Goal: Transaction & Acquisition: Purchase product/service

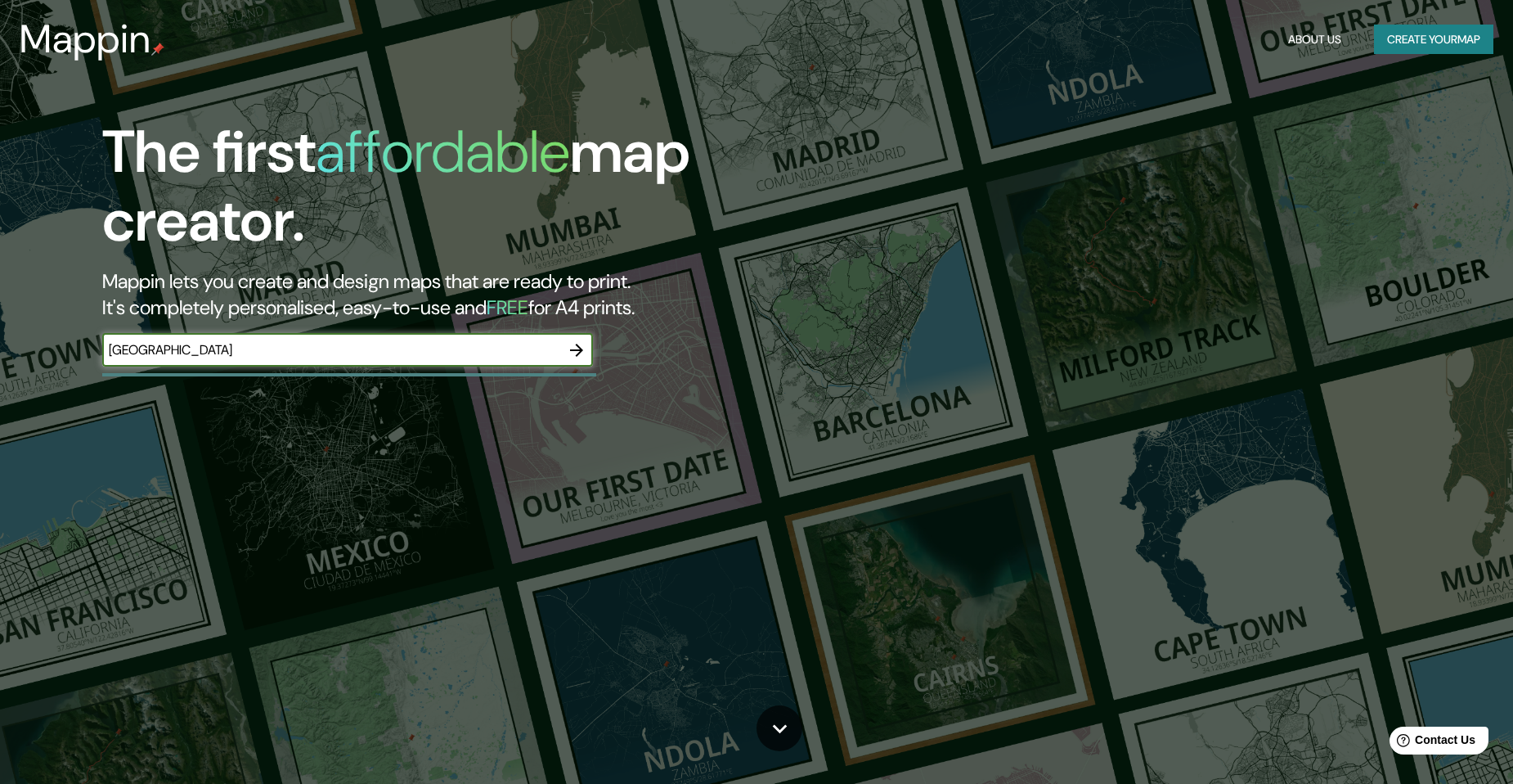
type input "[GEOGRAPHIC_DATA]"
click at [574, 347] on icon "button" at bounding box center [576, 349] width 19 height 19
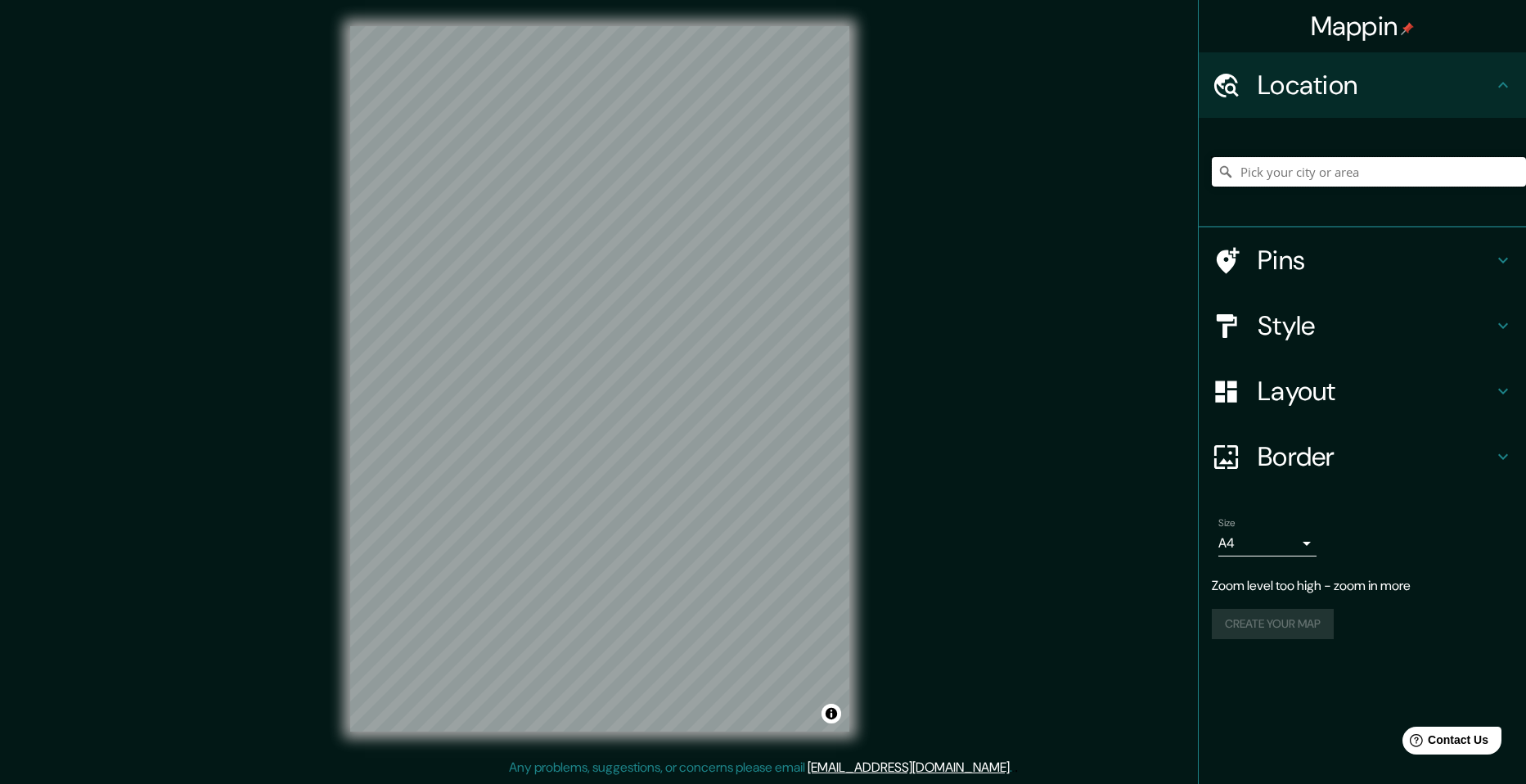
click at [1305, 174] on input "Pick your city or area" at bounding box center [1368, 172] width 314 height 30
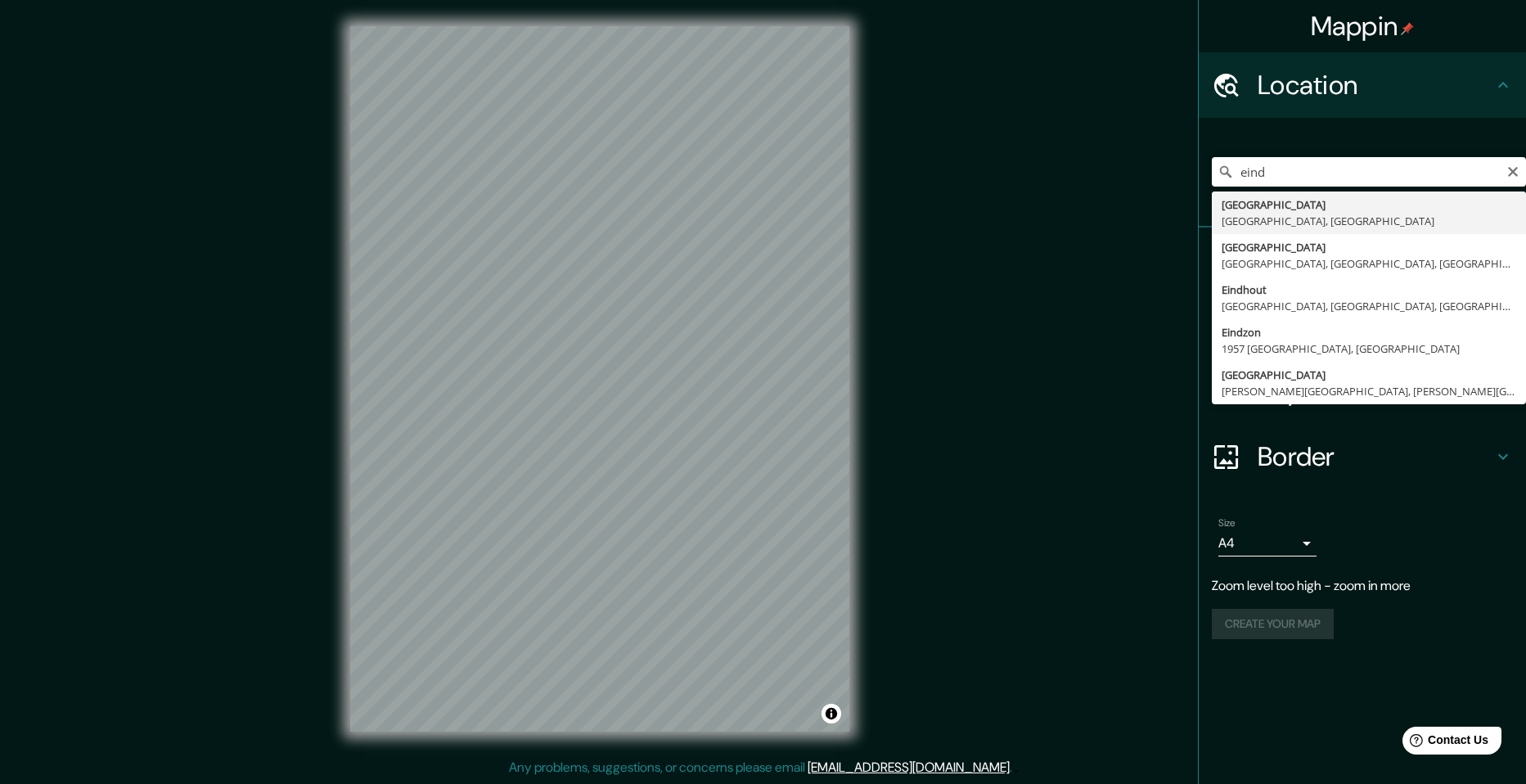
type input "[GEOGRAPHIC_DATA], [GEOGRAPHIC_DATA], [GEOGRAPHIC_DATA]"
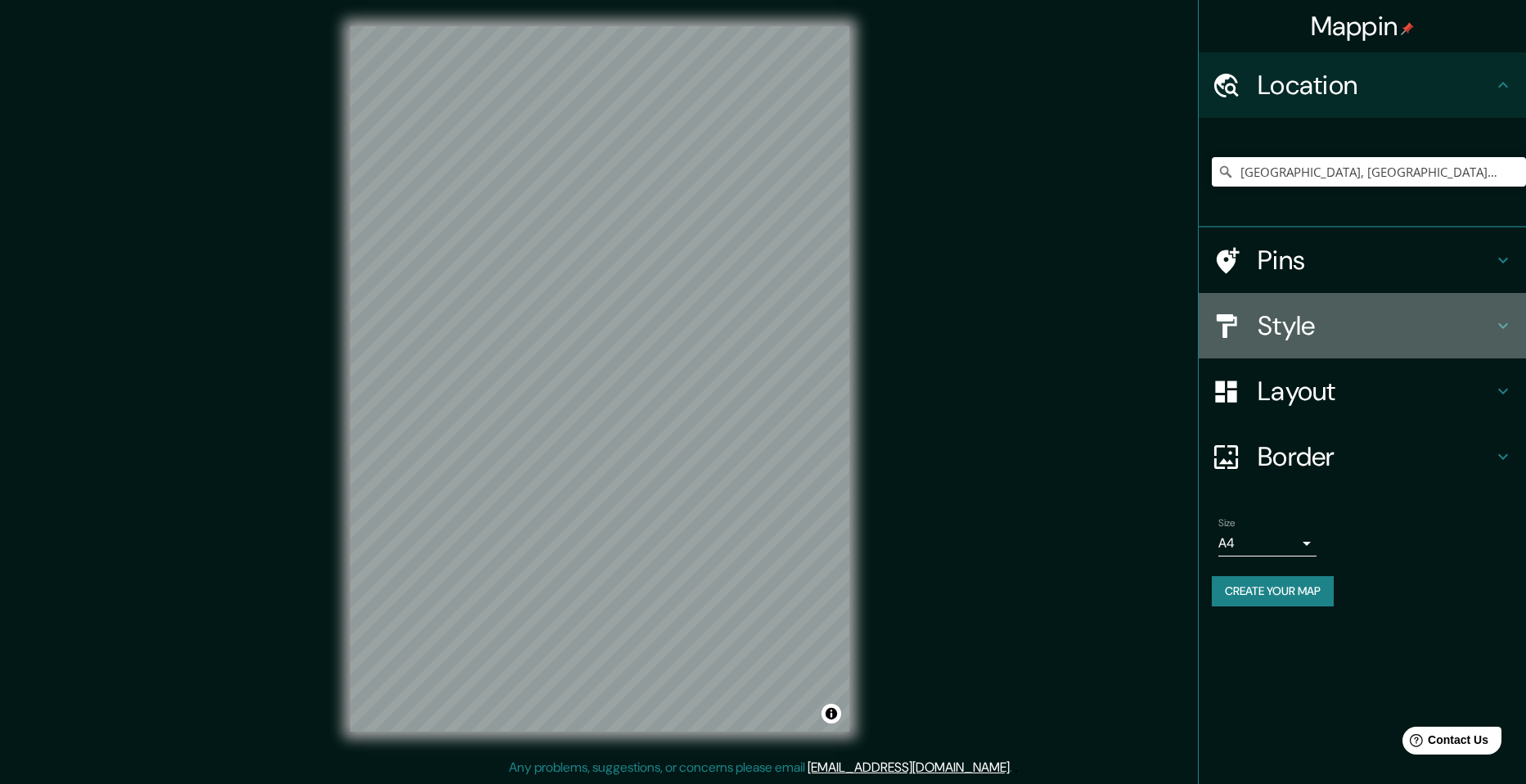
click at [1331, 318] on h4 "Style" at bounding box center [1375, 326] width 236 height 33
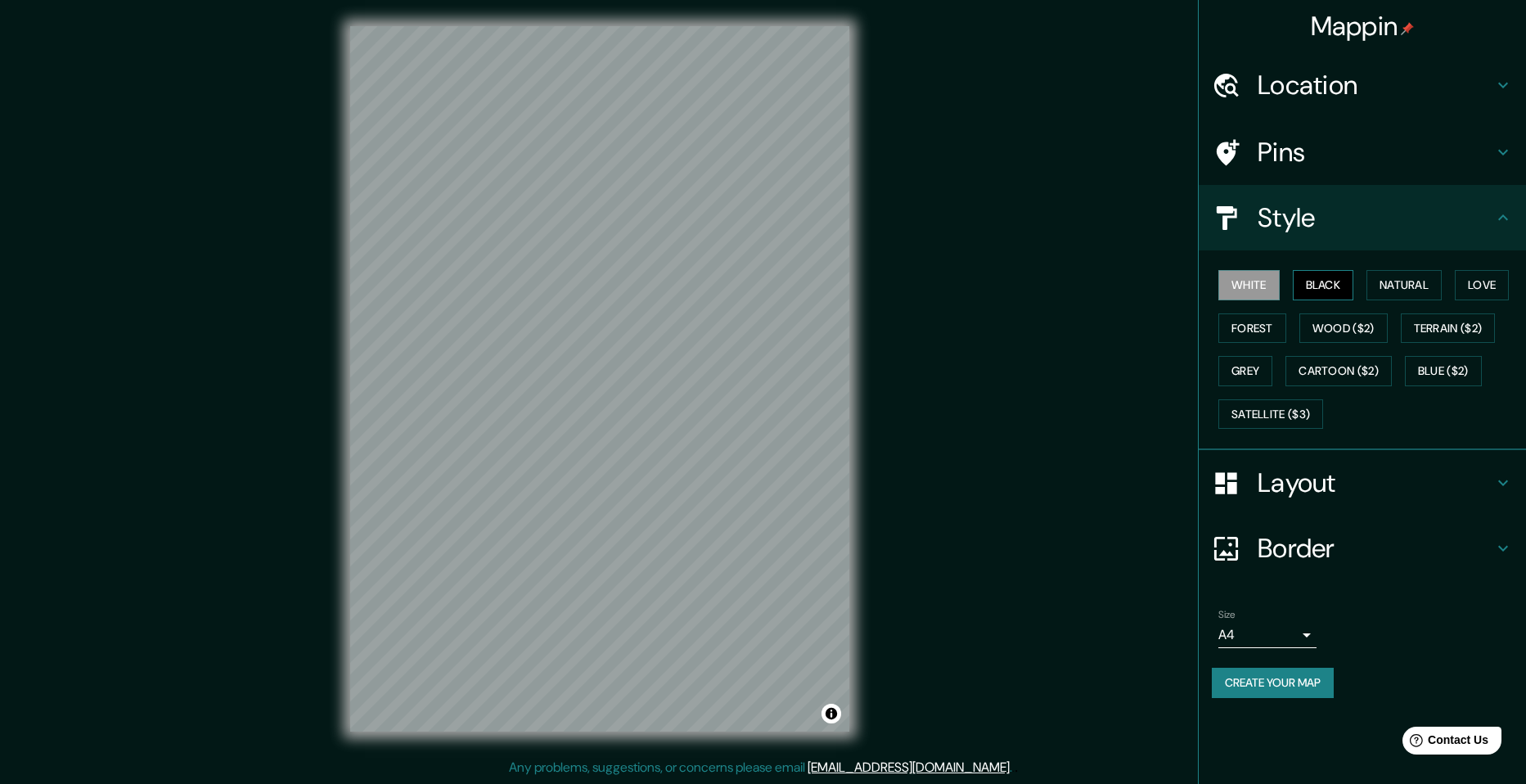
click at [1322, 283] on button "Black" at bounding box center [1323, 285] width 62 height 30
click at [1398, 282] on button "Natural" at bounding box center [1403, 285] width 75 height 30
click at [1479, 286] on button "Love" at bounding box center [1482, 285] width 54 height 30
click at [1249, 315] on button "Forest" at bounding box center [1252, 328] width 68 height 30
click at [1329, 326] on button "Wood ($2)" at bounding box center [1343, 328] width 88 height 30
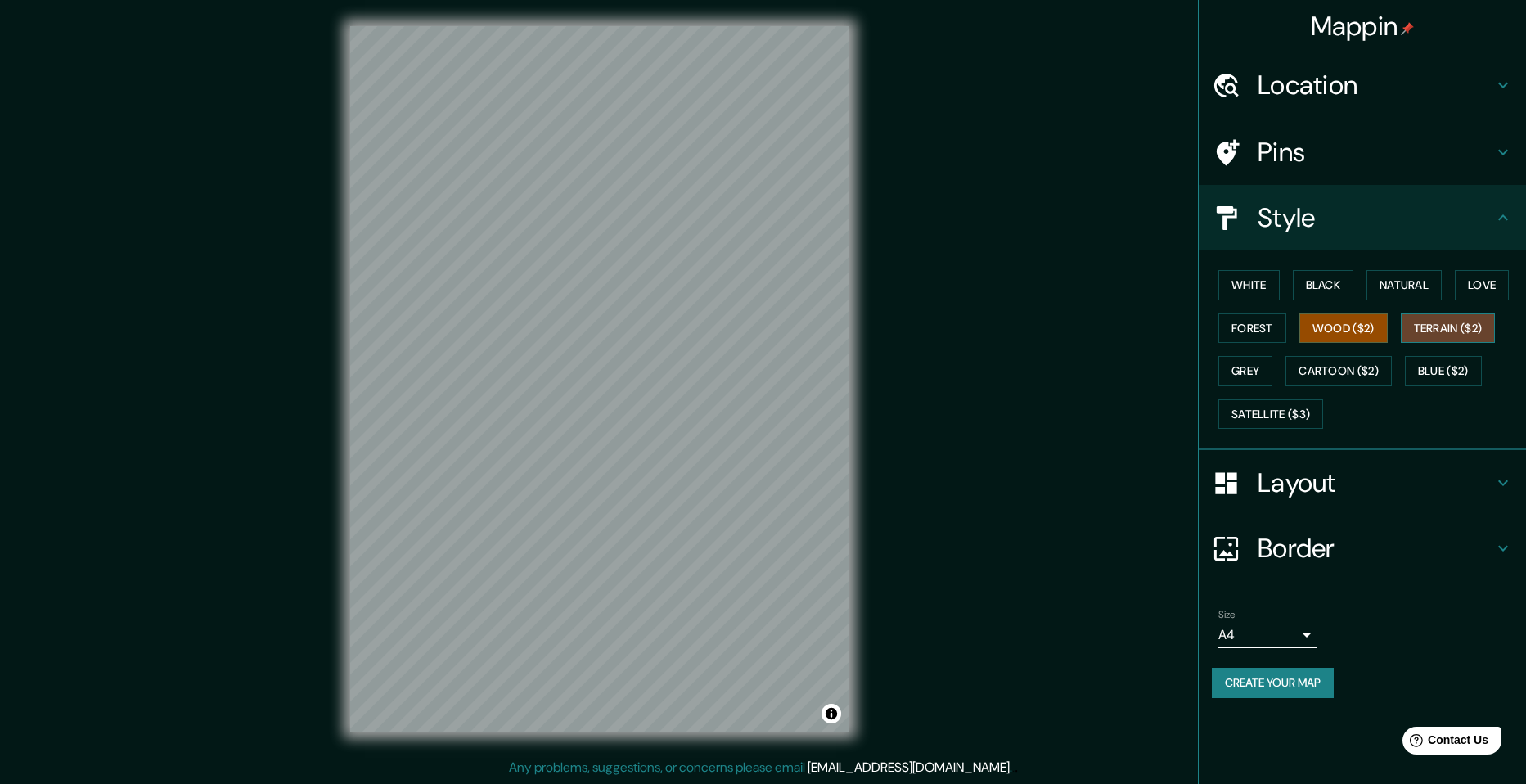
click at [1433, 326] on button "Terrain ($2)" at bounding box center [1448, 328] width 95 height 30
click at [1262, 373] on button "Grey" at bounding box center [1245, 371] width 54 height 30
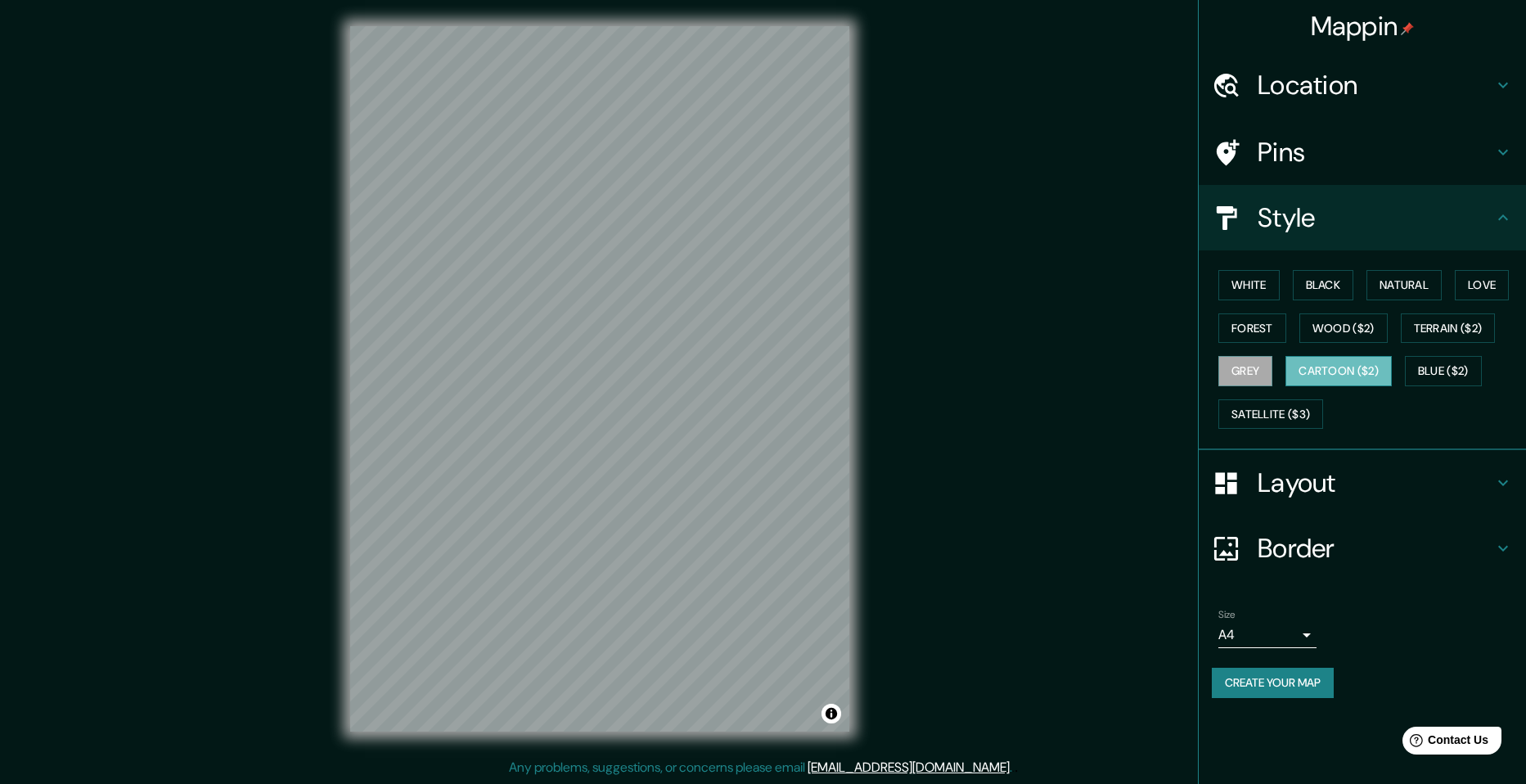
click at [1330, 376] on button "Cartoon ($2)" at bounding box center [1339, 371] width 107 height 30
click at [1455, 380] on button "Blue ($2)" at bounding box center [1443, 371] width 77 height 30
click at [1285, 408] on button "Satellite ($3)" at bounding box center [1271, 414] width 105 height 30
click at [1251, 288] on button "White" at bounding box center [1249, 285] width 62 height 30
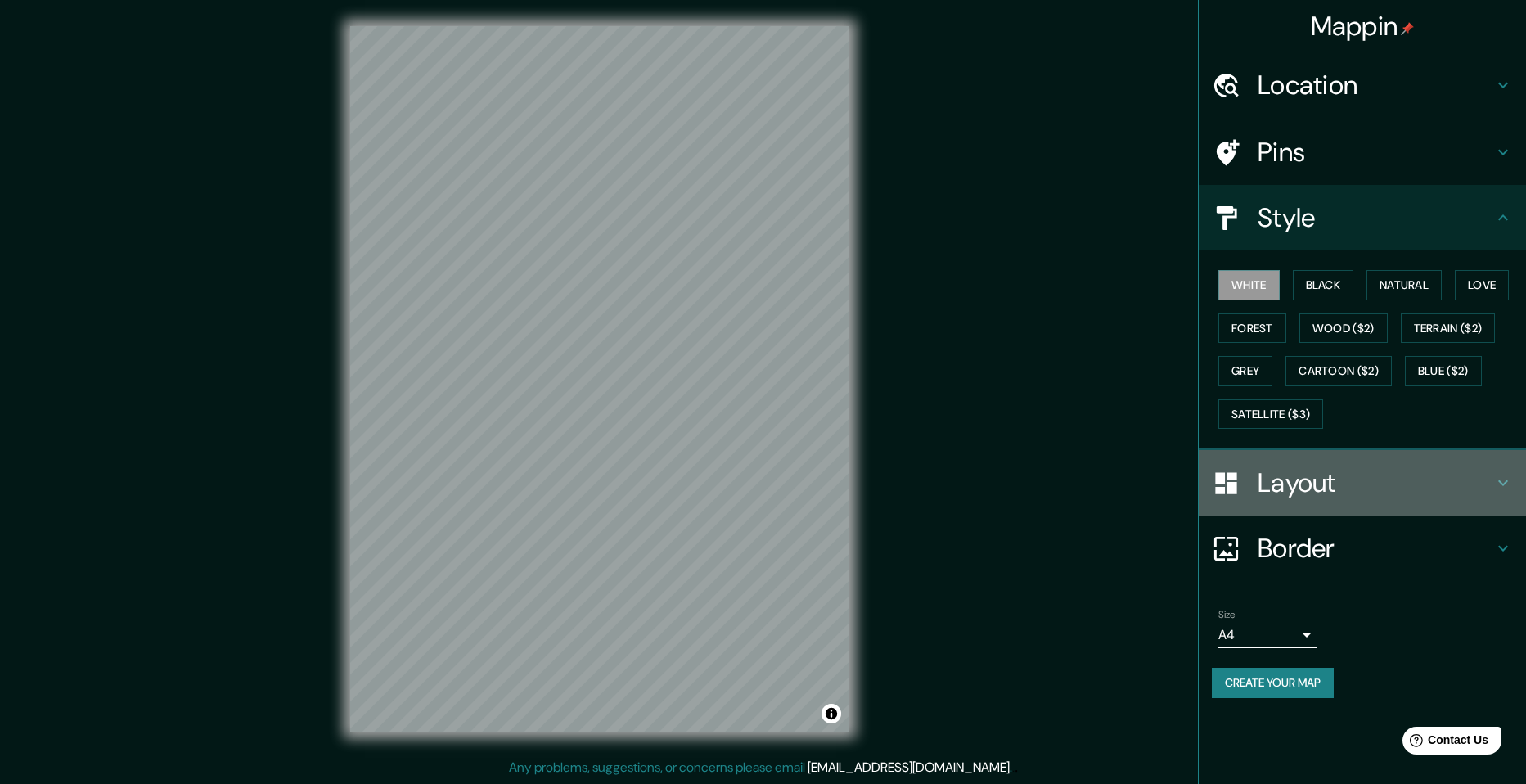
click at [1256, 475] on div at bounding box center [1234, 483] width 46 height 29
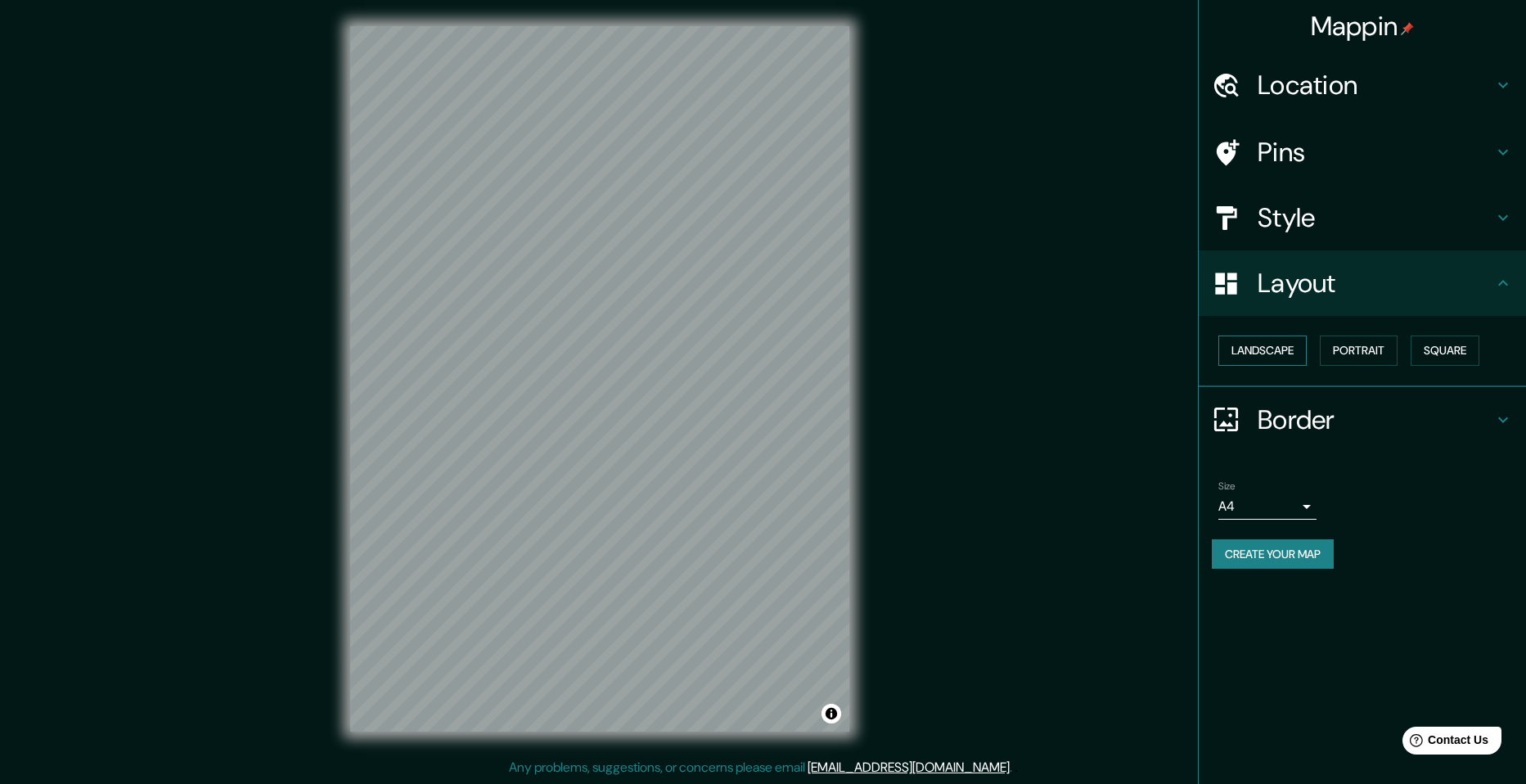
click at [1282, 348] on button "Landscape" at bounding box center [1262, 351] width 88 height 30
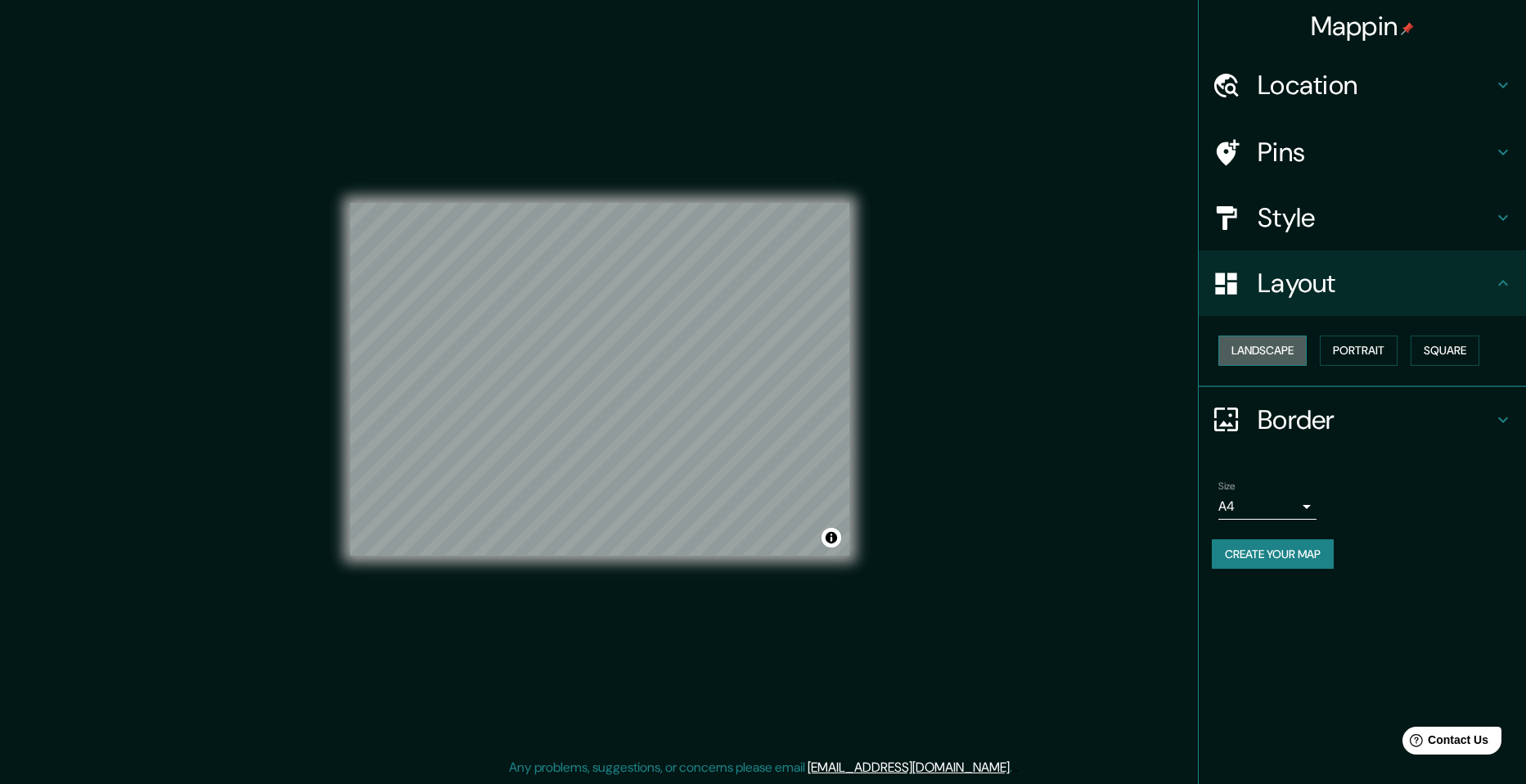
click at [1282, 348] on button "Landscape" at bounding box center [1262, 351] width 88 height 30
click at [1387, 344] on button "Portrait" at bounding box center [1359, 351] width 78 height 30
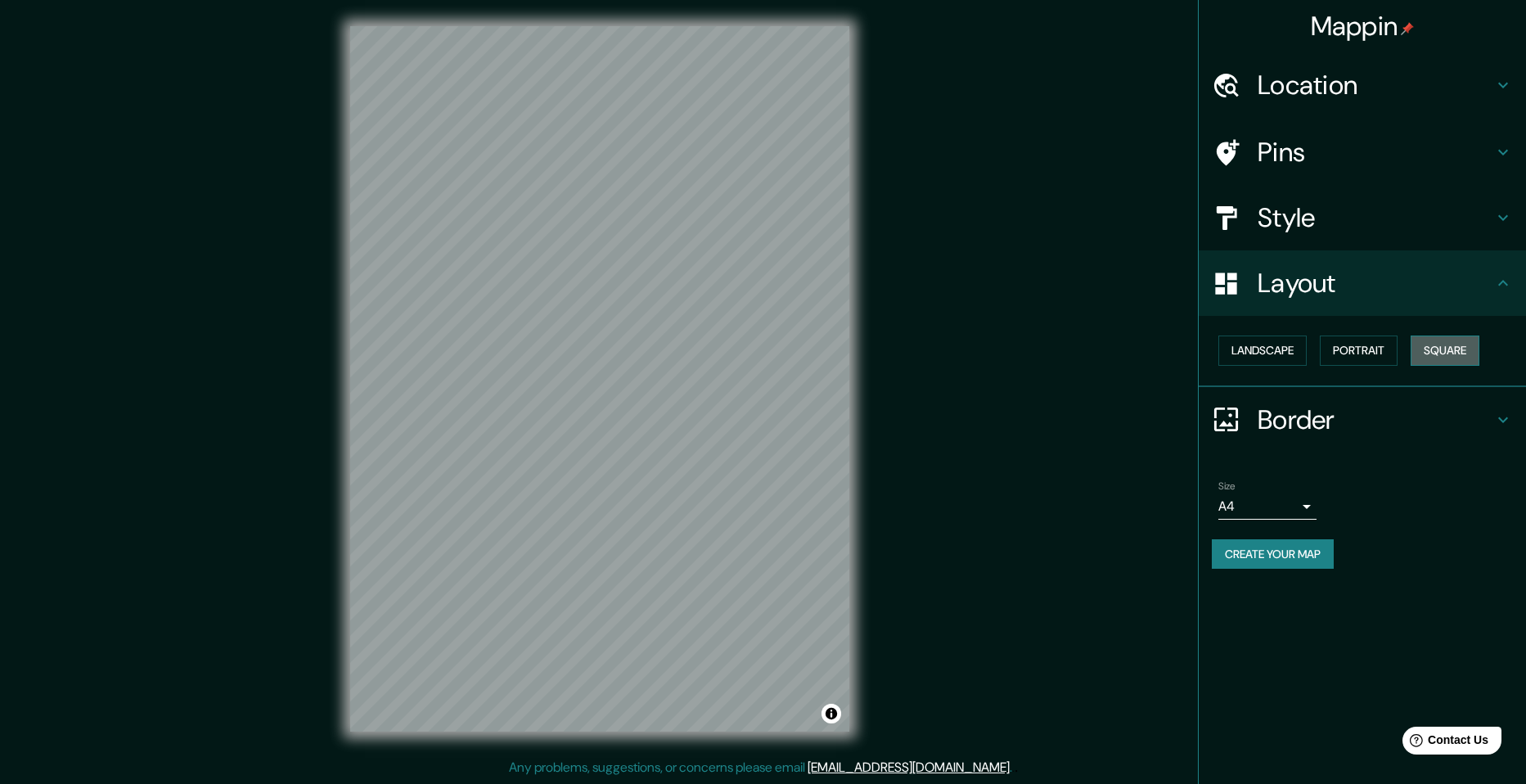
click at [1435, 339] on button "Square" at bounding box center [1444, 351] width 69 height 30
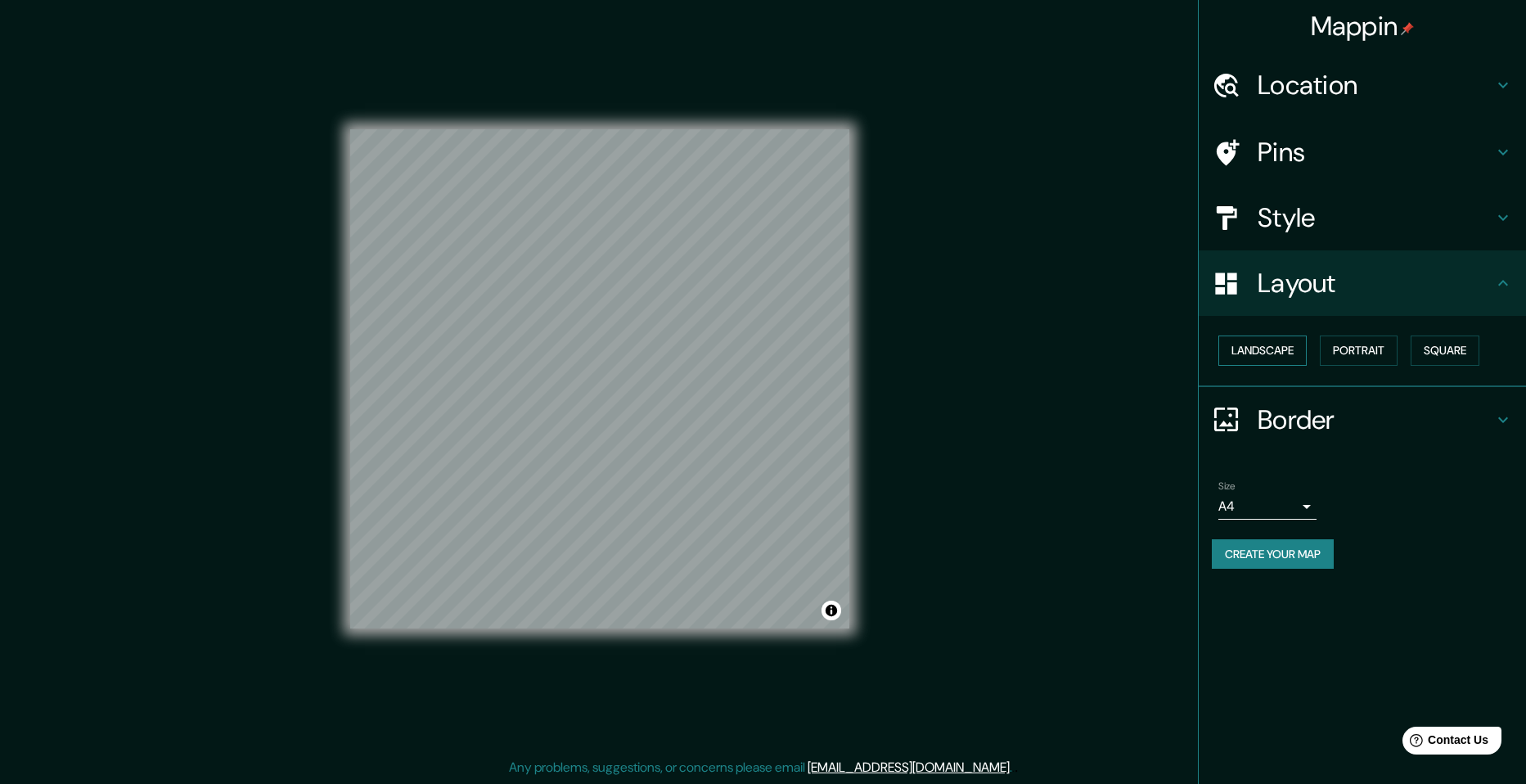
click at [1284, 349] on button "Landscape" at bounding box center [1262, 351] width 88 height 30
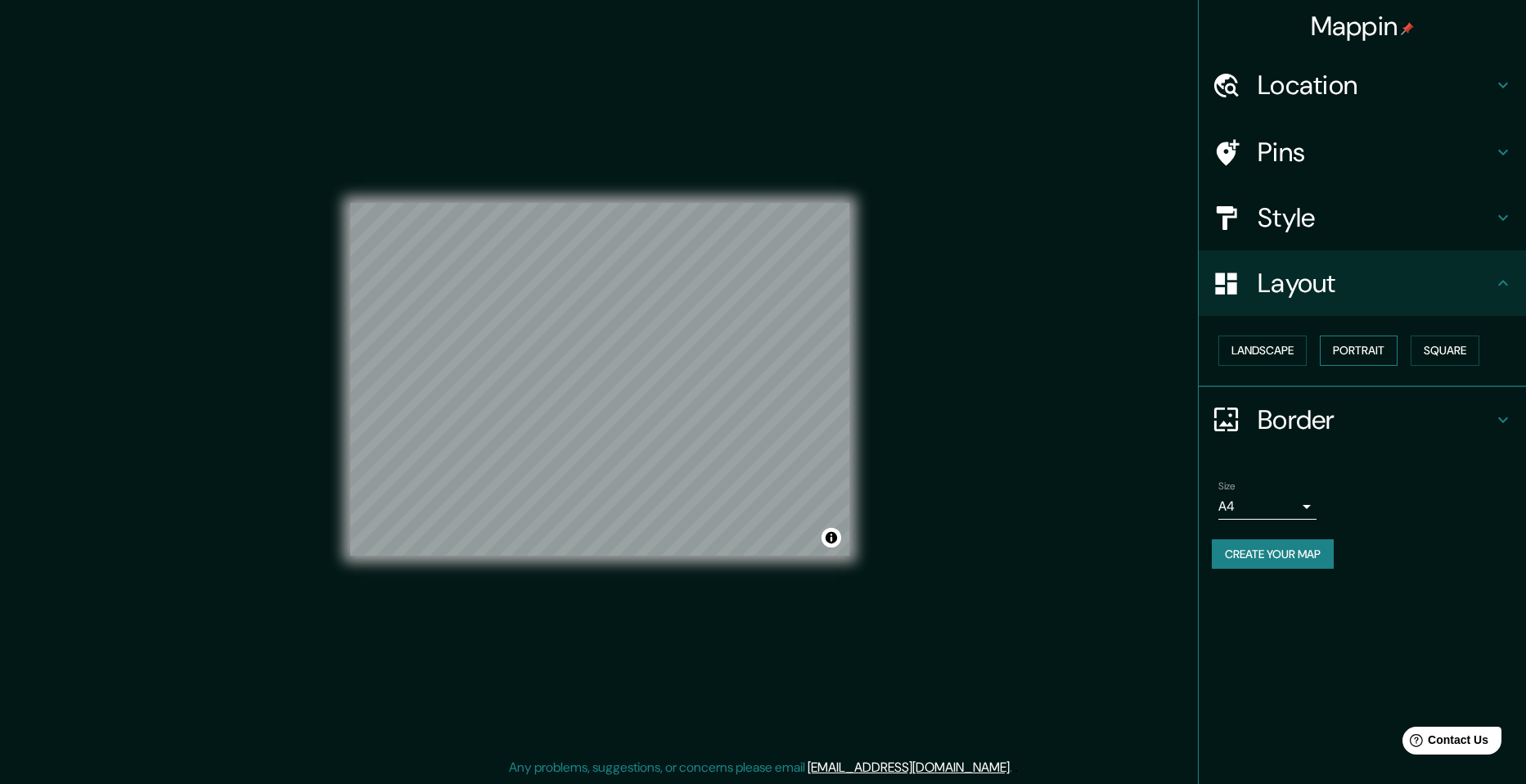
click at [1379, 346] on button "Portrait" at bounding box center [1359, 351] width 78 height 30
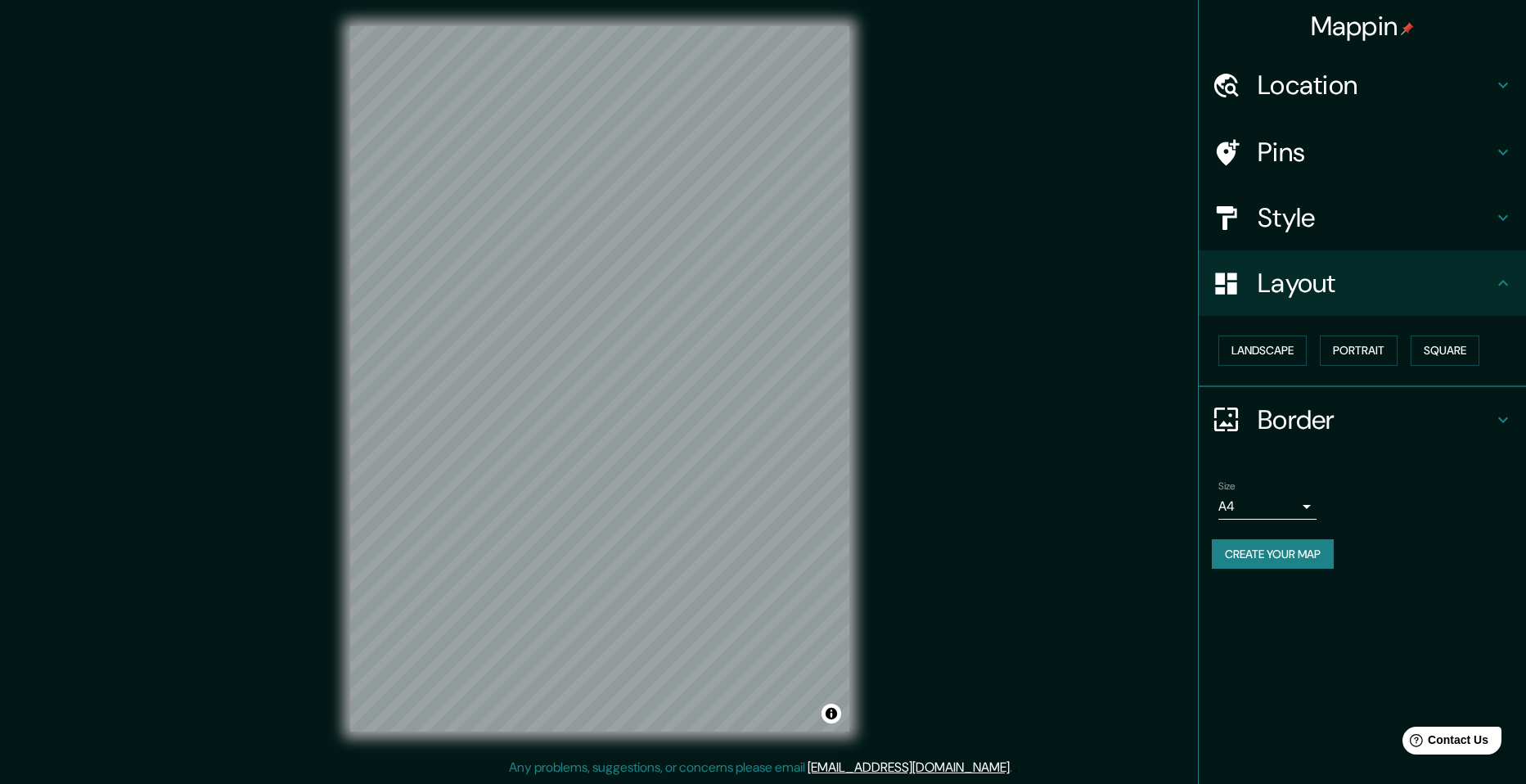
click at [1302, 210] on h4 "Style" at bounding box center [1375, 217] width 236 height 33
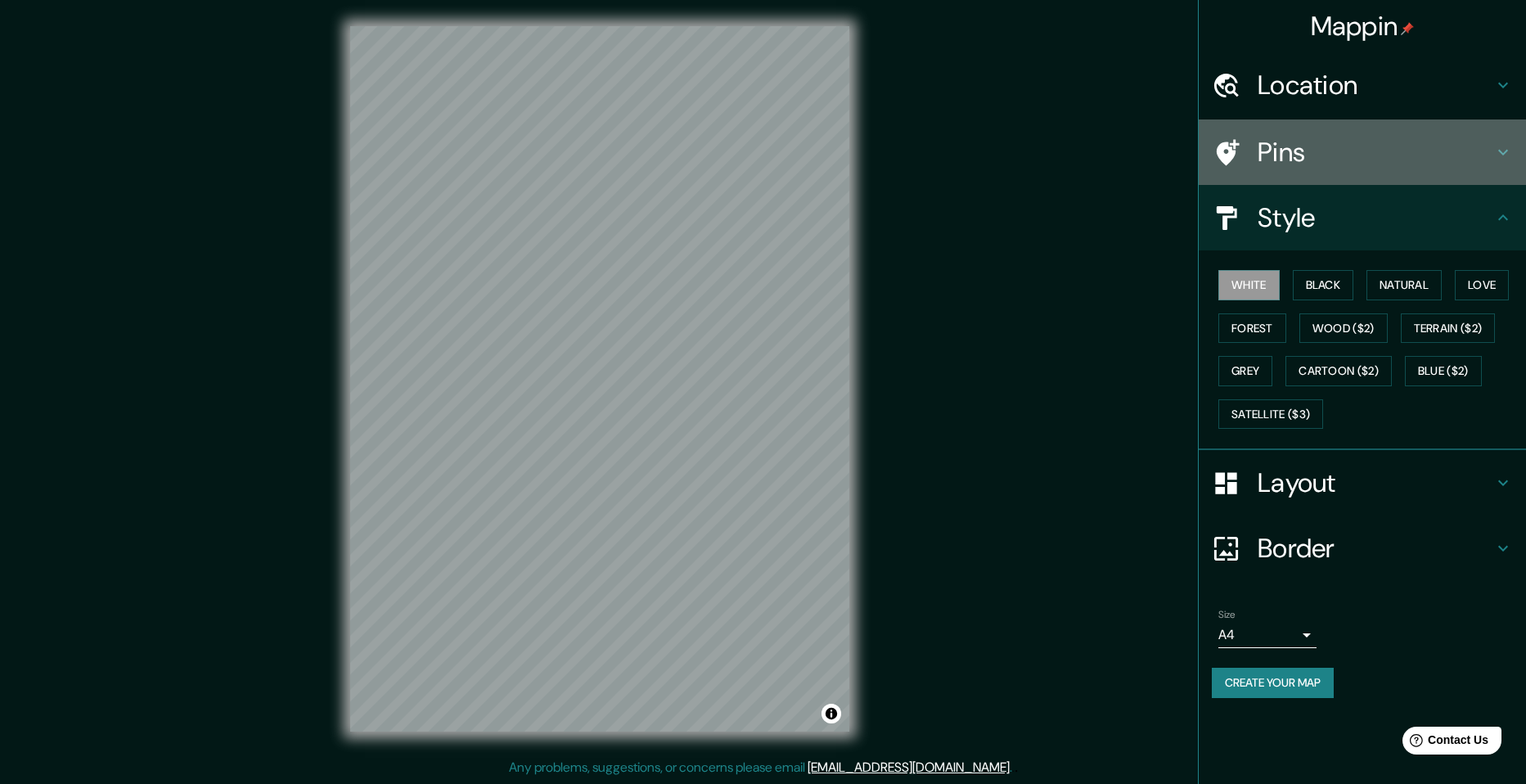
click at [1302, 165] on h4 "Pins" at bounding box center [1375, 152] width 236 height 33
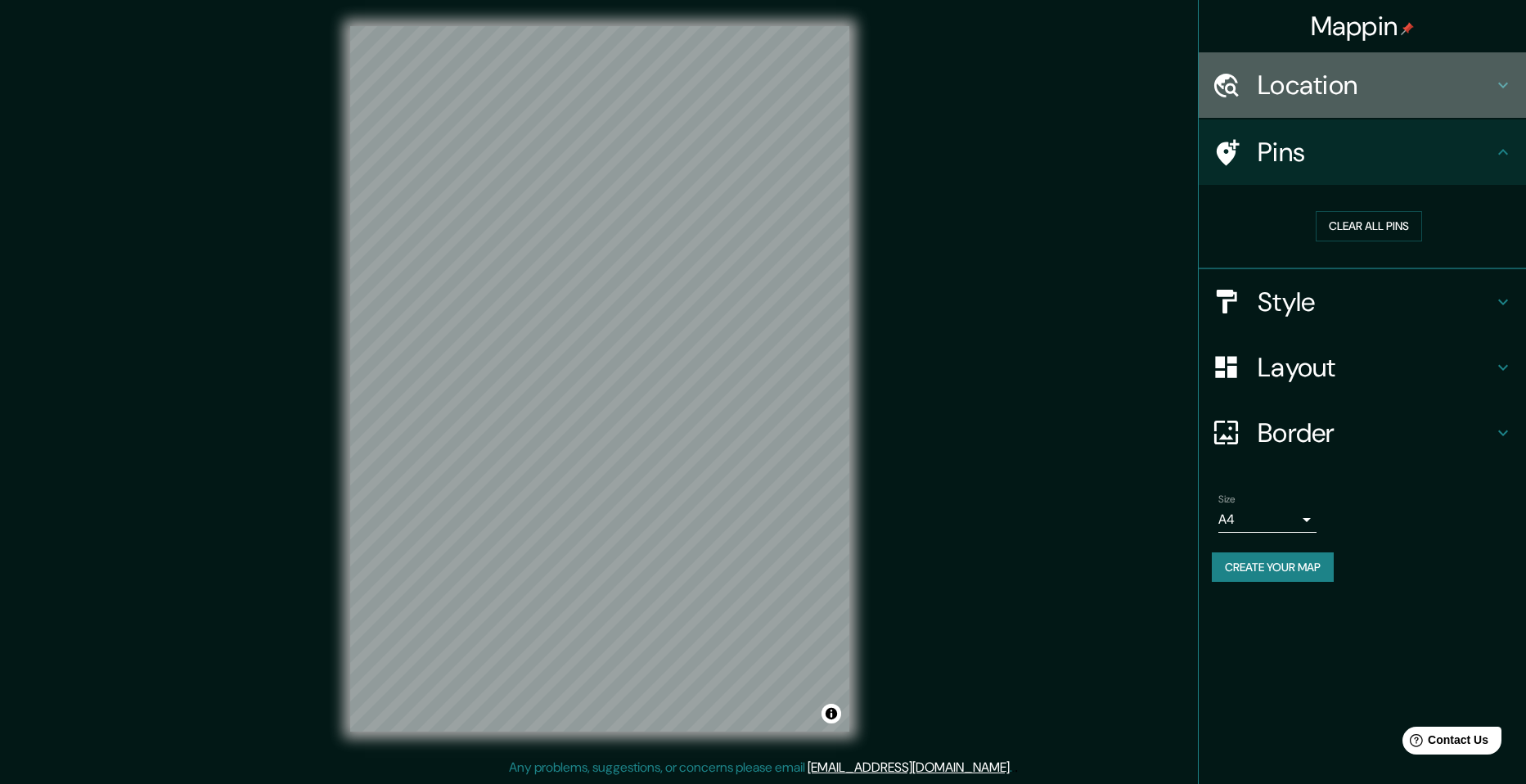
click at [1320, 97] on h4 "Location" at bounding box center [1375, 85] width 236 height 33
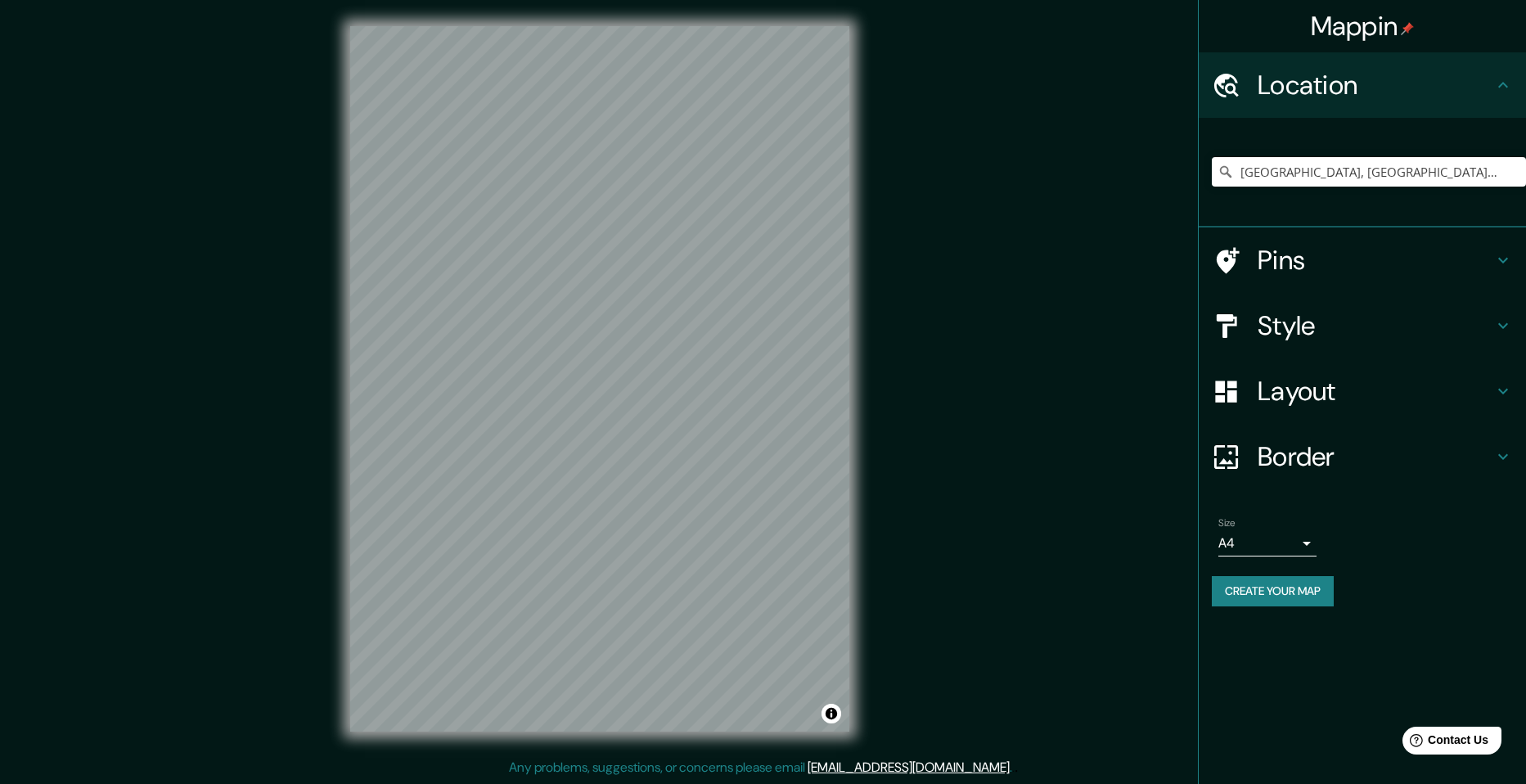
click at [1355, 255] on h4 "Pins" at bounding box center [1375, 260] width 236 height 33
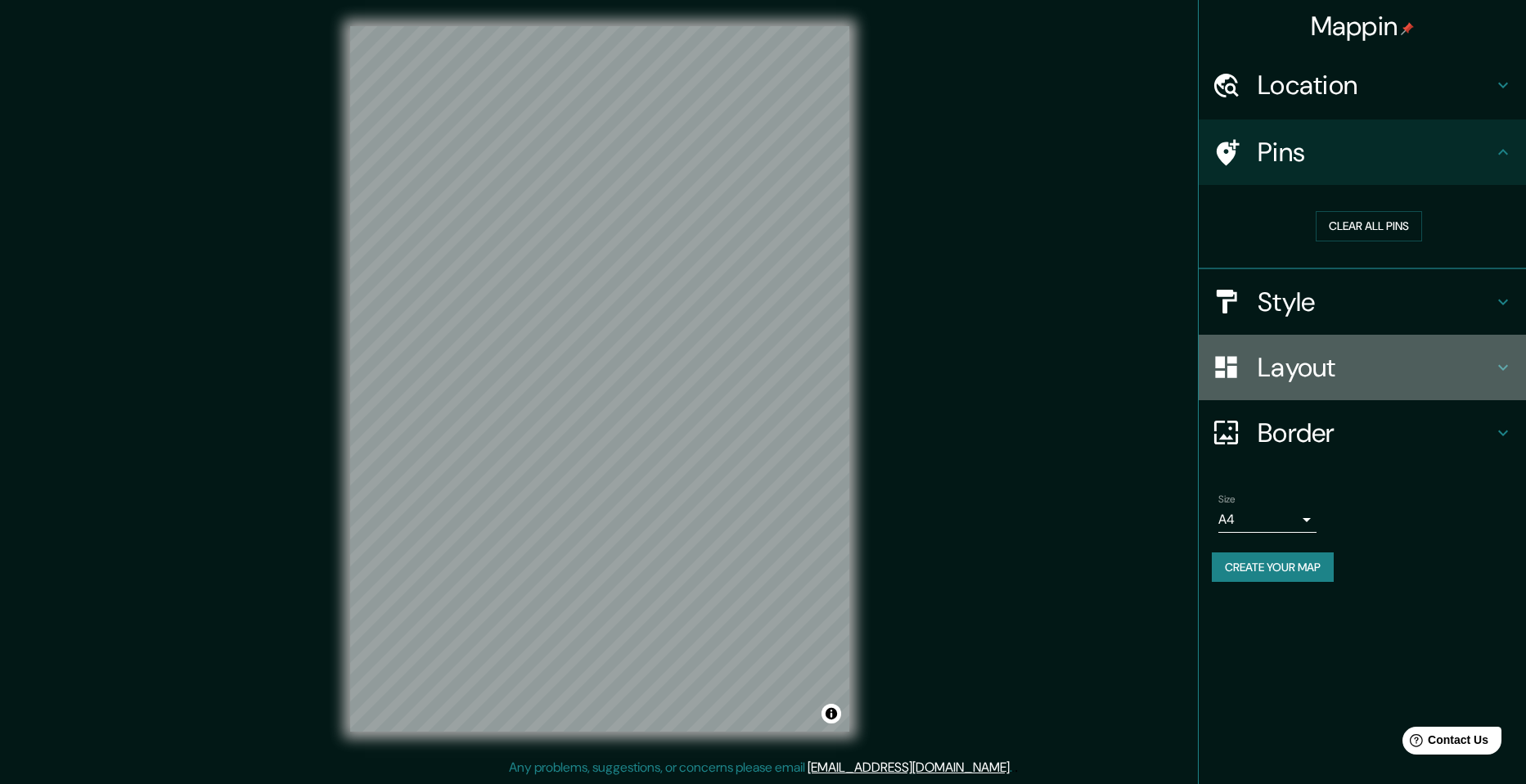
click at [1353, 367] on h4 "Layout" at bounding box center [1375, 367] width 236 height 33
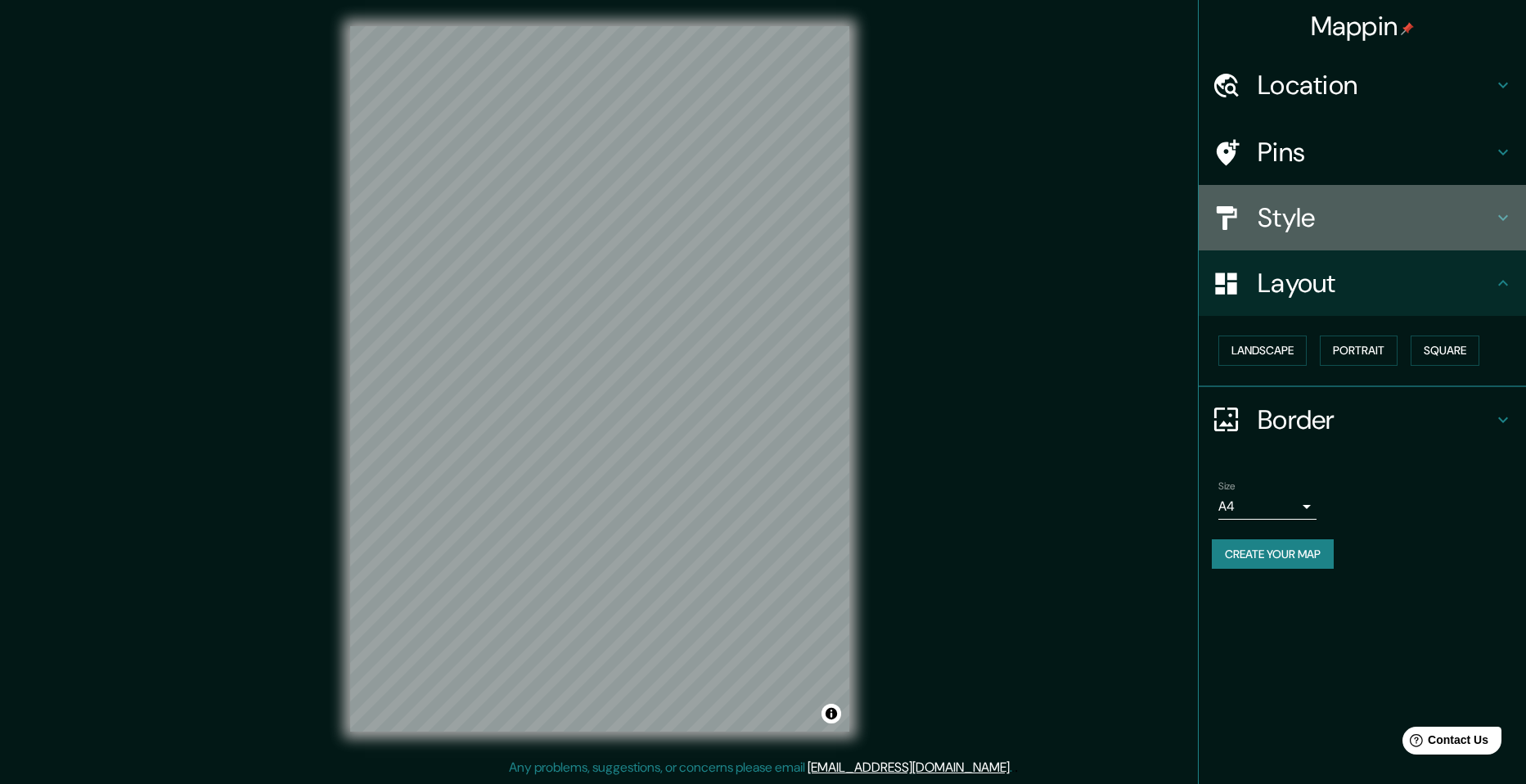
click at [1316, 225] on h4 "Style" at bounding box center [1375, 217] width 236 height 33
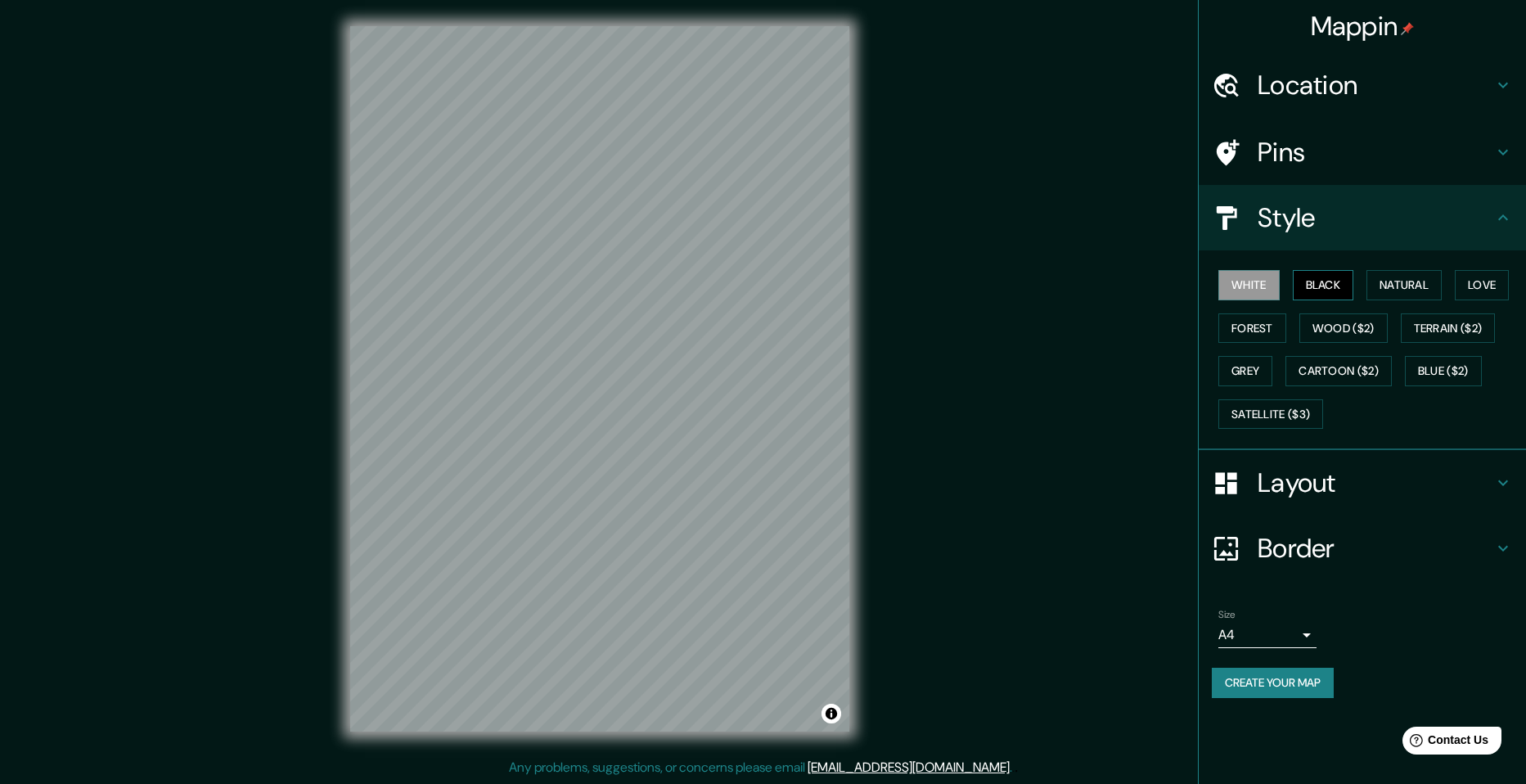
click at [1339, 271] on button "Black" at bounding box center [1323, 285] width 62 height 30
click at [1246, 278] on button "White" at bounding box center [1249, 285] width 62 height 30
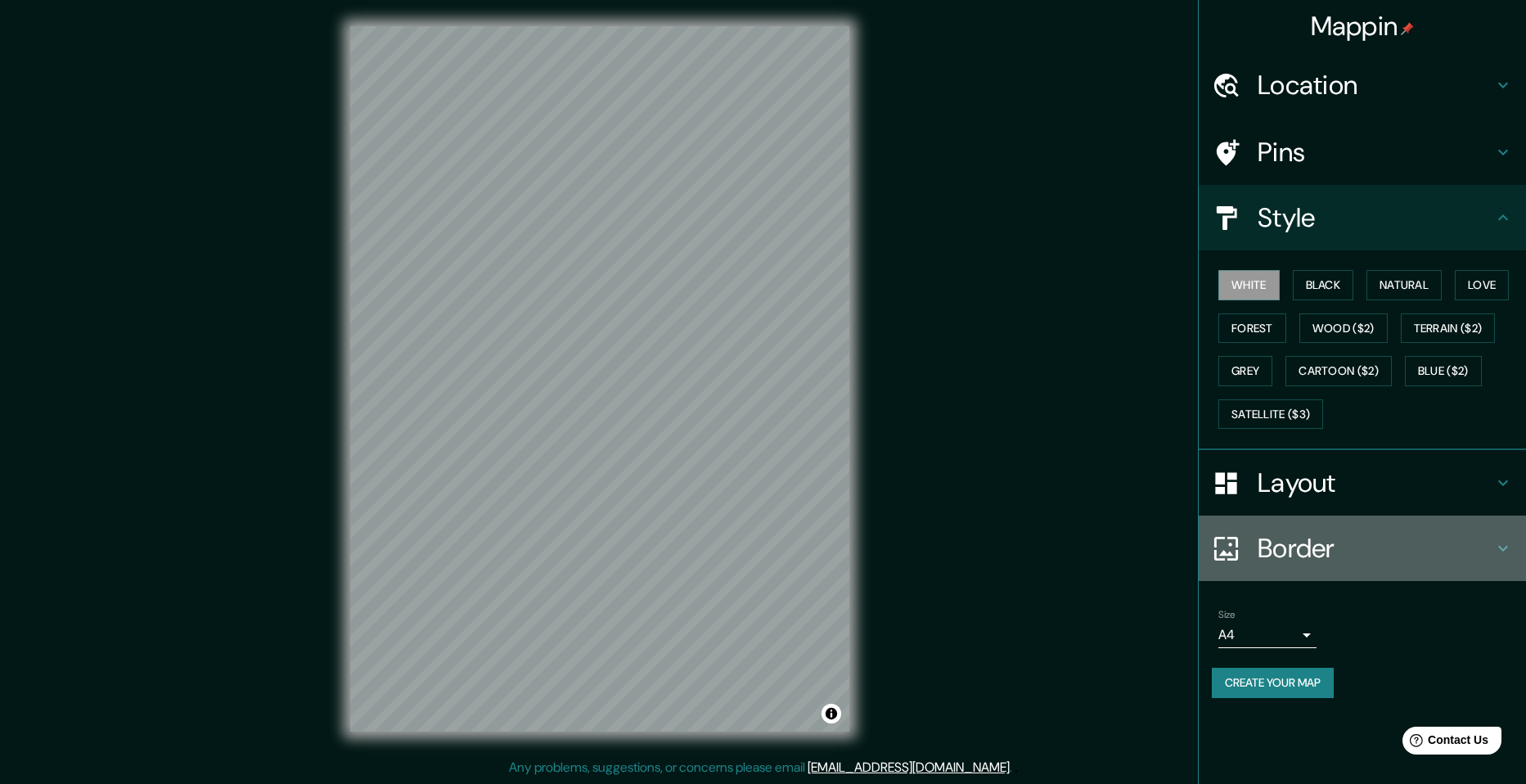
click at [1379, 539] on h4 "Border" at bounding box center [1375, 548] width 236 height 33
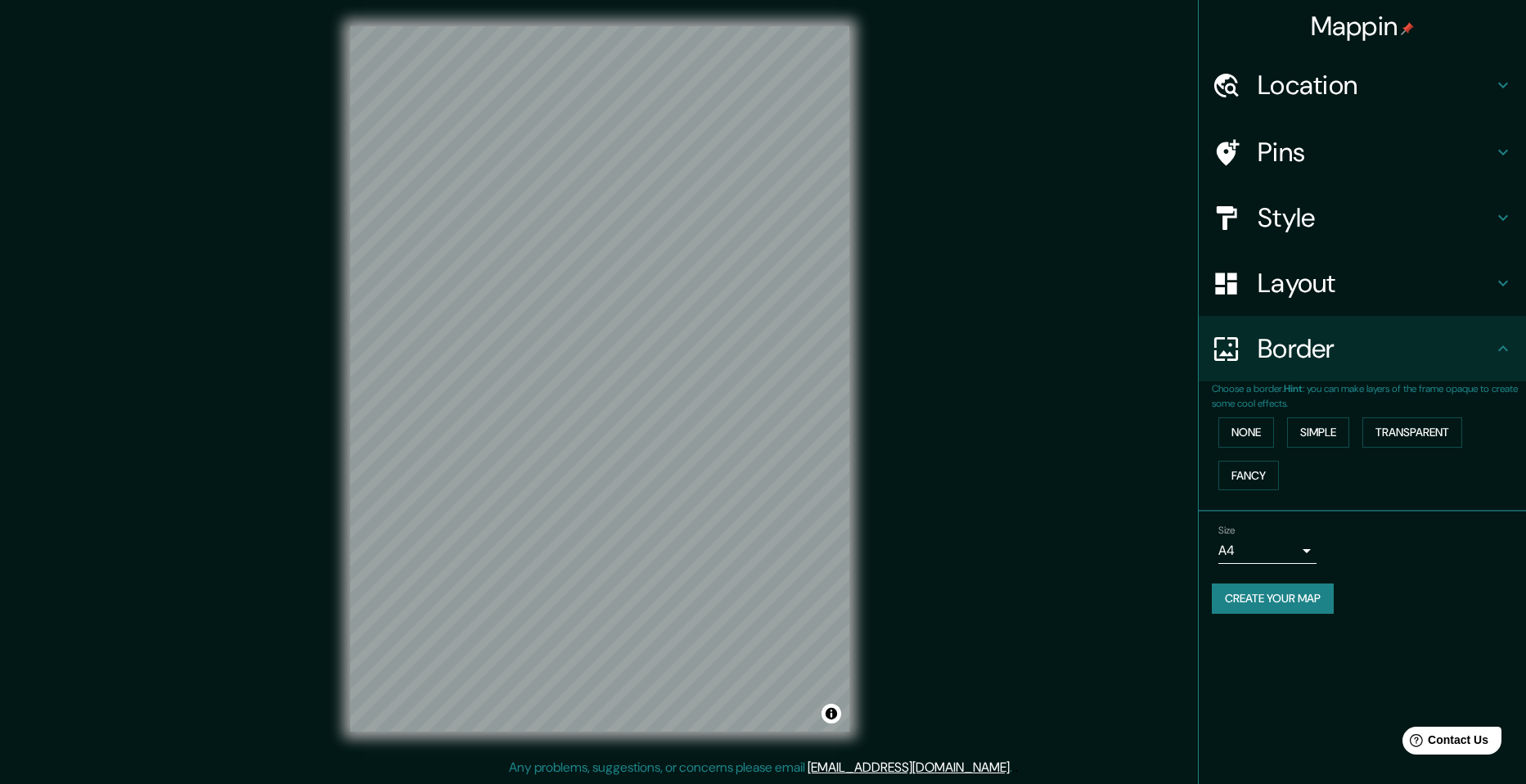
click at [1278, 439] on div "None Simple Transparent Fancy" at bounding box center [1368, 454] width 314 height 86
click at [1310, 436] on button "Simple" at bounding box center [1318, 432] width 63 height 30
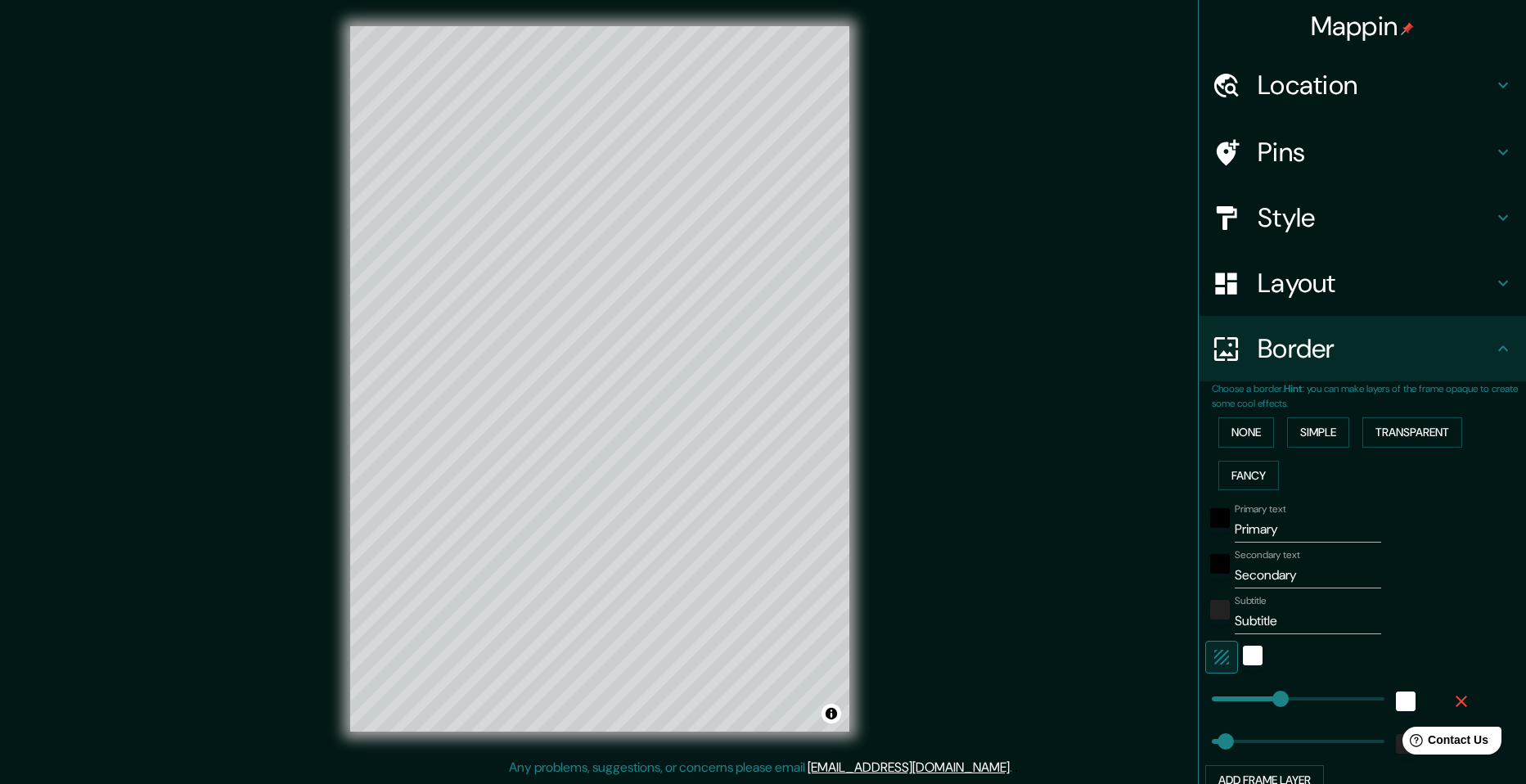
scroll to position [147, 0]
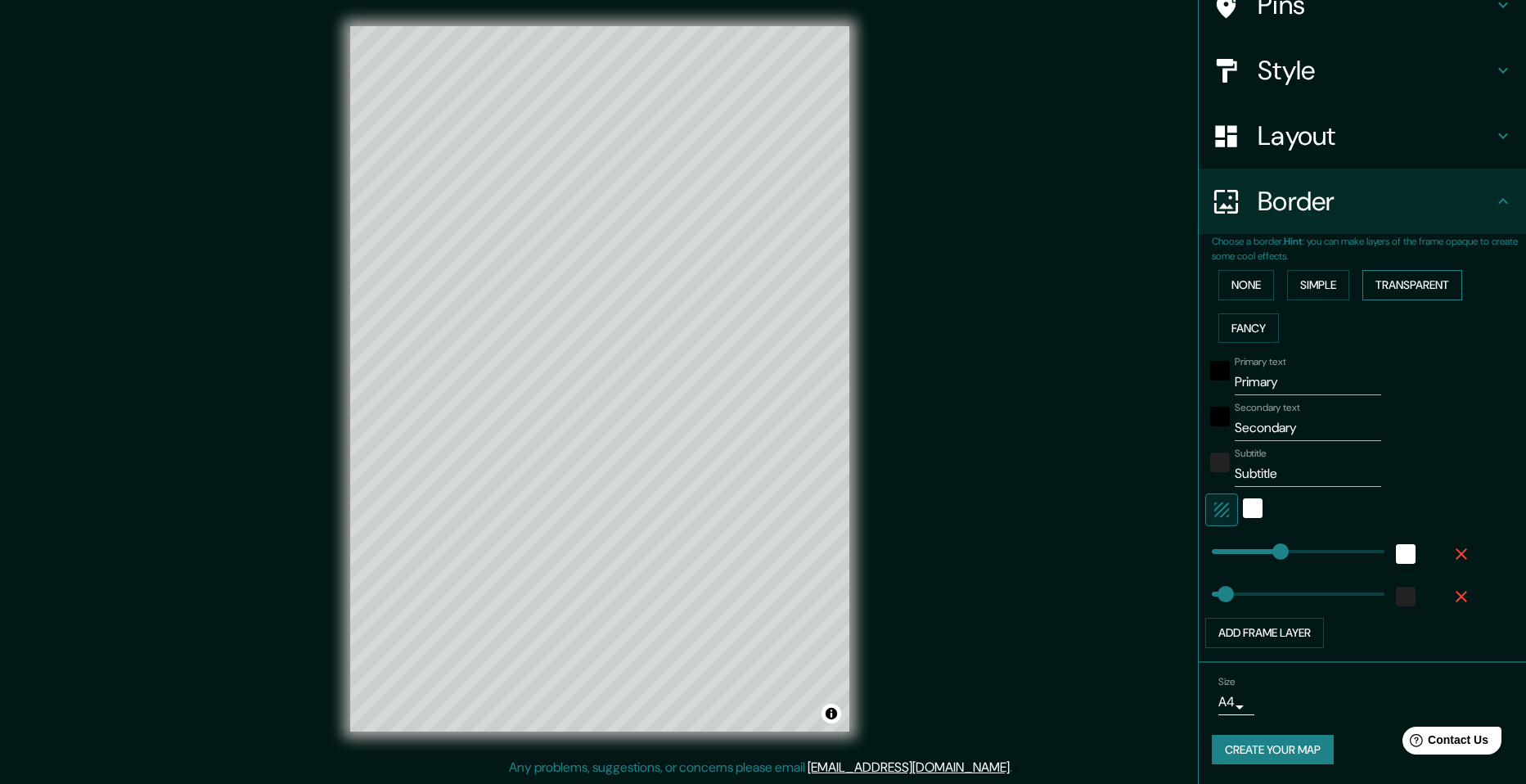
click at [1392, 287] on button "Transparent" at bounding box center [1412, 285] width 100 height 30
click at [1251, 325] on button "Fancy" at bounding box center [1249, 328] width 61 height 30
click at [1254, 382] on input "Primary" at bounding box center [1308, 381] width 146 height 26
type input "E"
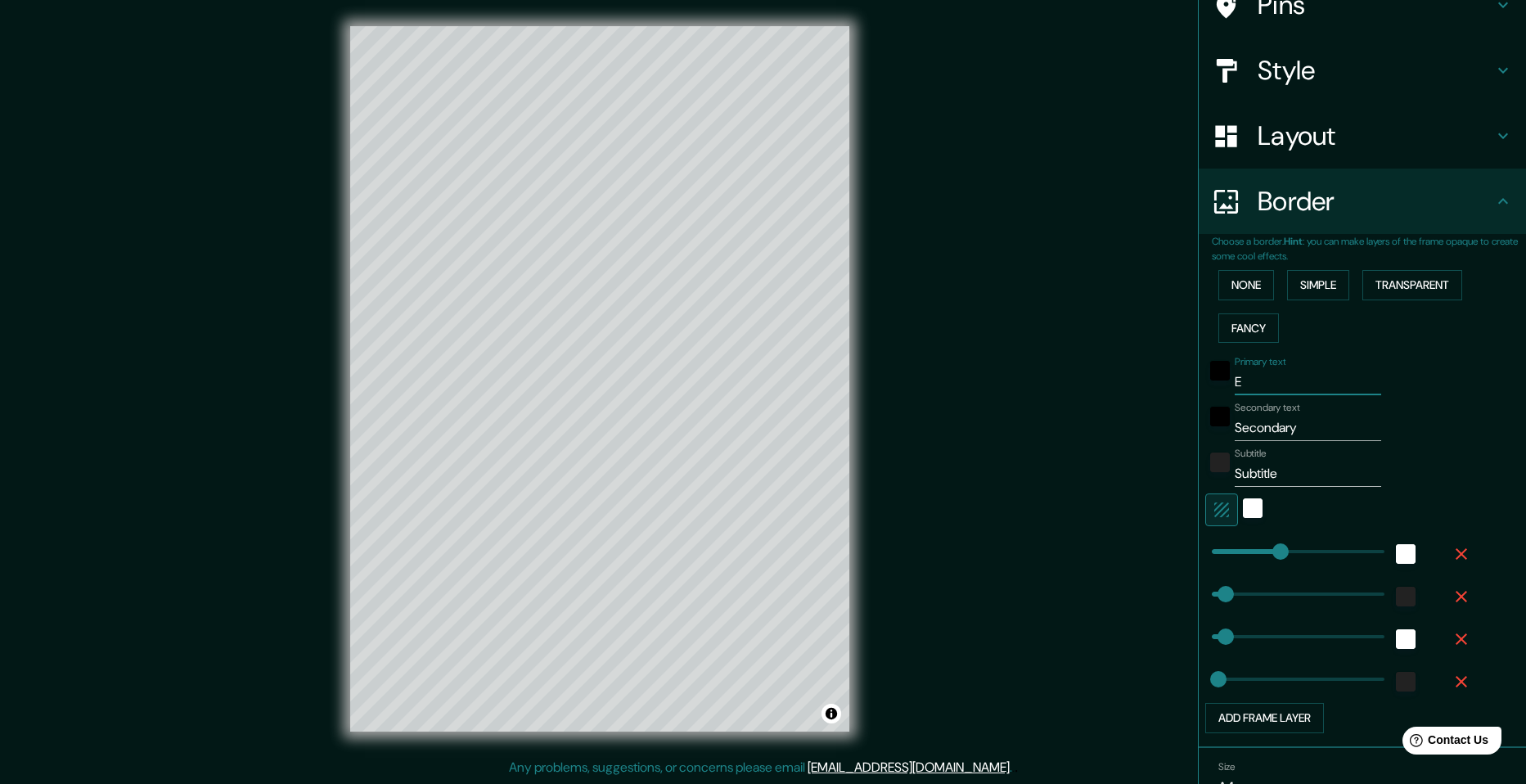
type input "49"
type input "24"
type input "Ei"
type input "49"
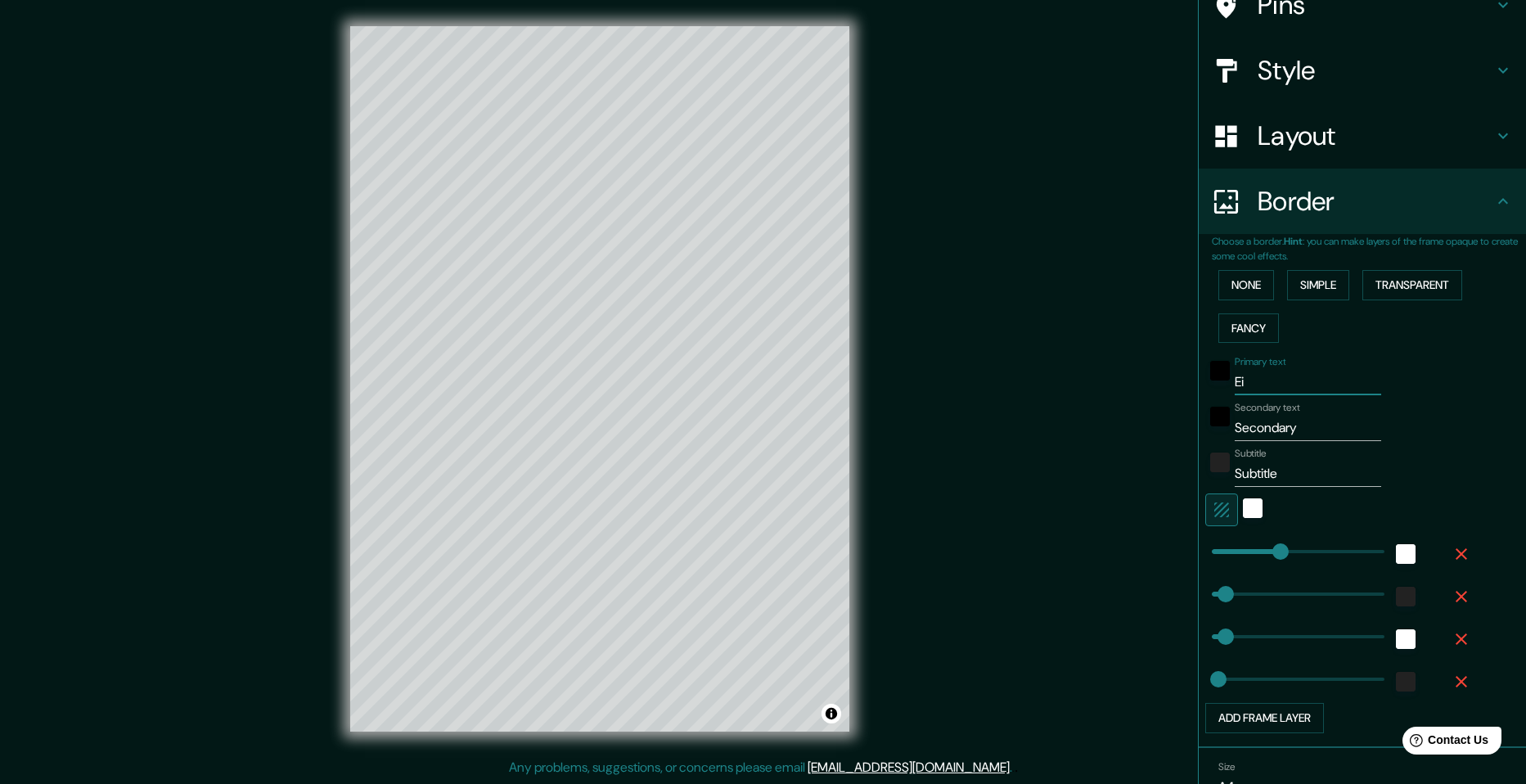
type input "49"
type input "24"
type input "Ein"
type input "49"
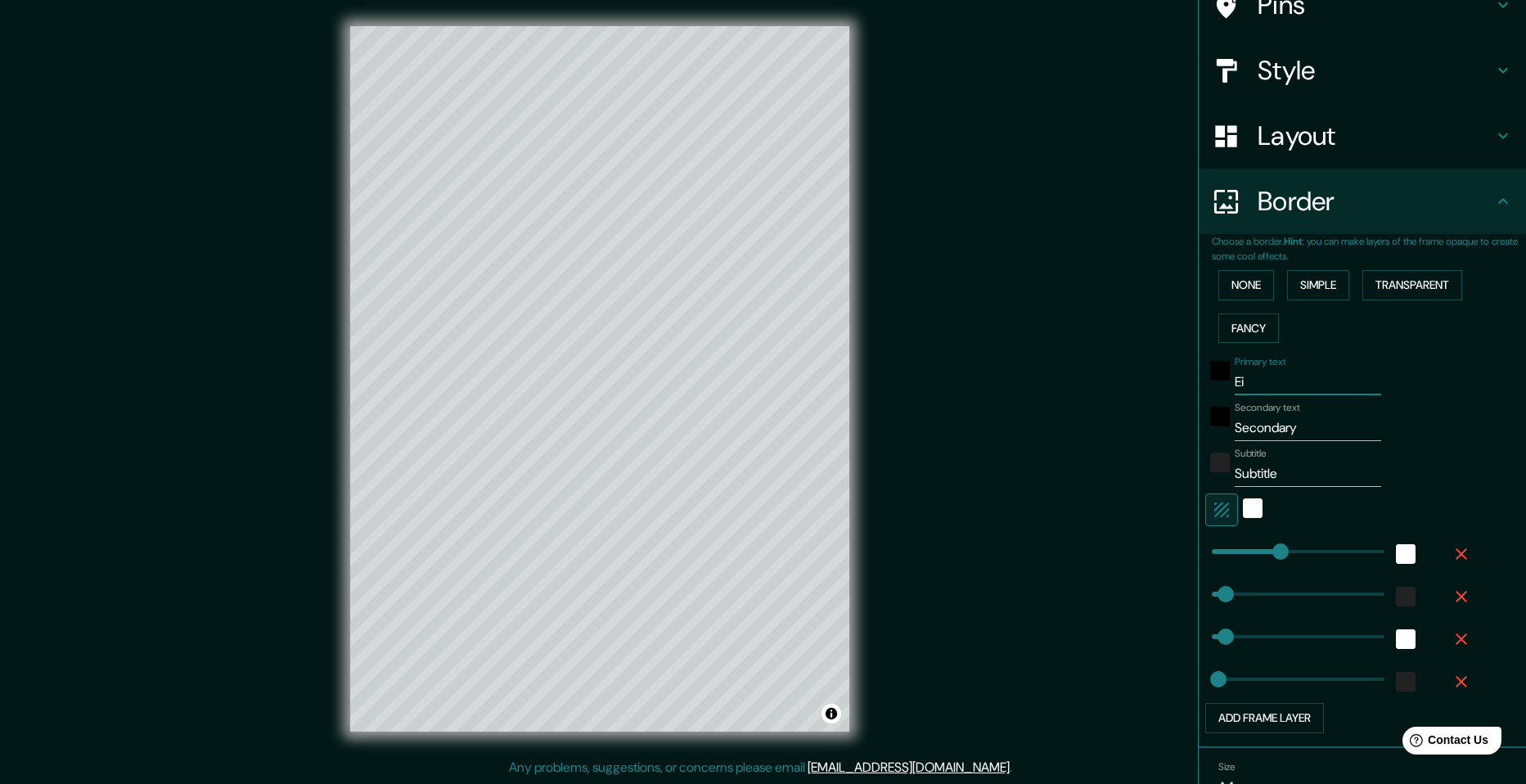
type input "24"
type input "Eind"
type input "49"
type input "24"
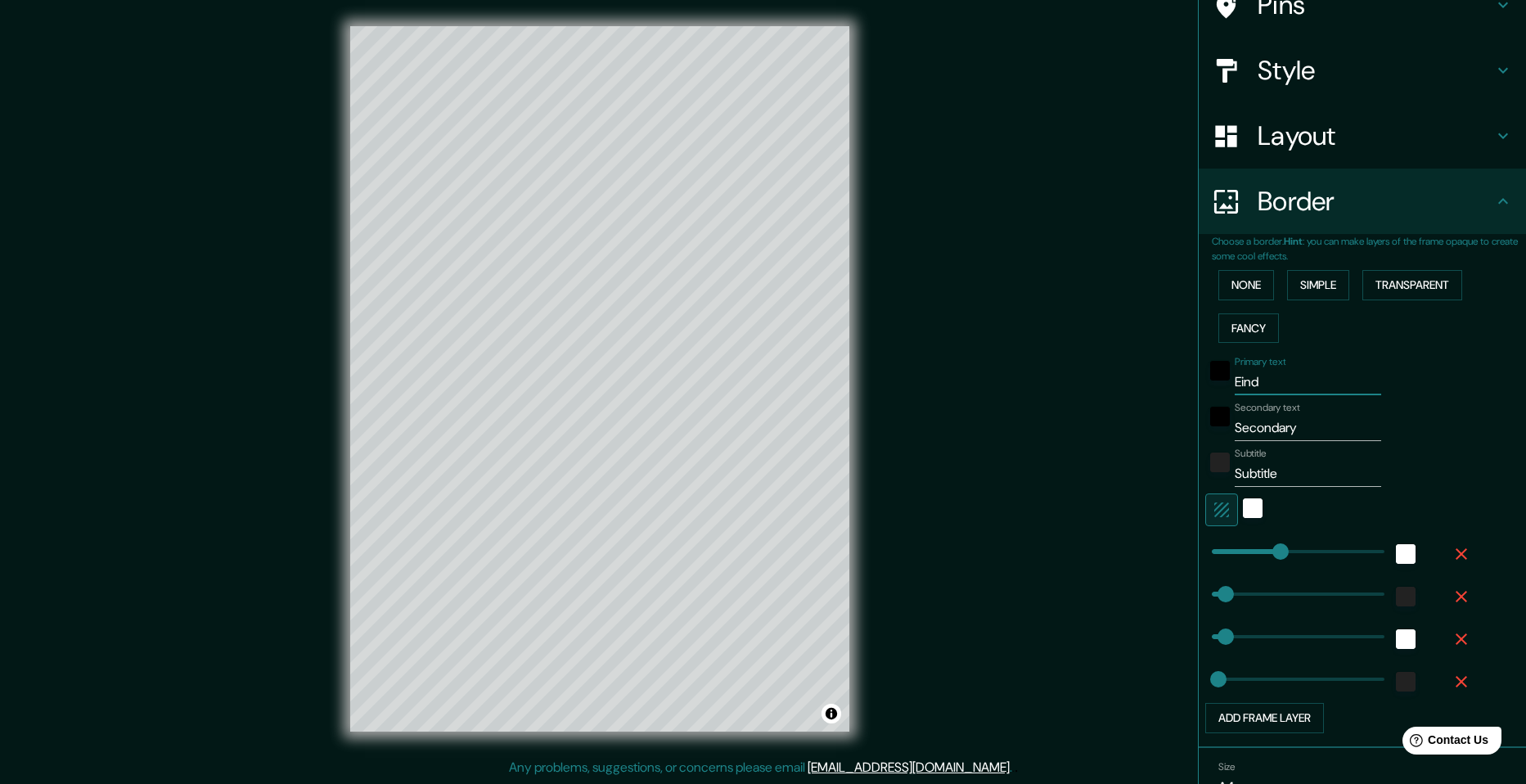
type input "Eindh"
type input "49"
type input "24"
type input "Eindho"
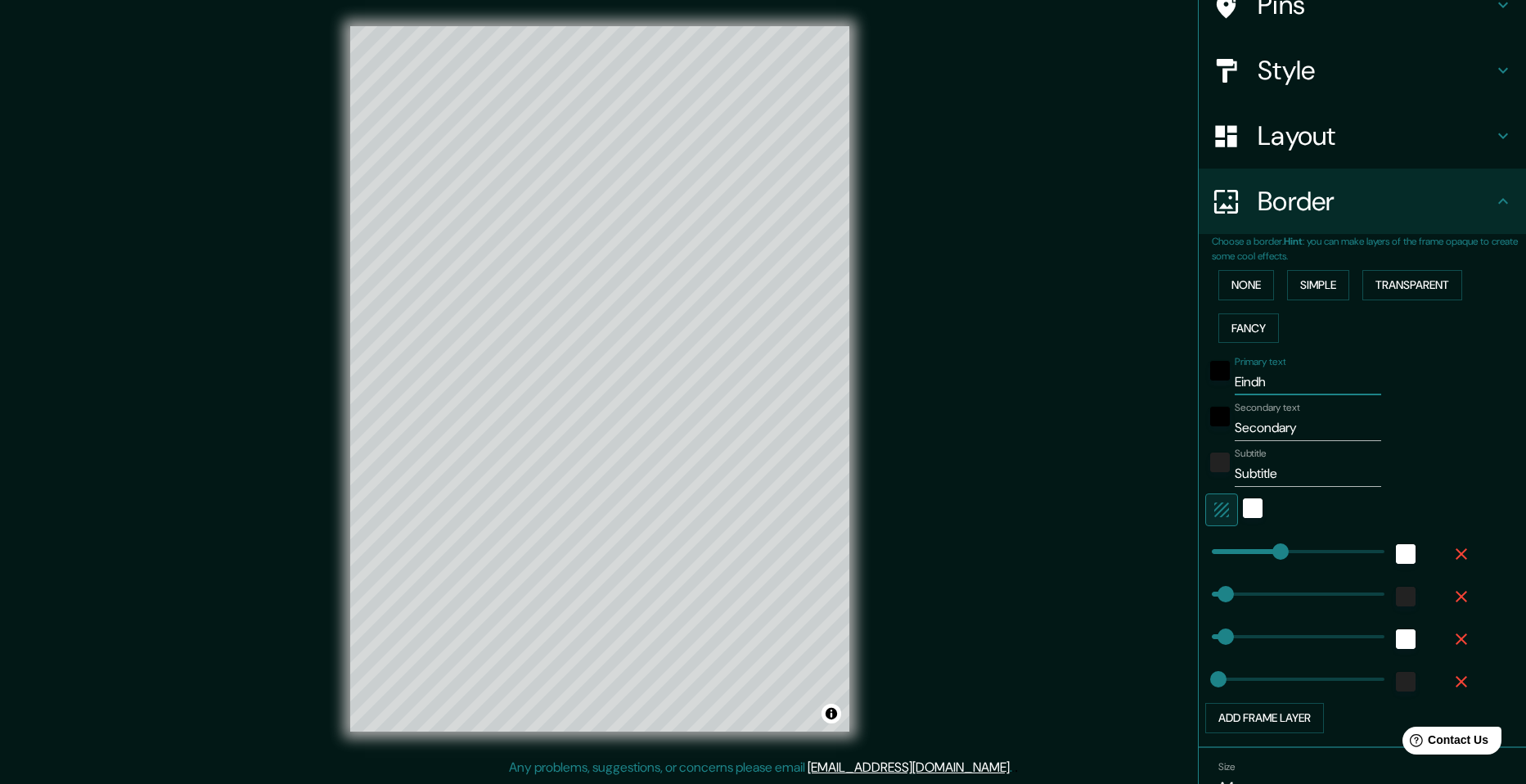
type input "49"
type input "24"
type input "Eindhov"
type input "49"
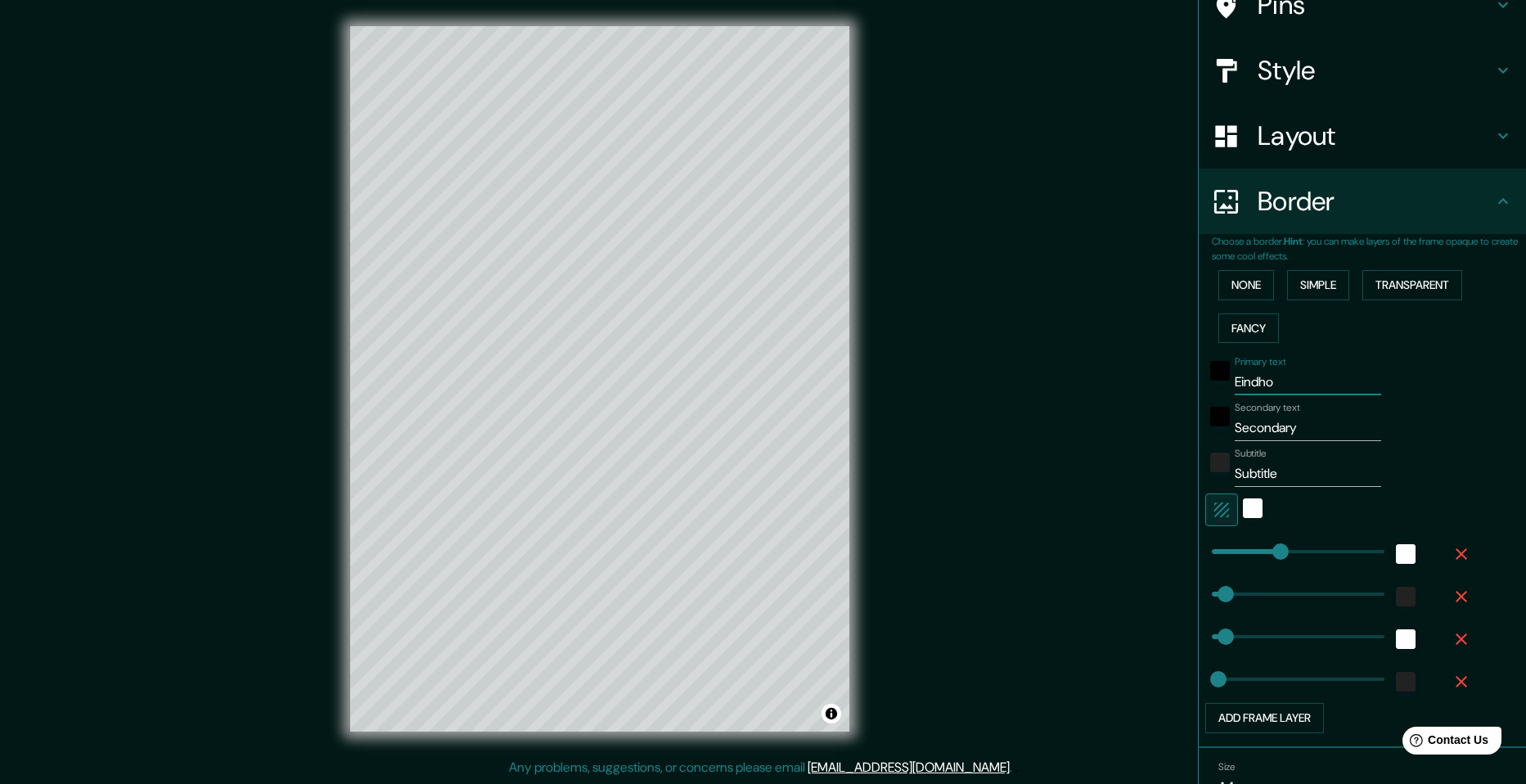
type input "49"
type input "24"
type input "Eindhove"
type input "49"
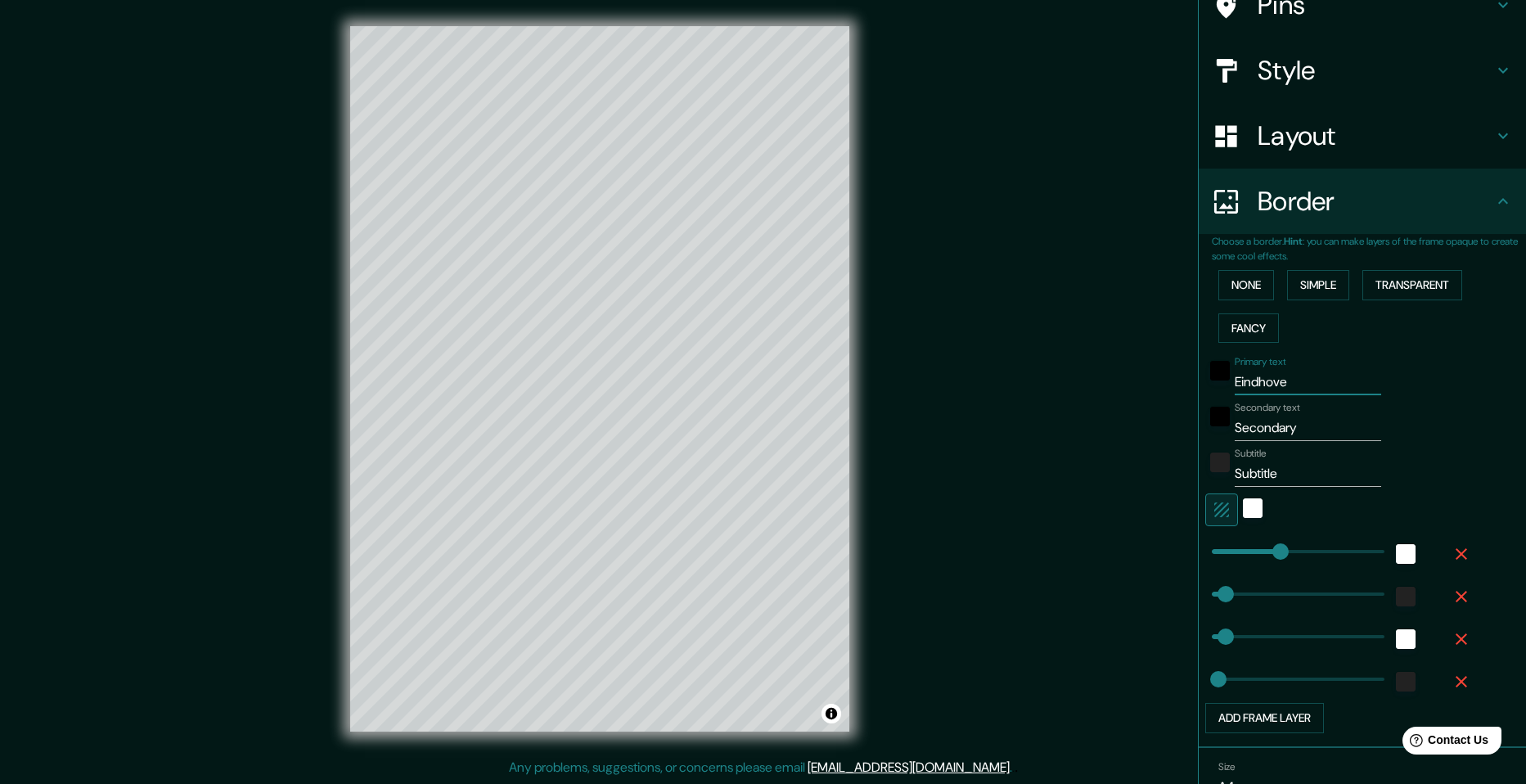
type input "24"
type input "[GEOGRAPHIC_DATA]"
type input "49"
type input "24"
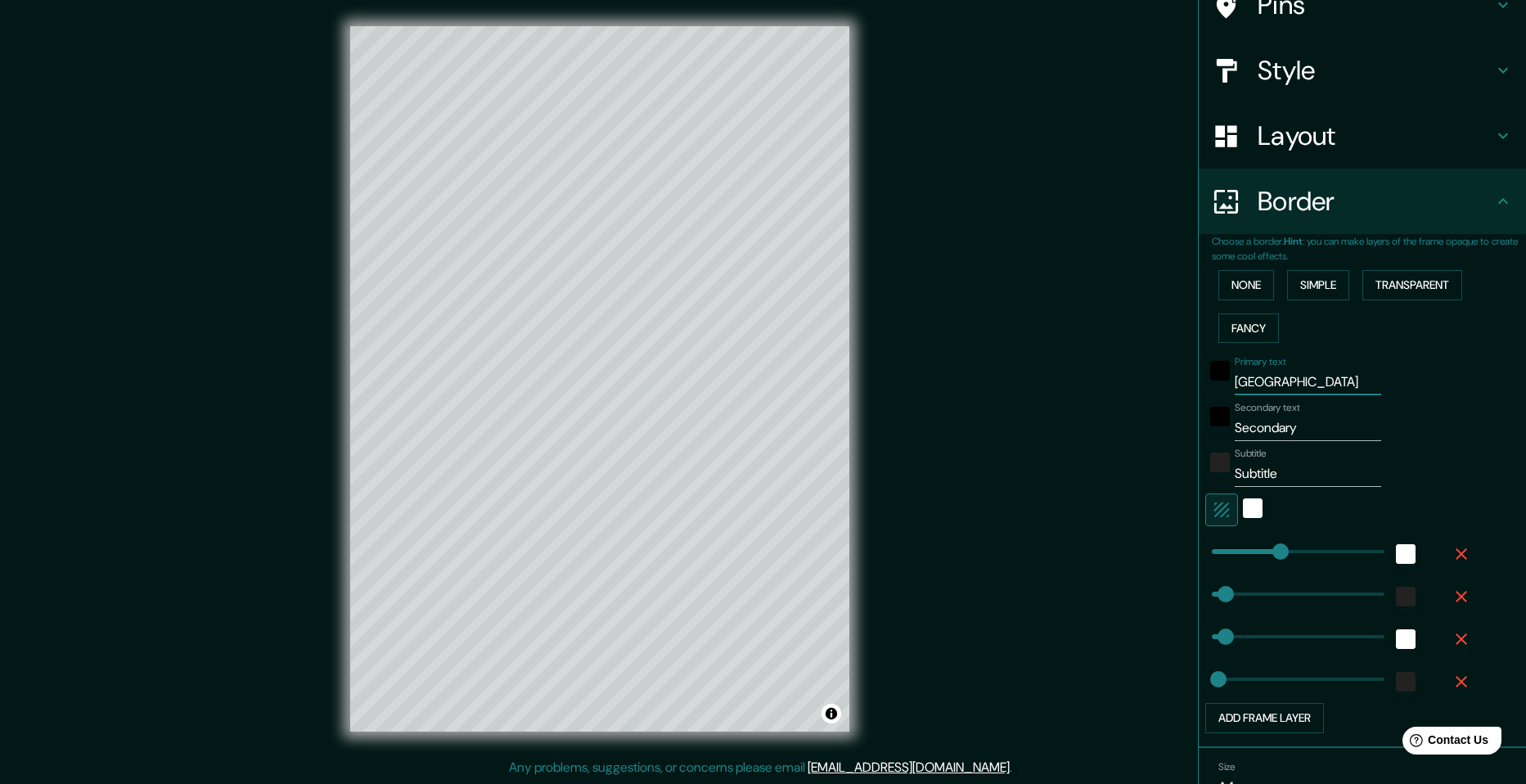
type input "[GEOGRAPHIC_DATA]"
click at [1265, 436] on input "Secondary" at bounding box center [1308, 427] width 146 height 26
type input "T"
type input "49"
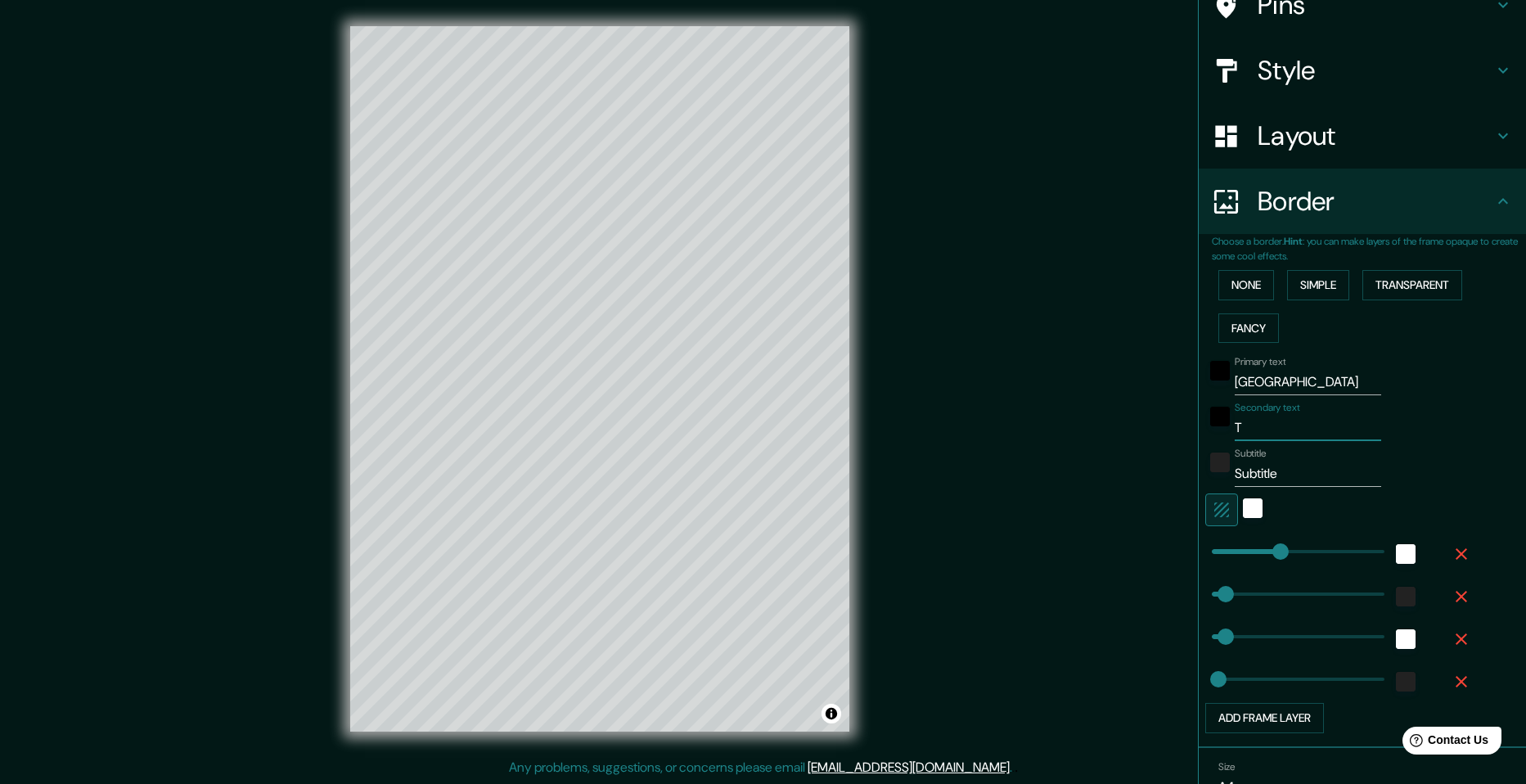
type input "49"
type input "24"
type input "Th"
type input "49"
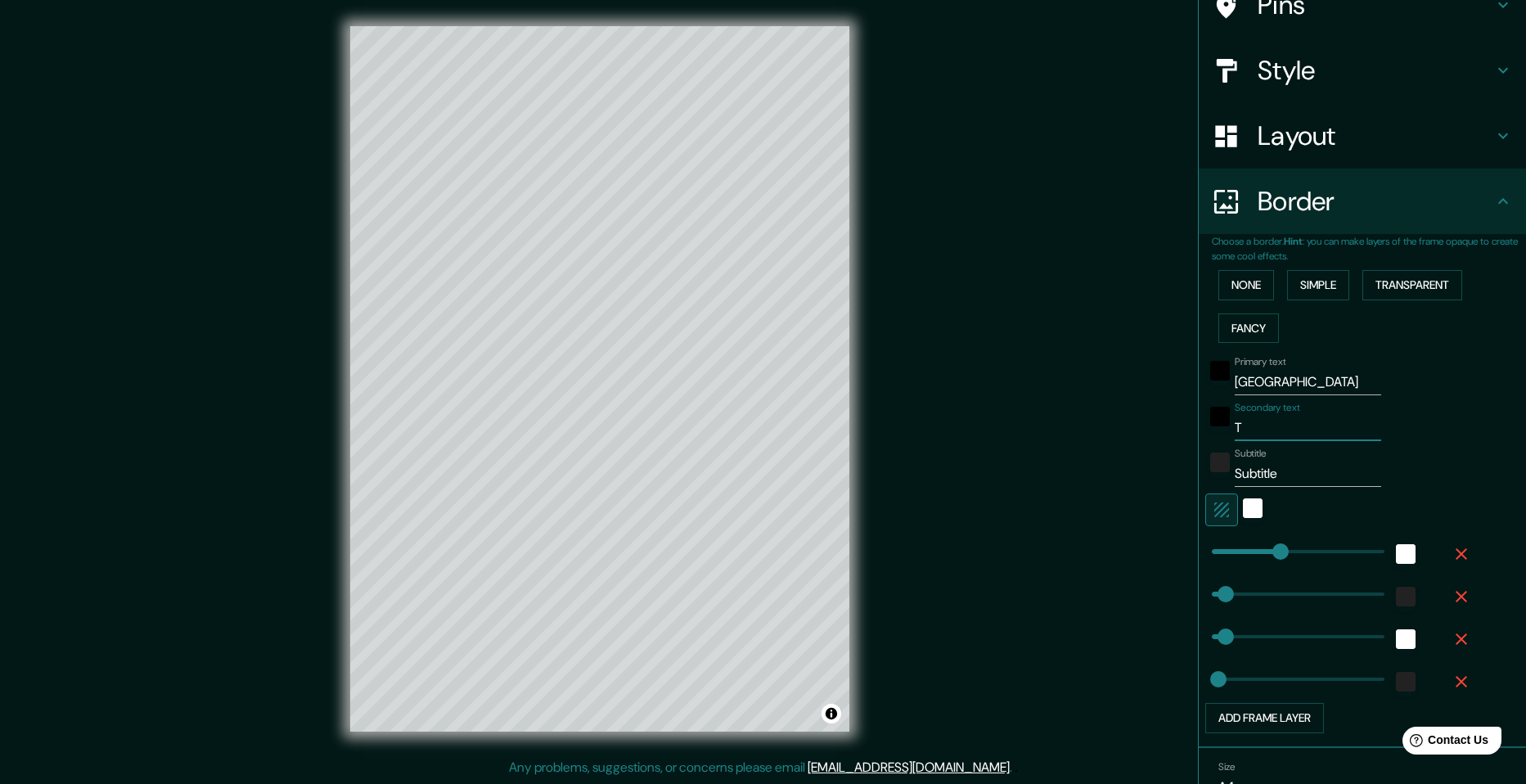
type input "24"
type input "The"
type input "49"
type input "24"
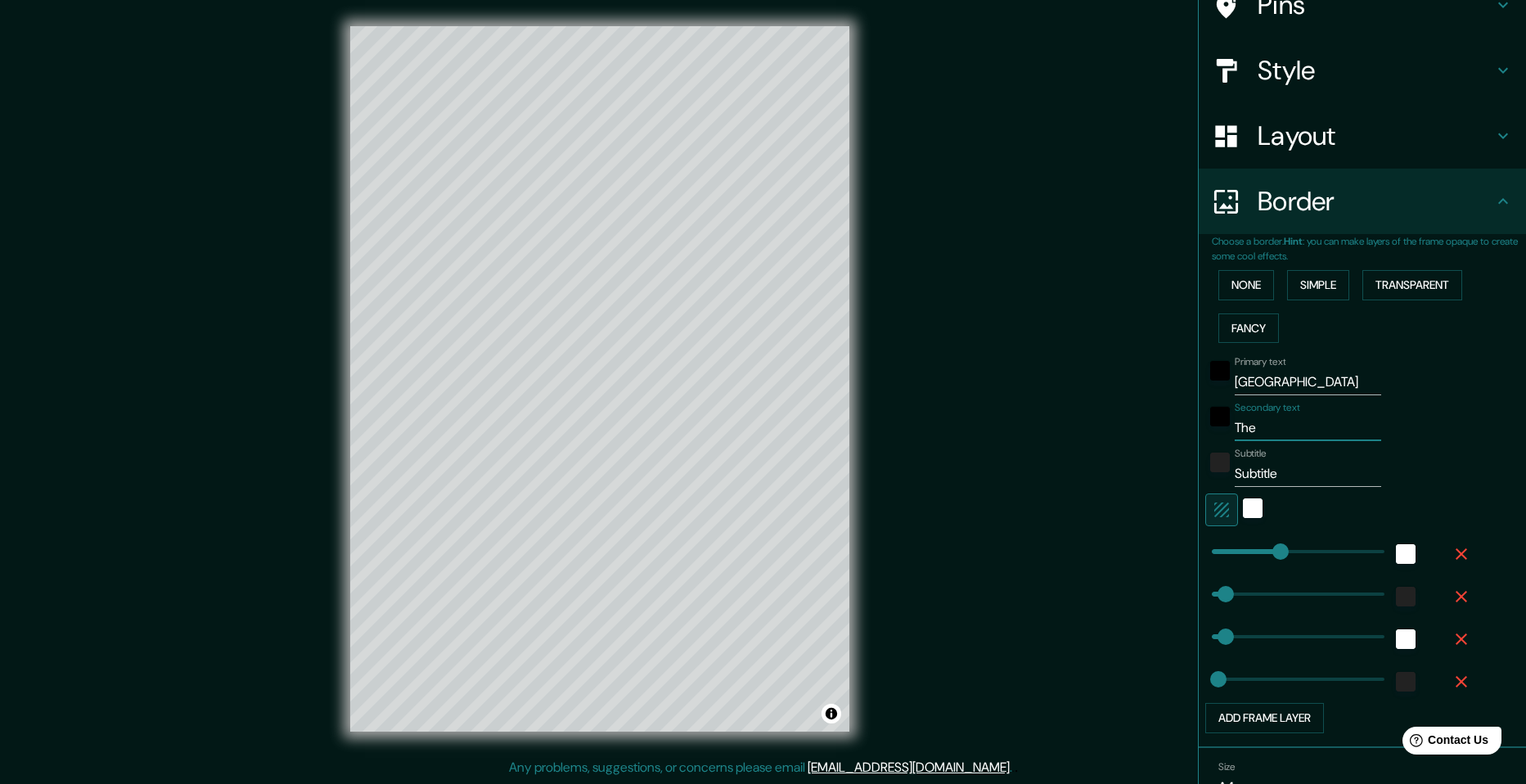
type input "The"
type input "49"
type input "24"
type input "The"
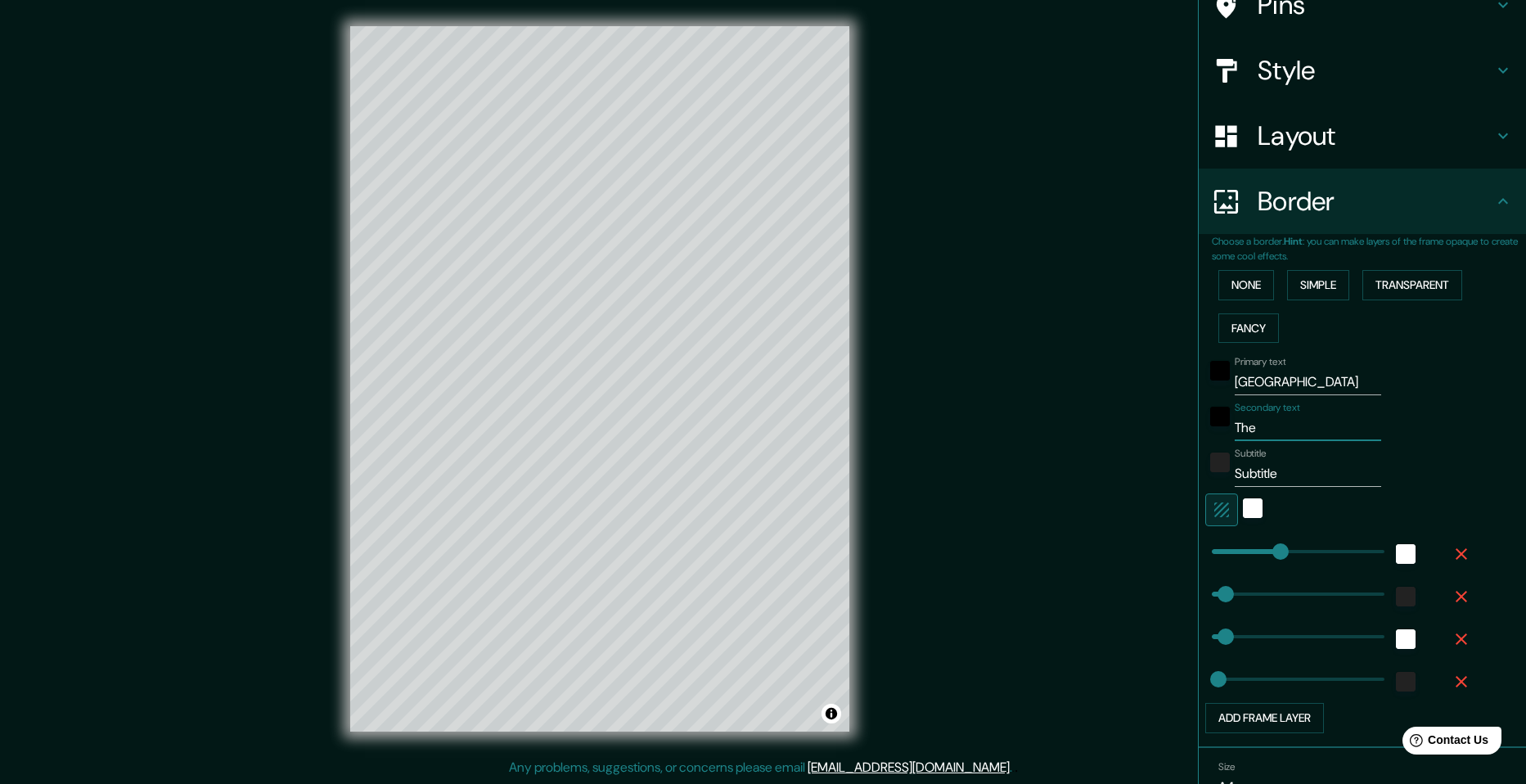
type input "49"
type input "24"
type input "Th"
type input "49"
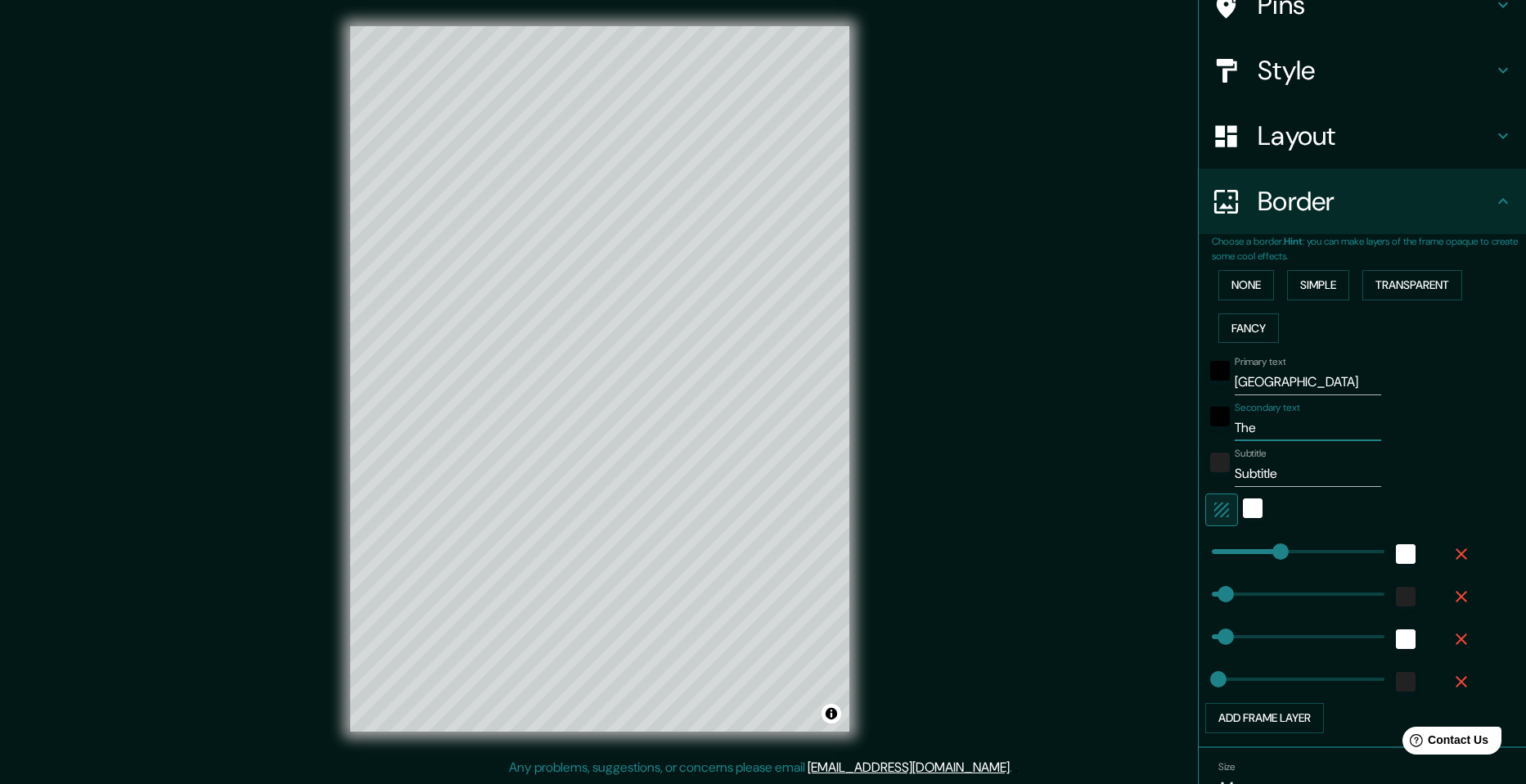
type input "49"
type input "24"
type input "T"
type input "49"
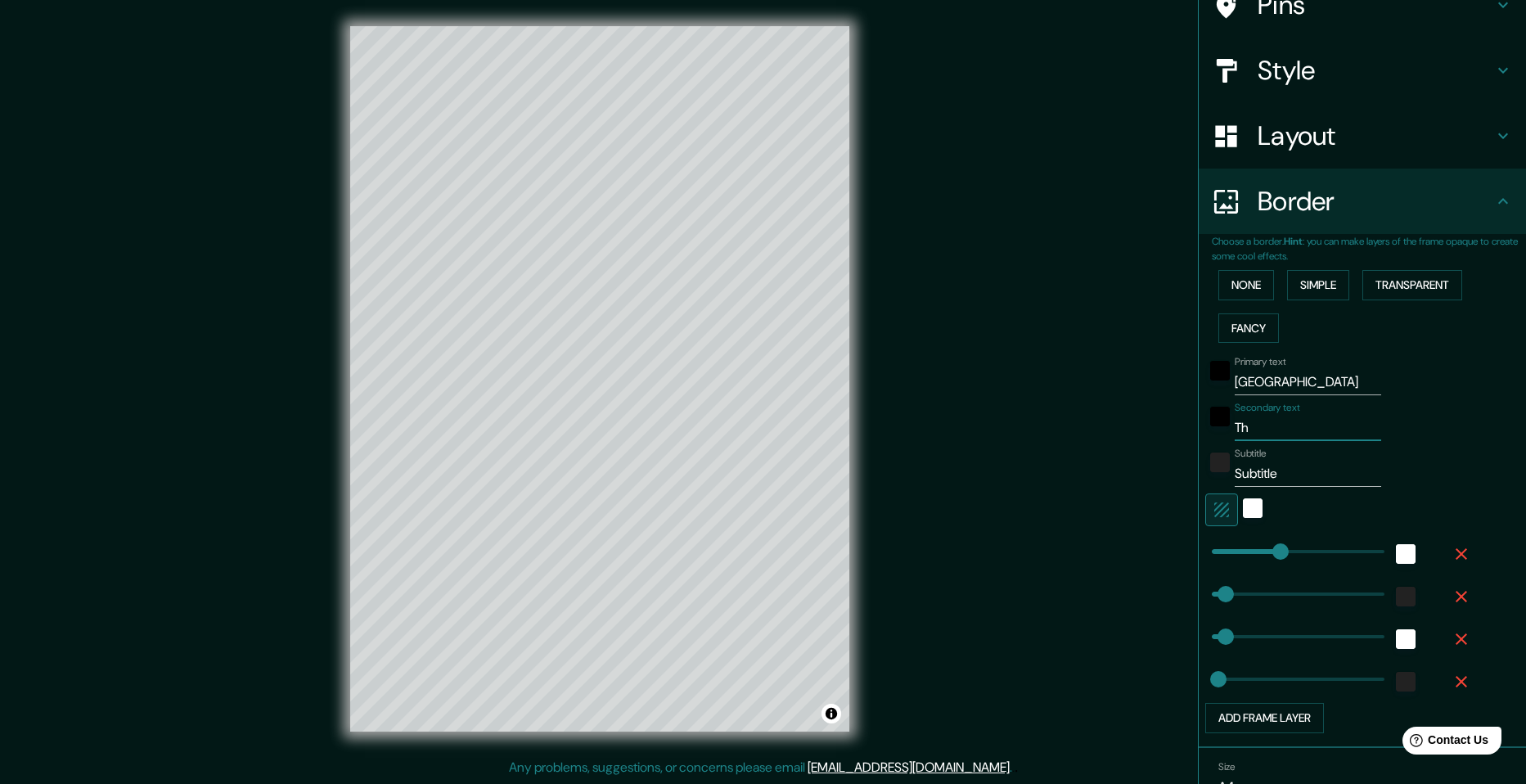
type input "24"
type input "49"
type input "24"
click at [1255, 466] on input "Subtitle" at bounding box center [1308, 474] width 146 height 26
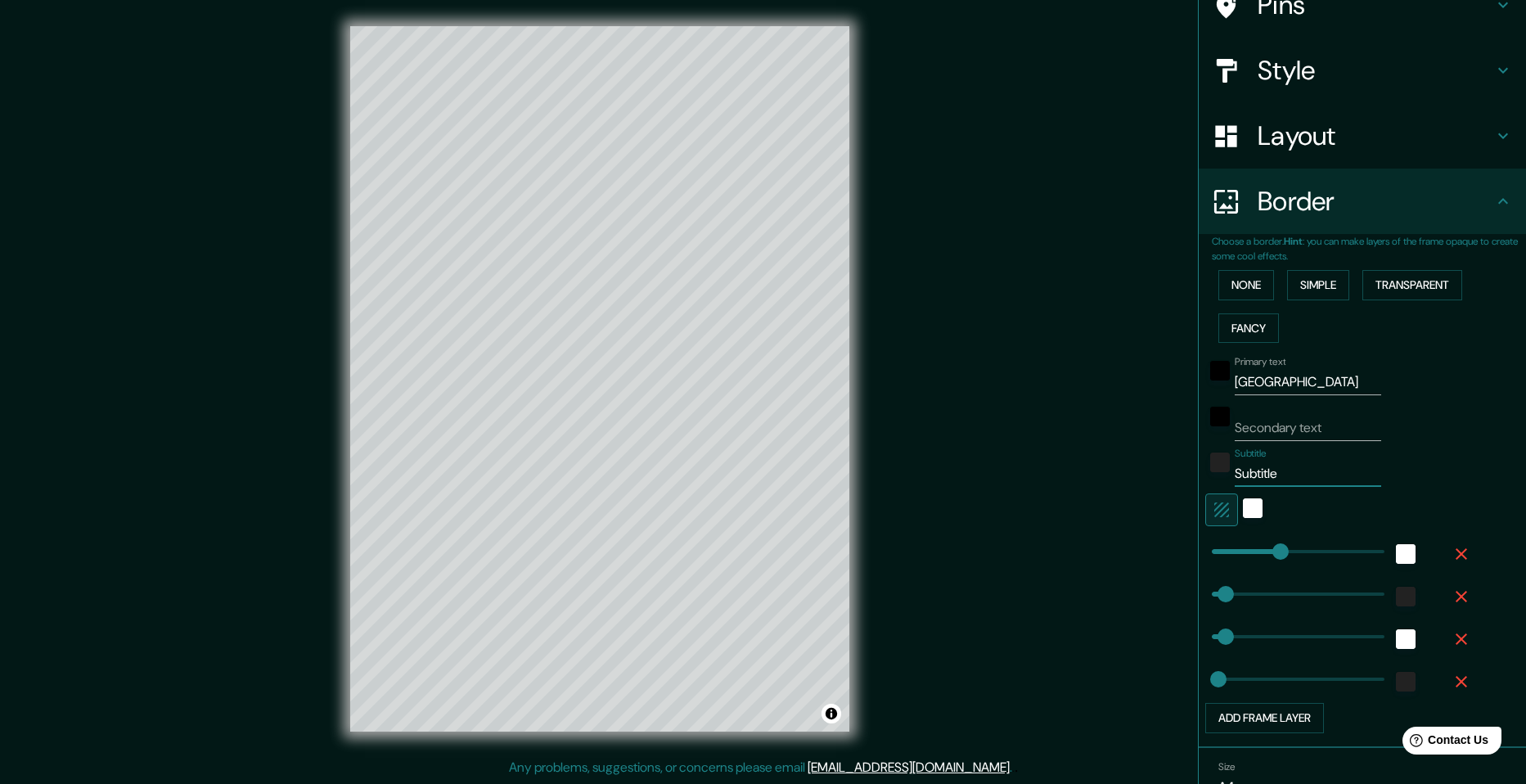
type input "SubtiTtle"
type input "49"
type input "24"
type input "SubtiThtle"
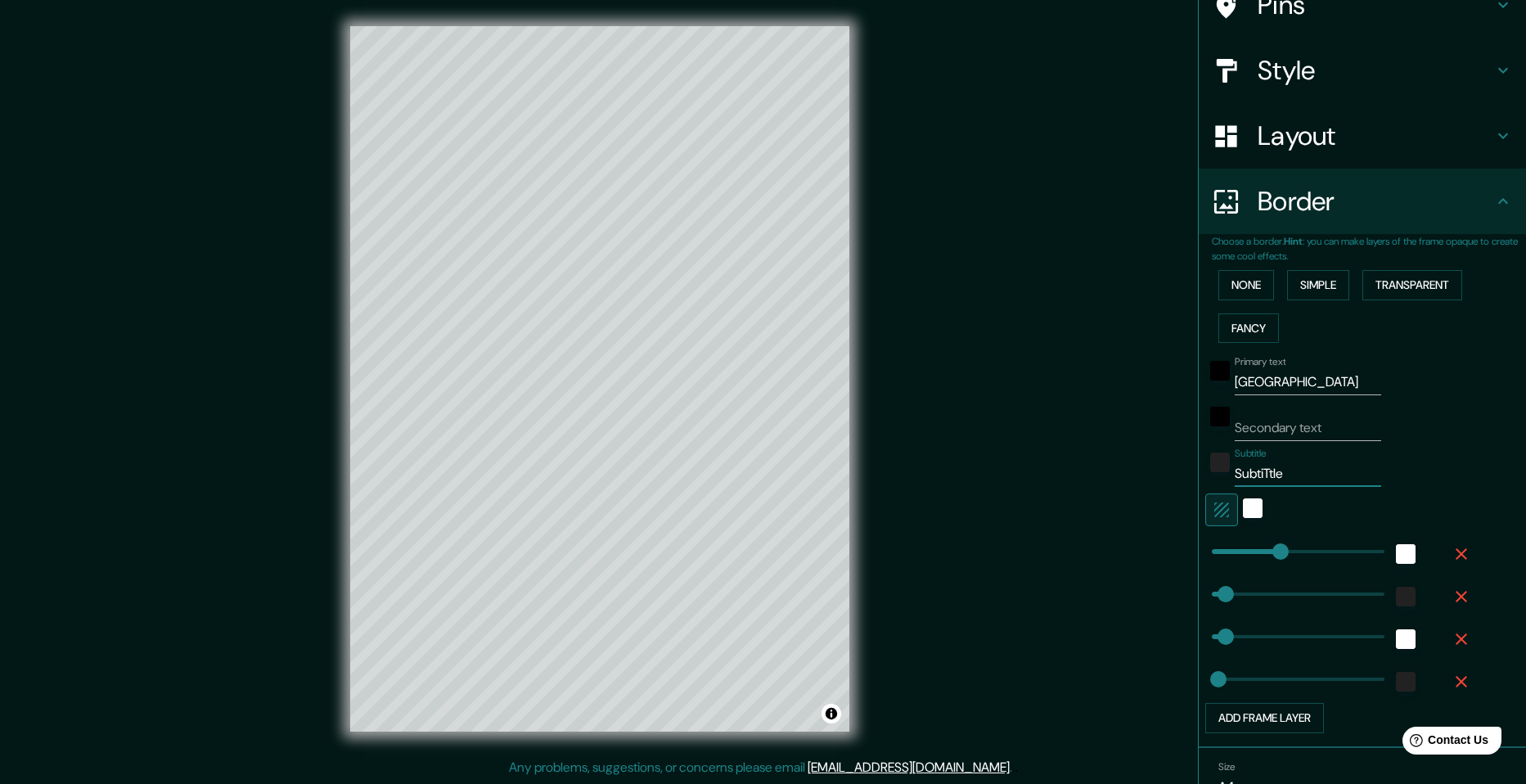
type input "49"
type input "24"
type input "SubtiThetle"
type input "49"
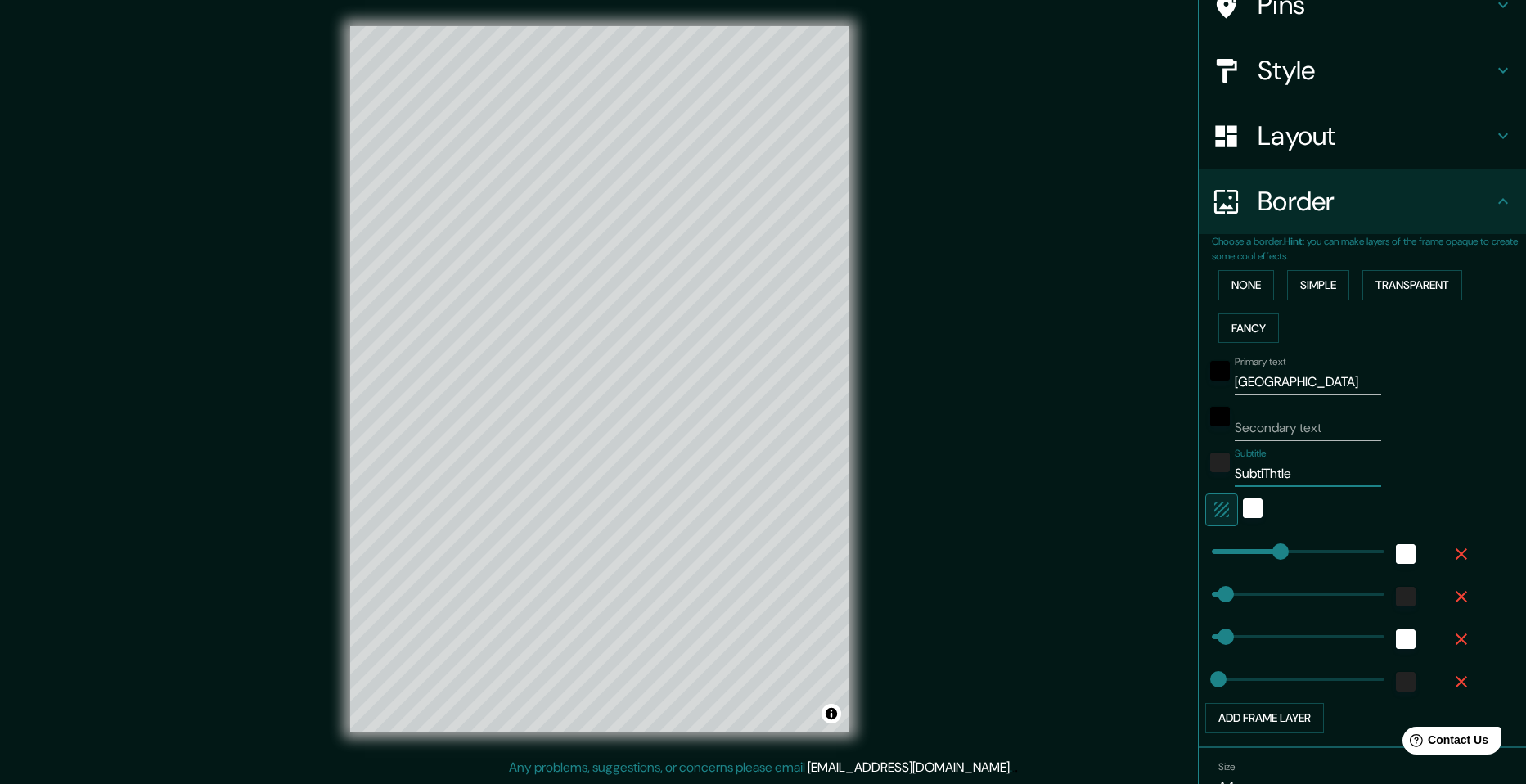
type input "49"
type input "24"
type input "SubtiThe tle"
type input "49"
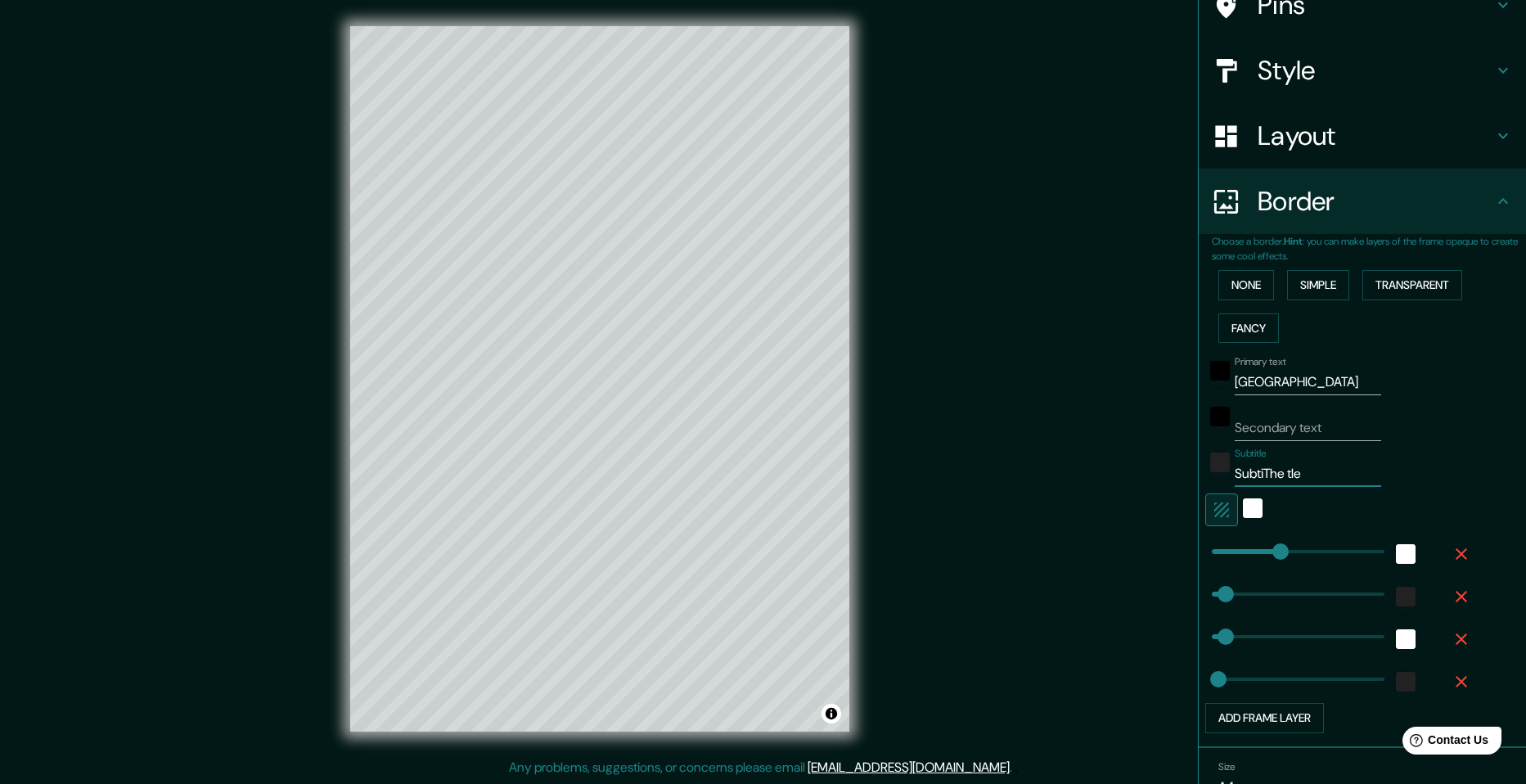
type input "24"
type input "SubtiThetle"
type input "49"
type input "24"
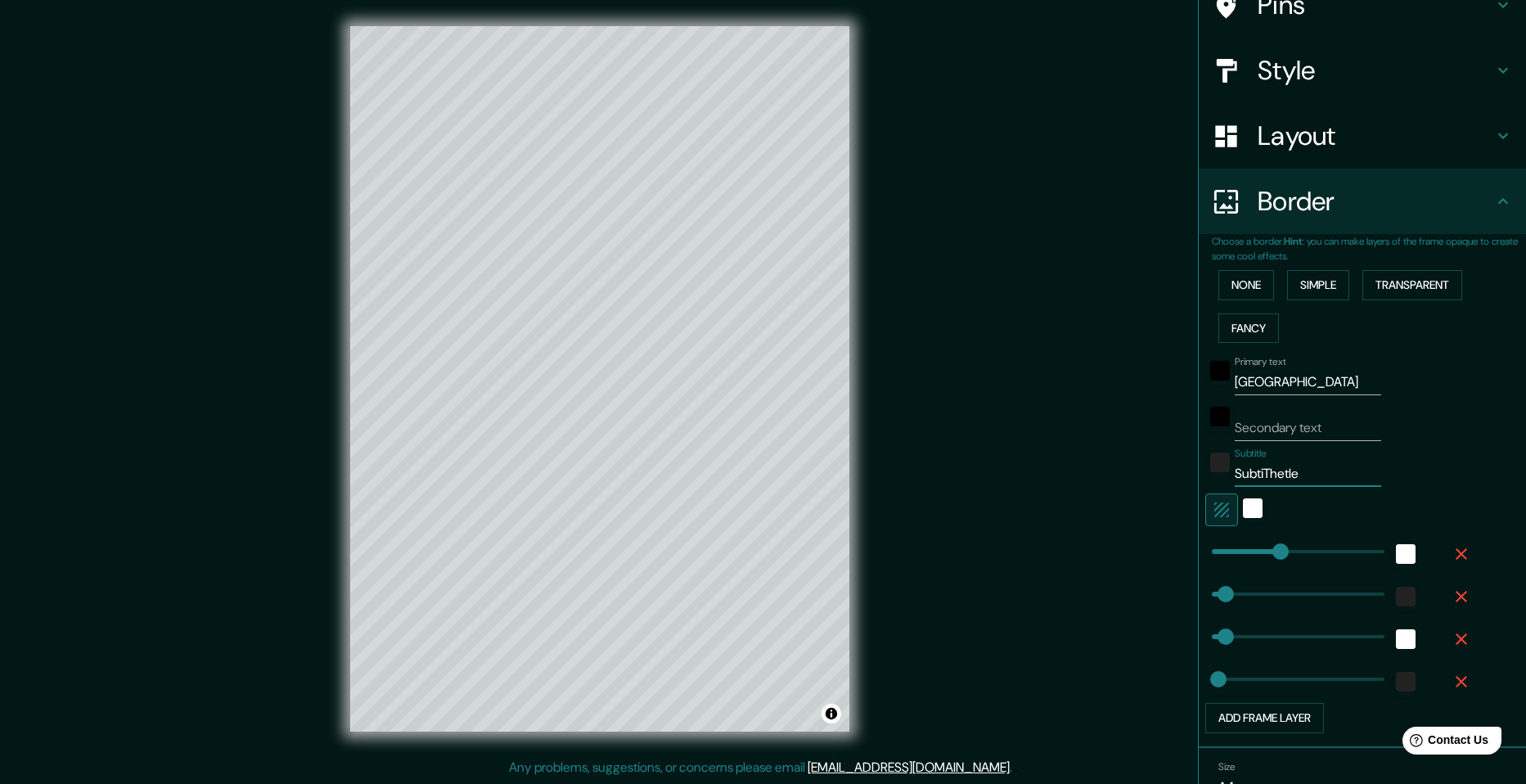
type input "SubtiThtle"
type input "49"
type input "24"
type input "SubtiTtle"
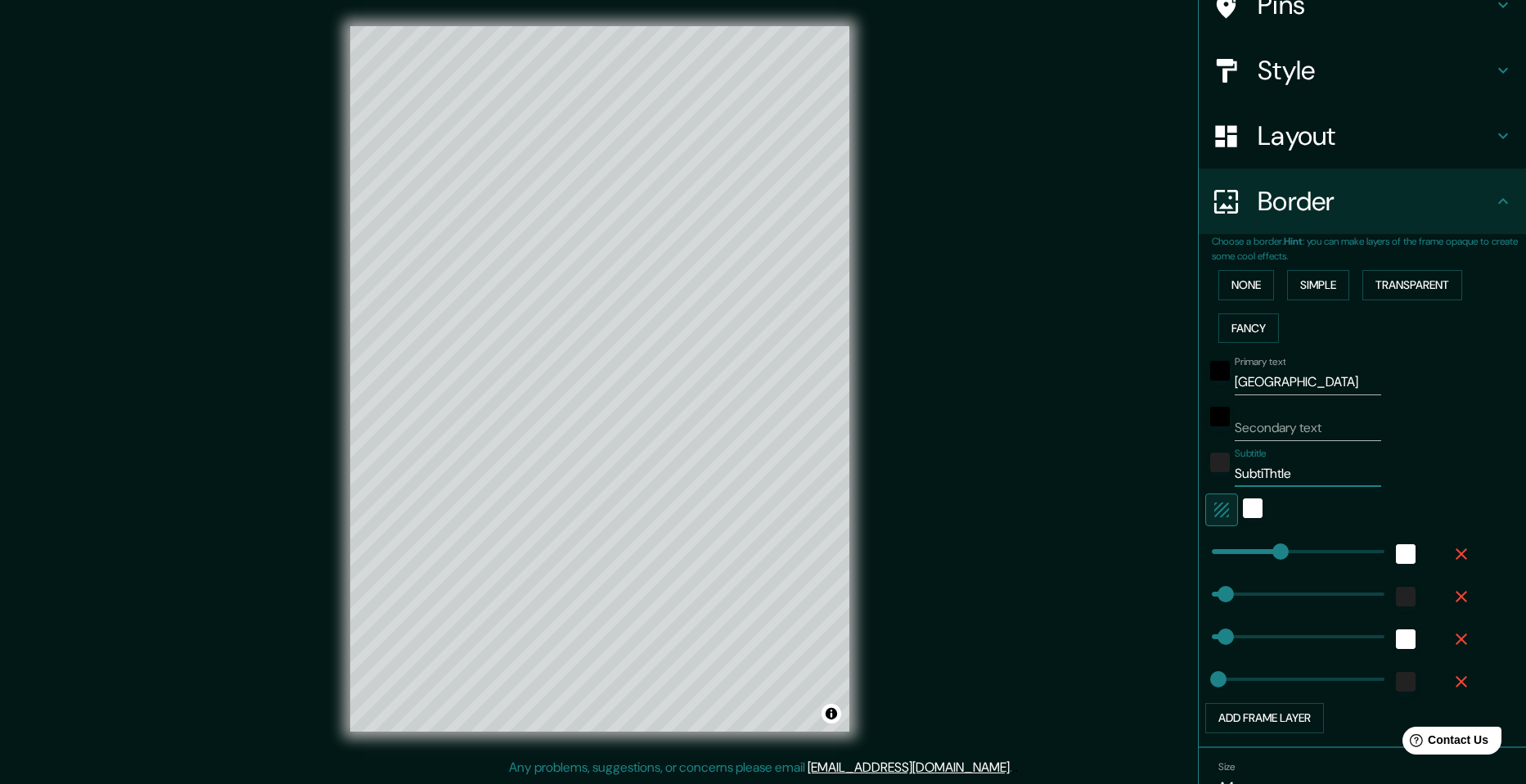
type input "49"
type input "24"
type input "Subtitle"
type input "49"
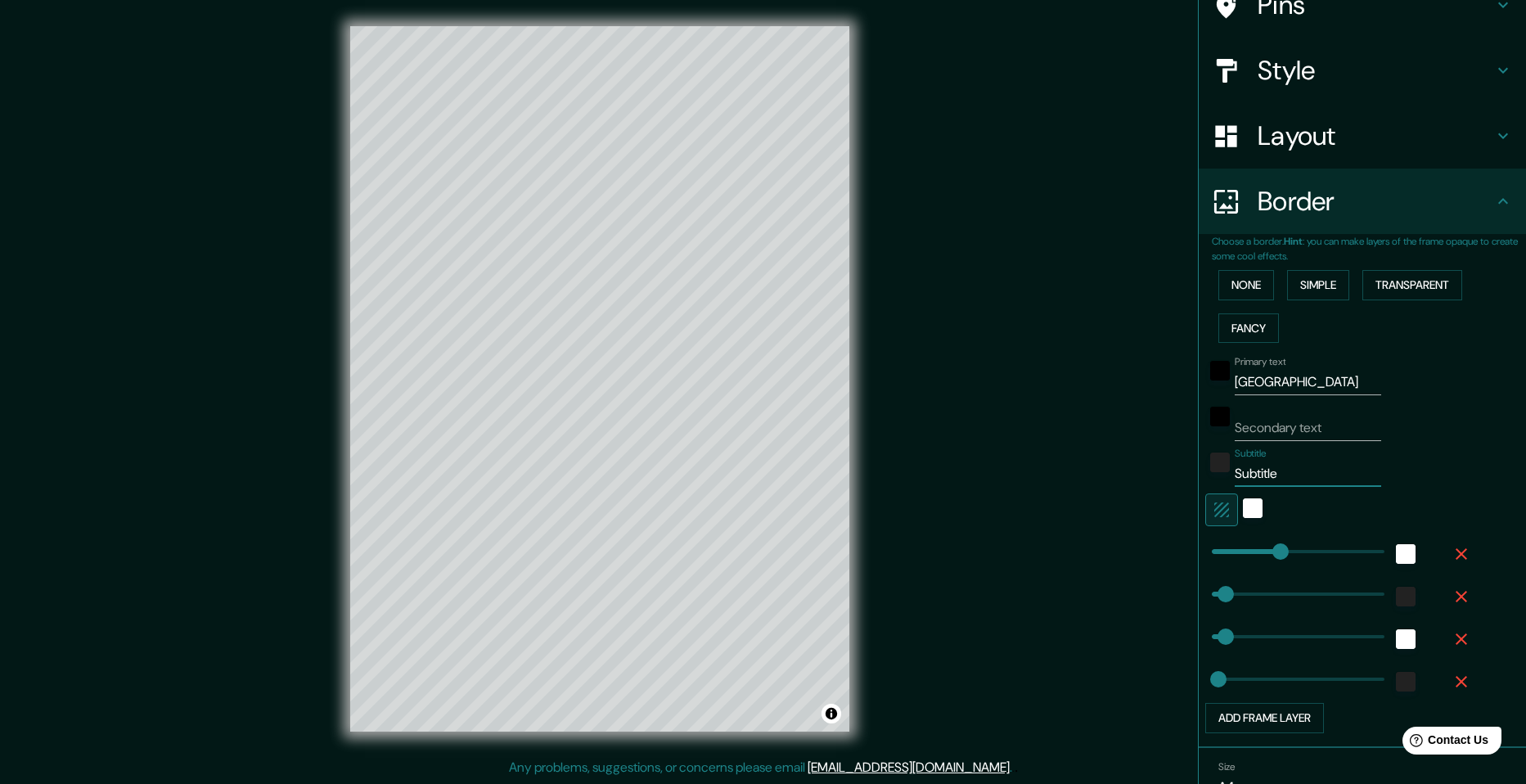
type input "49"
type input "24"
type input "Subttle"
type input "49"
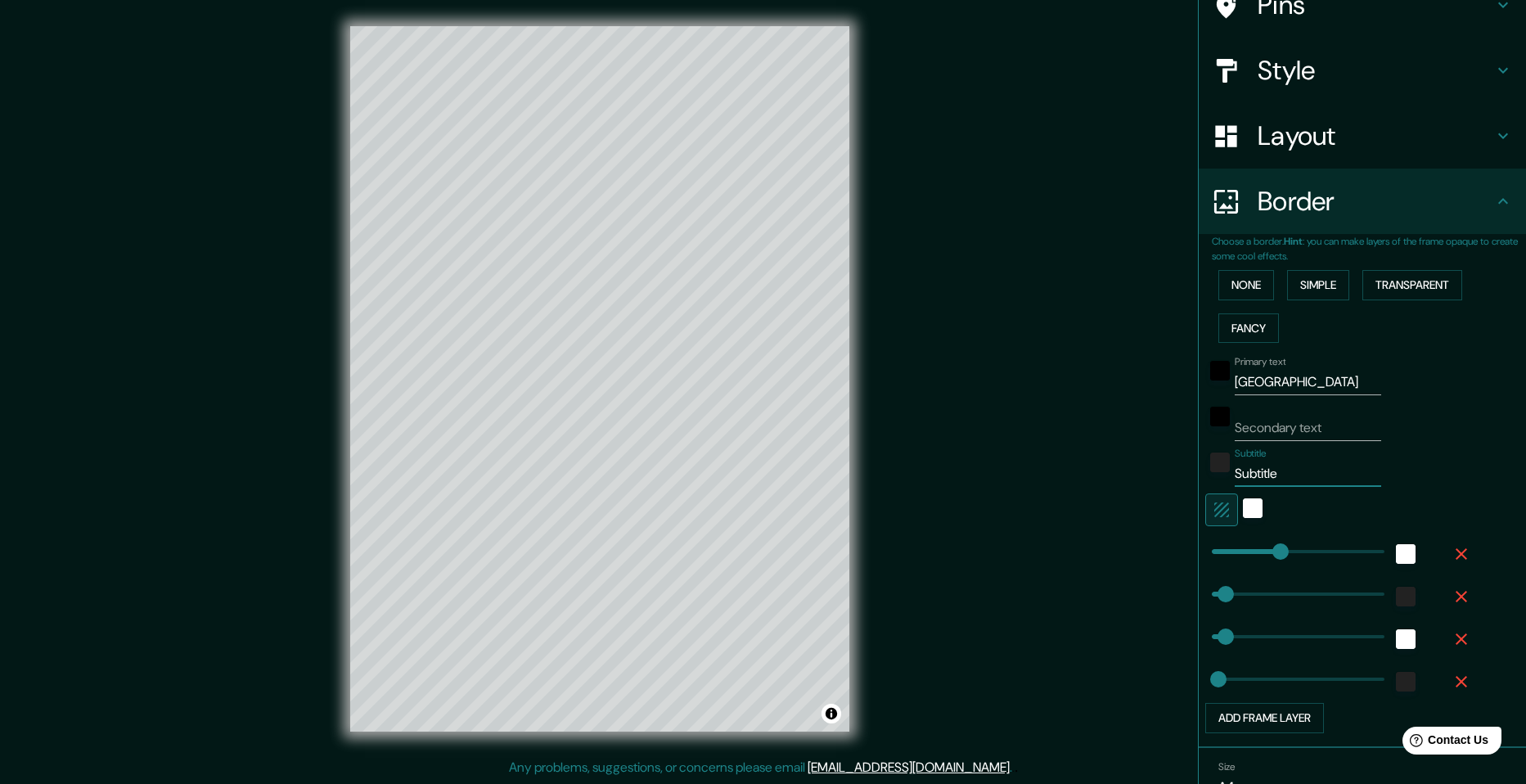
type input "24"
type input "Subtle"
type input "49"
type input "24"
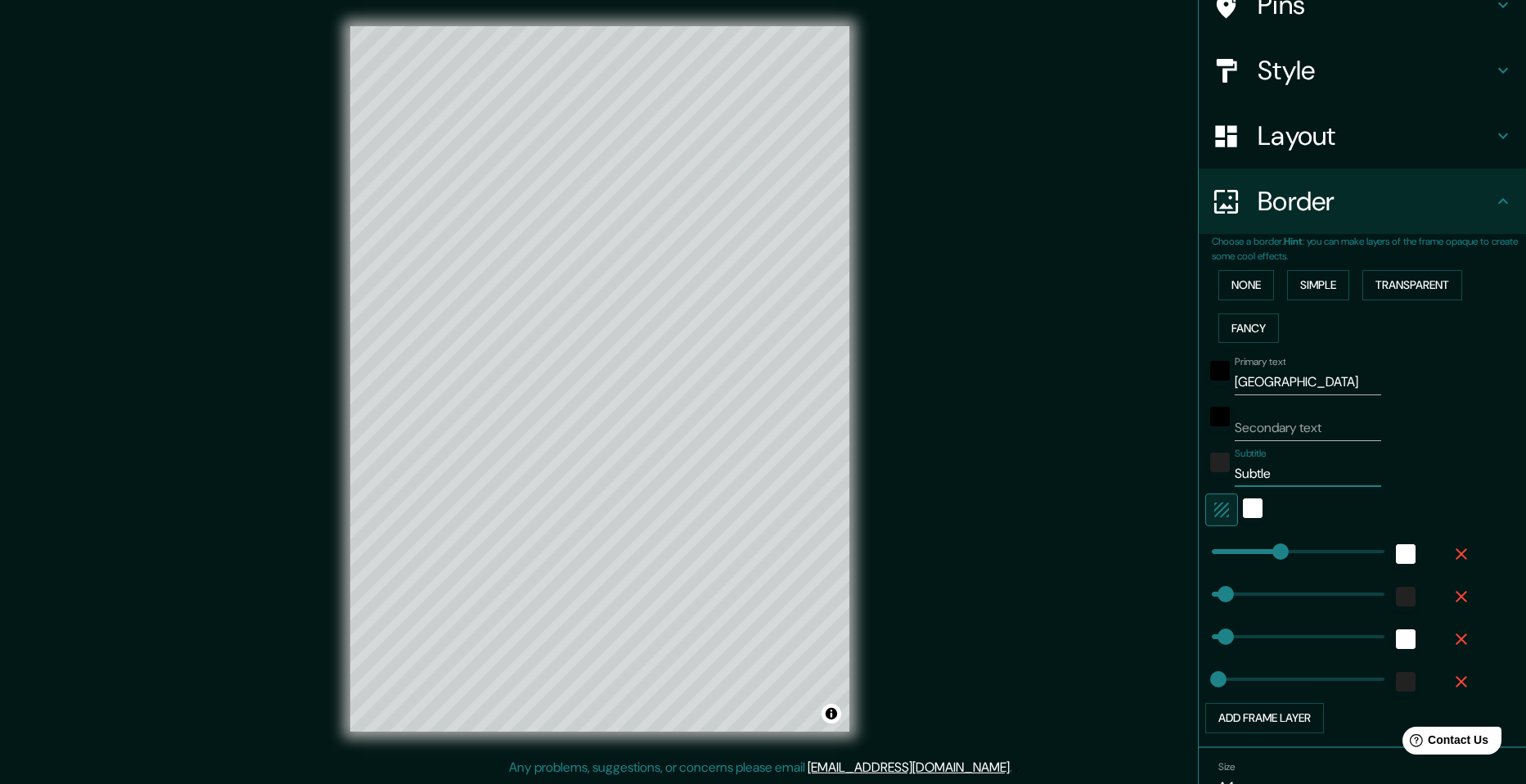
type input "Sutle"
type input "49"
type input "24"
type input "Stle"
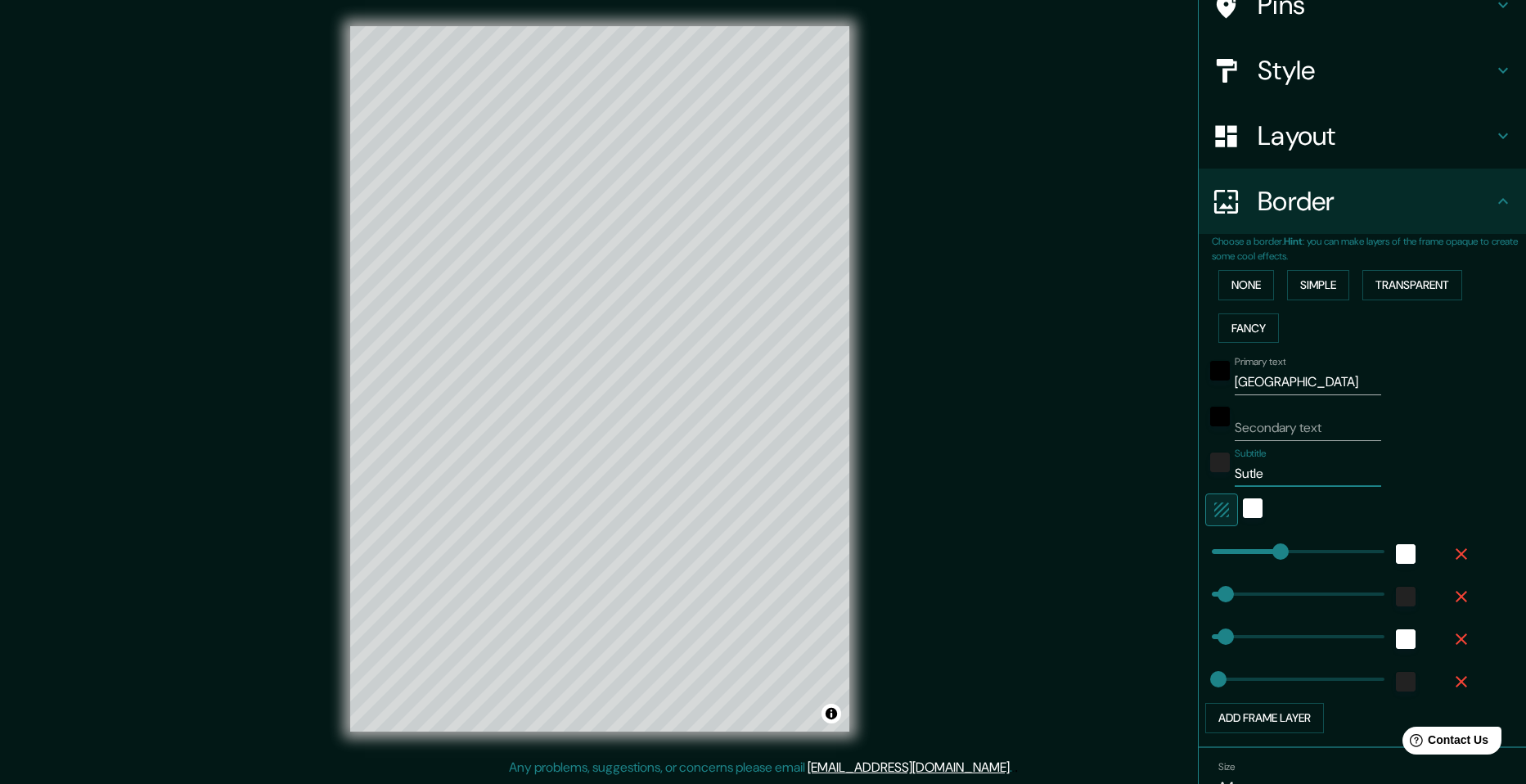
type input "49"
type input "24"
type input "tle"
type input "49"
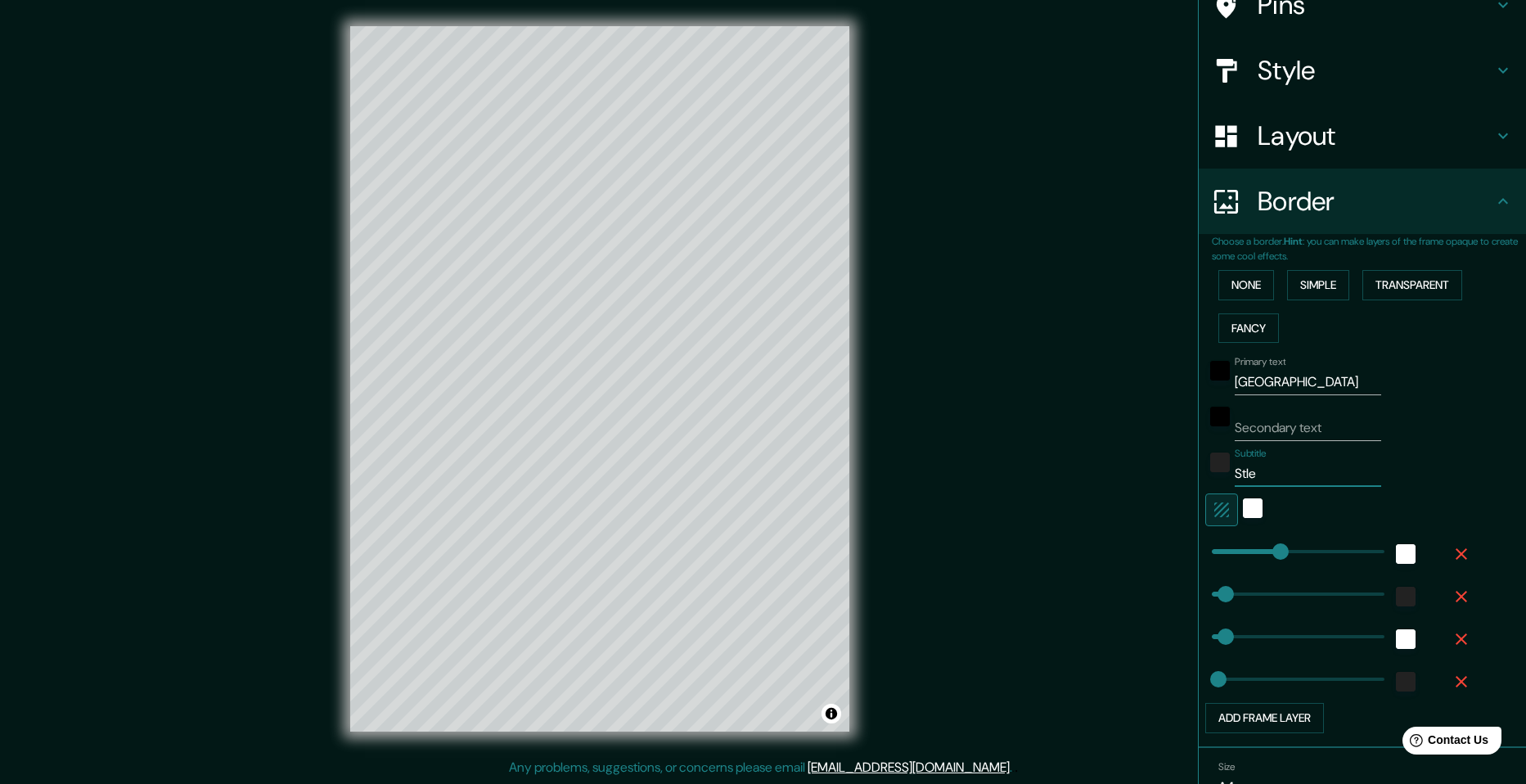
type input "49"
type input "24"
type input "le"
type input "49"
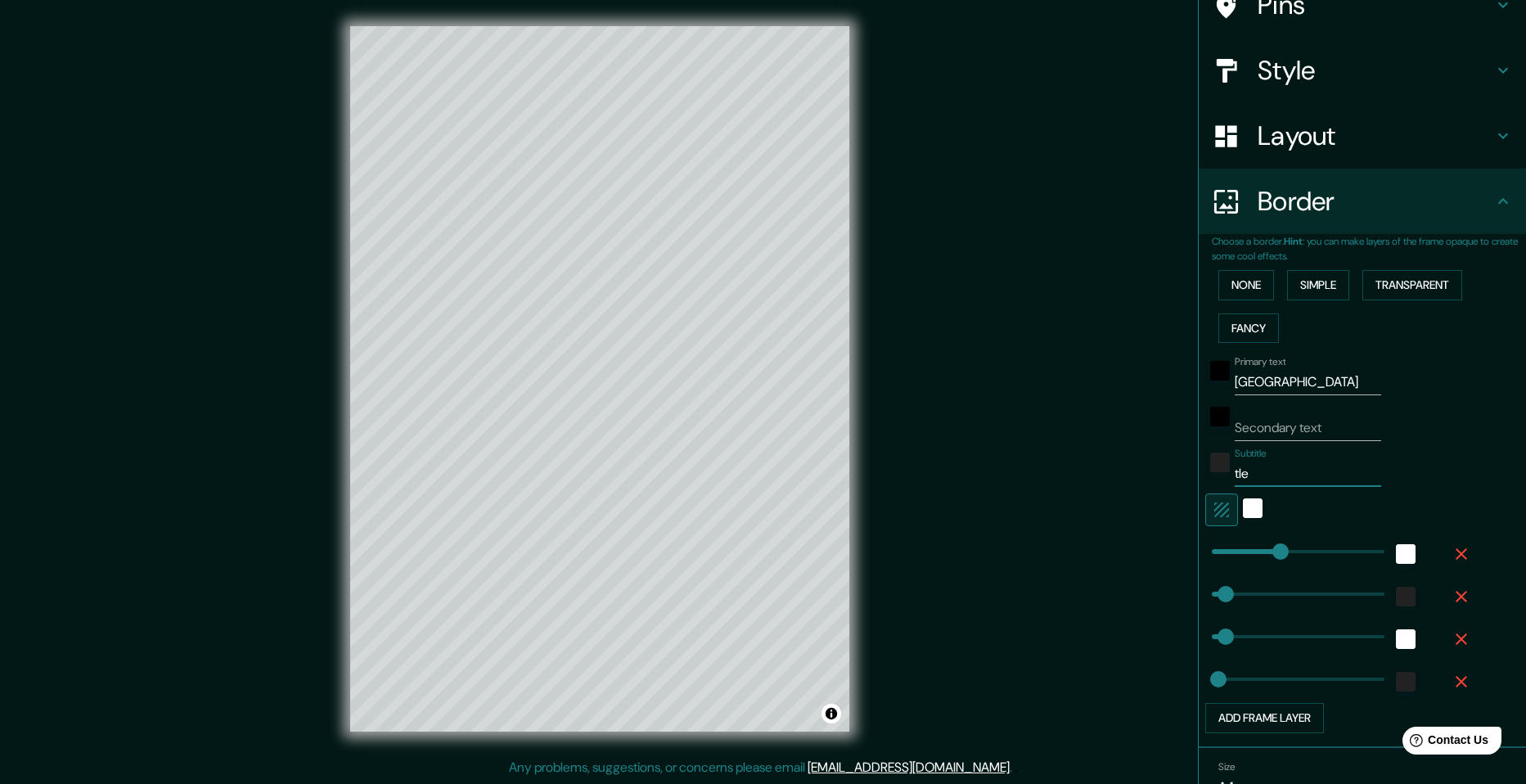
type input "24"
type input "e"
type input "49"
type input "24"
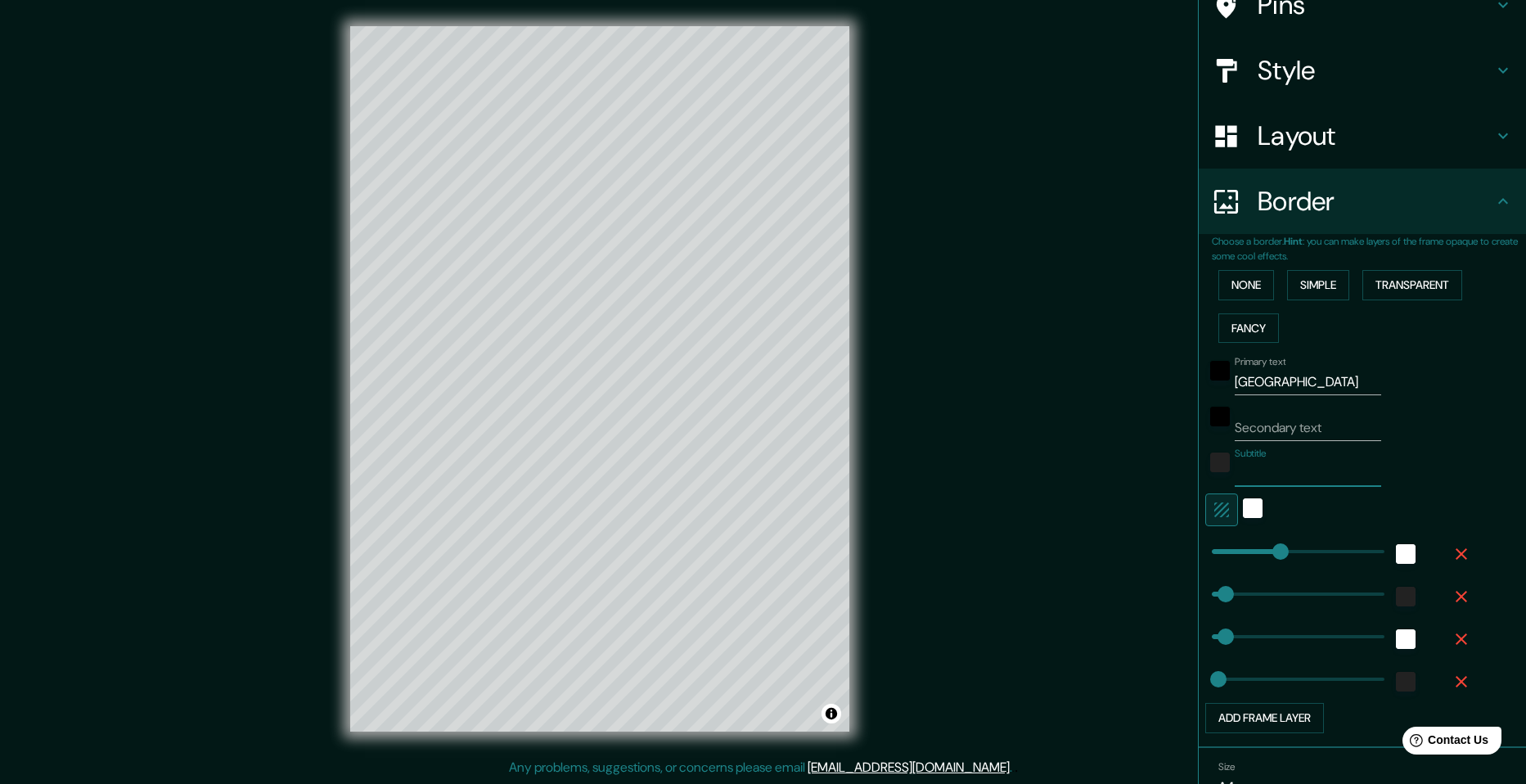
type input "49"
type input "24"
type input "T"
type input "49"
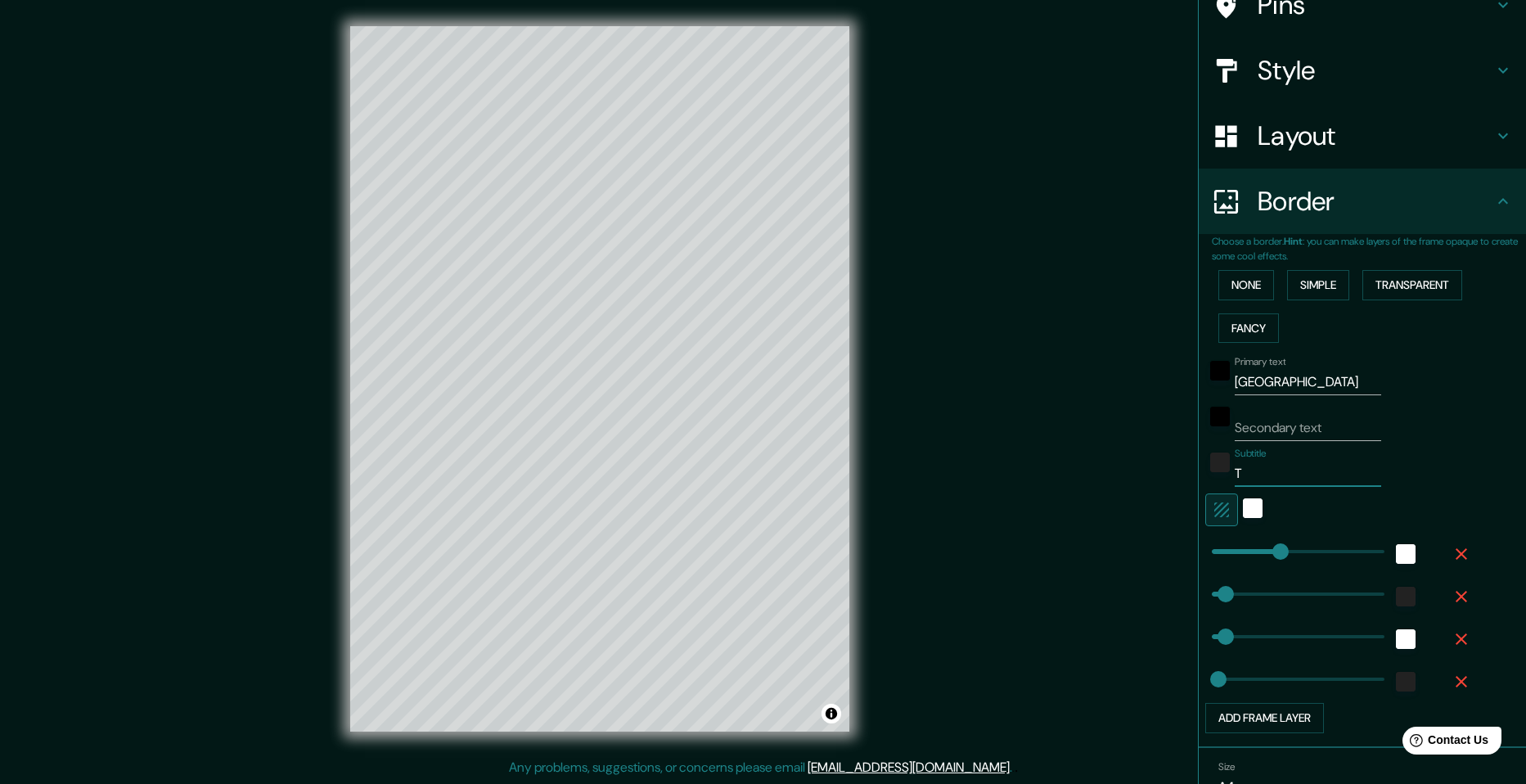
type input "49"
type input "24"
type input "Th"
type input "49"
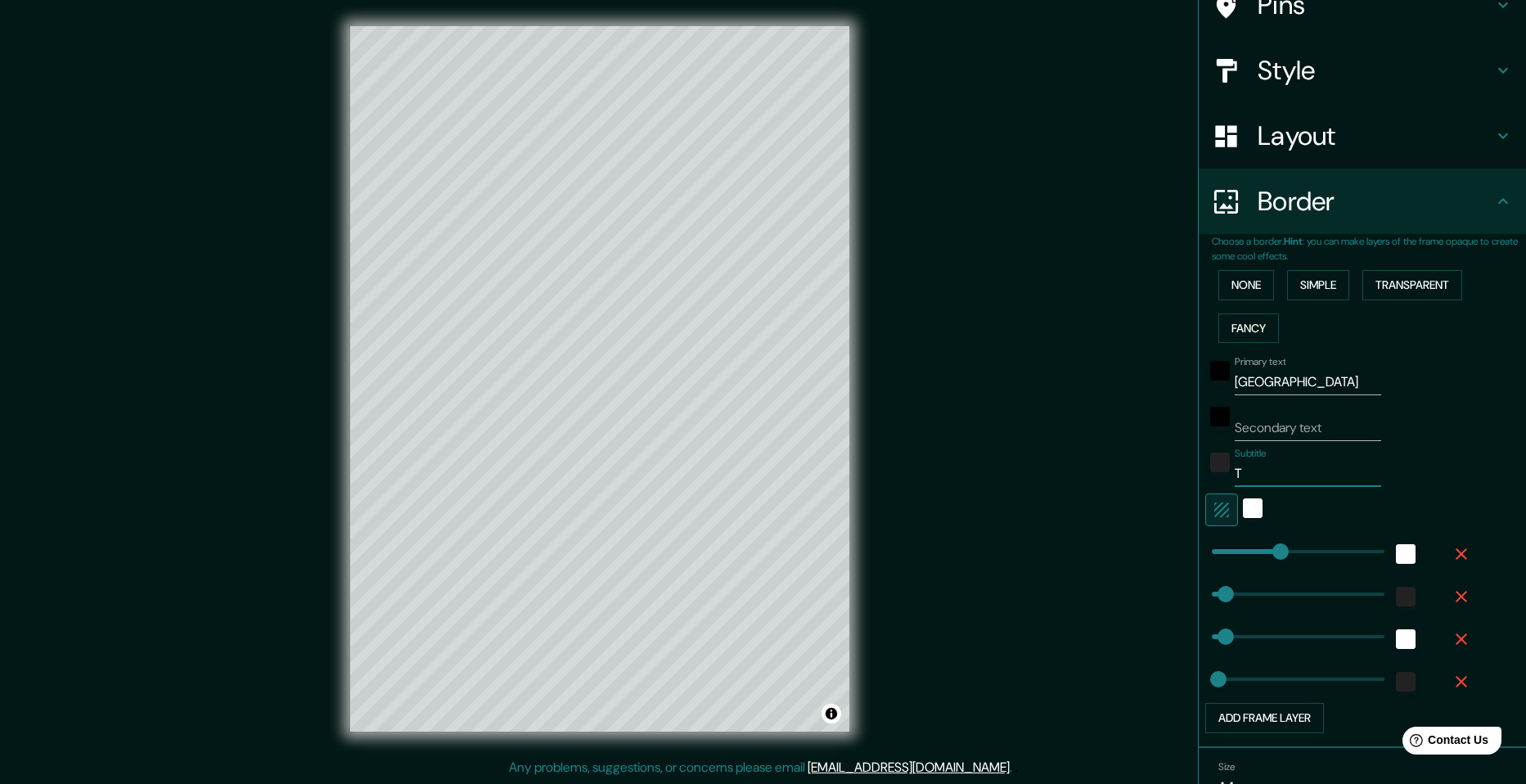
type input "24"
type input "The"
type input "49"
type input "24"
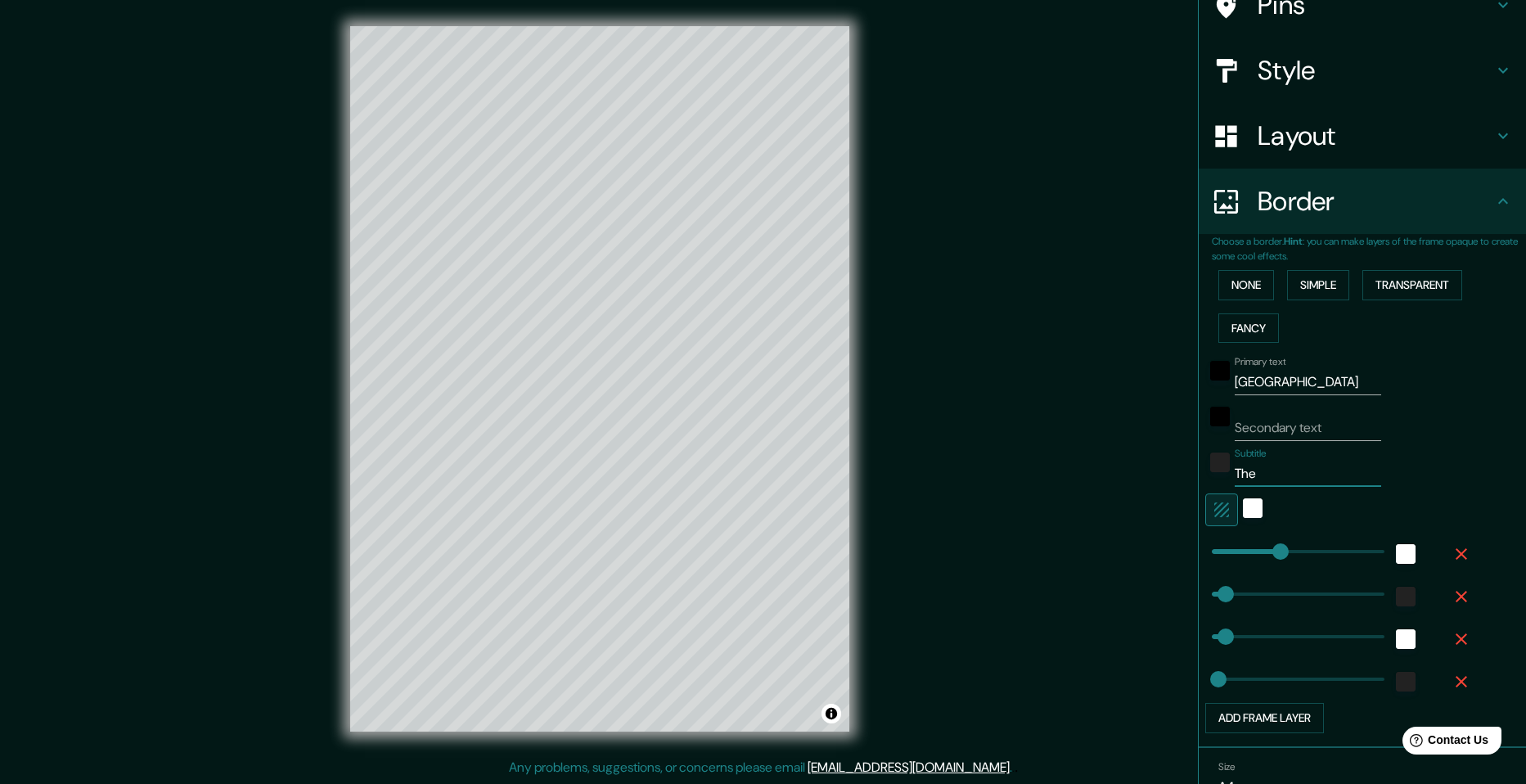
type input "The"
type input "49"
type input "24"
type input "The N"
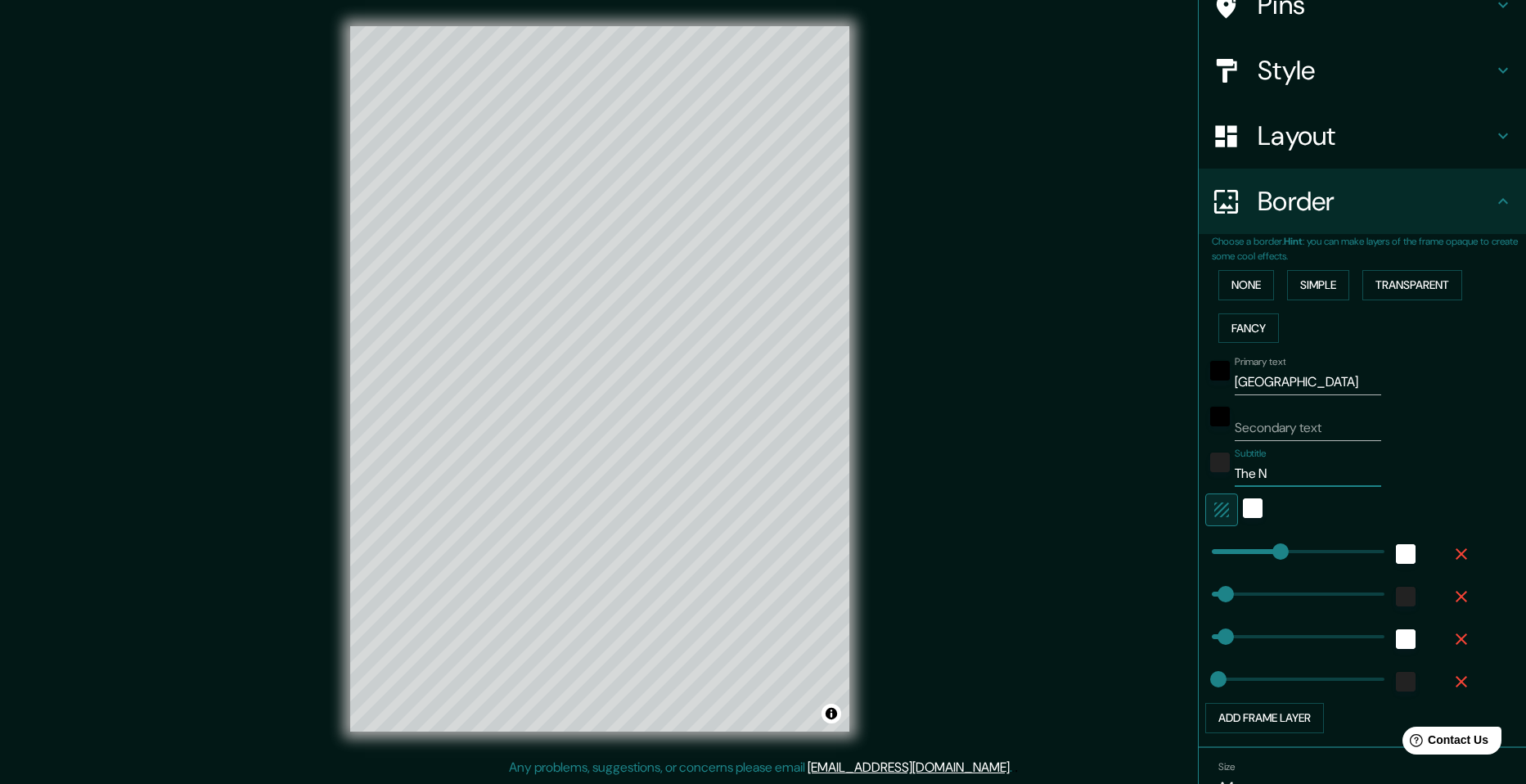
type input "49"
type input "24"
type input "The Ne"
type input "49"
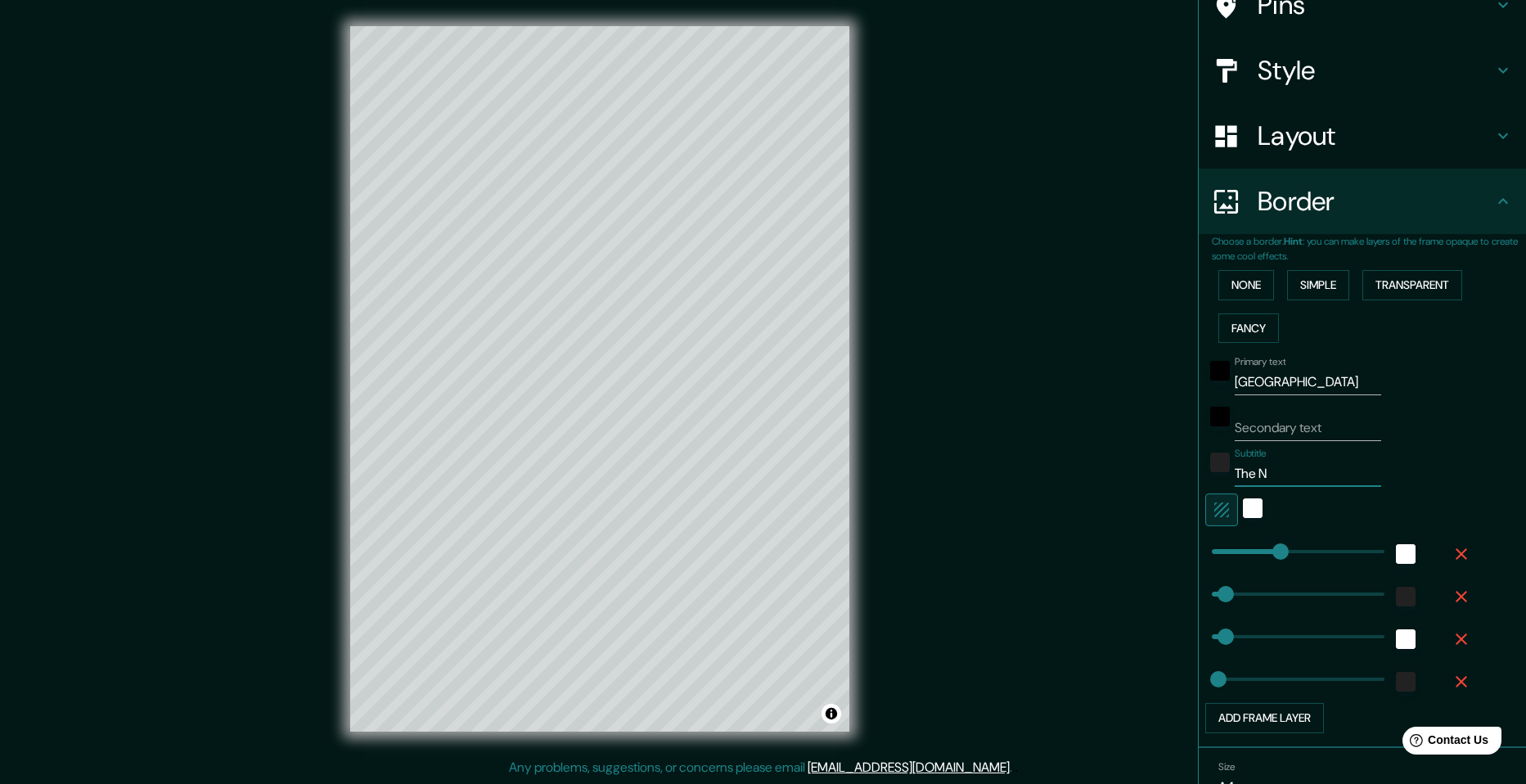
type input "49"
type input "24"
type input "The Net"
type input "49"
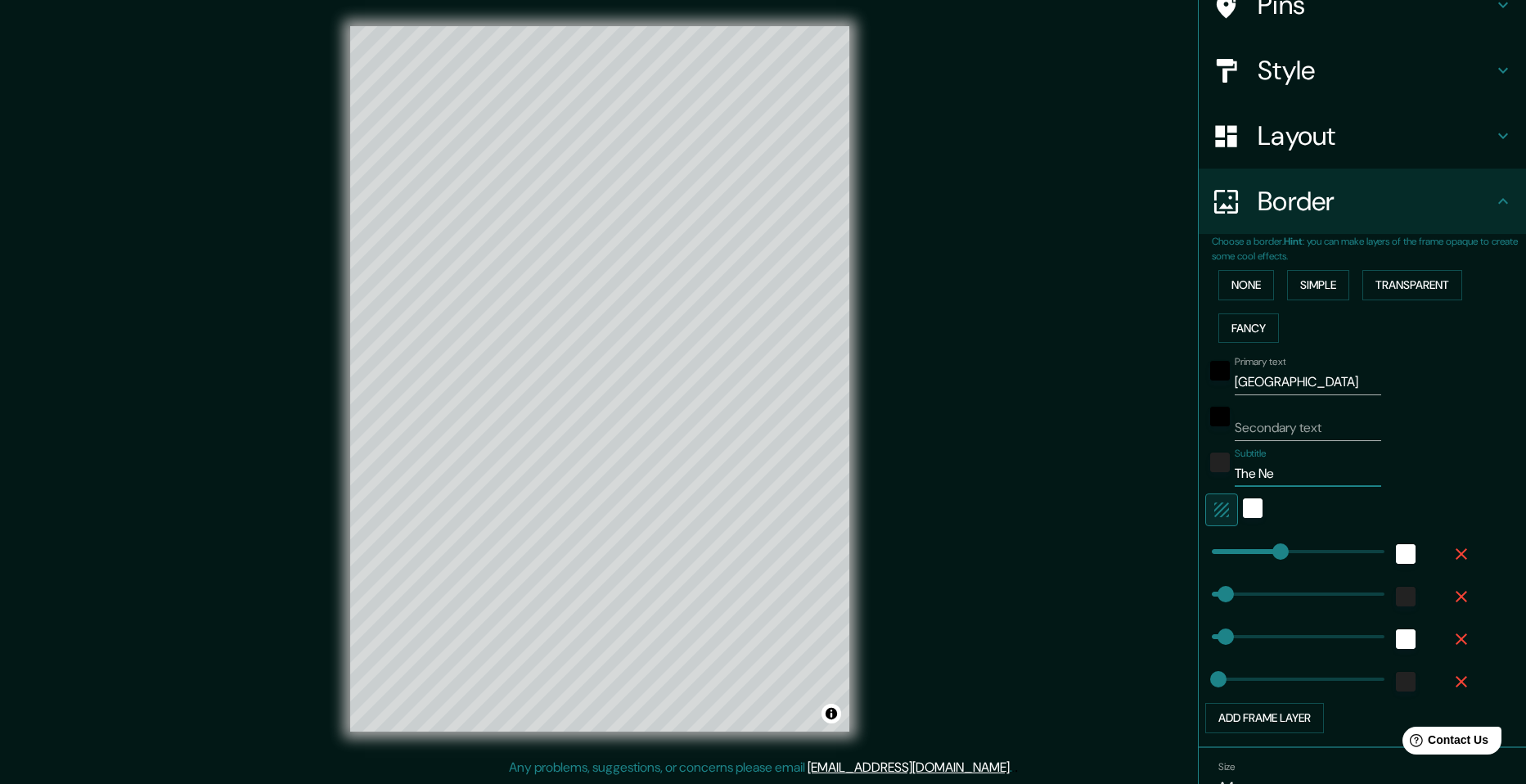
type input "24"
type input "The Nethe"
type input "49"
type input "24"
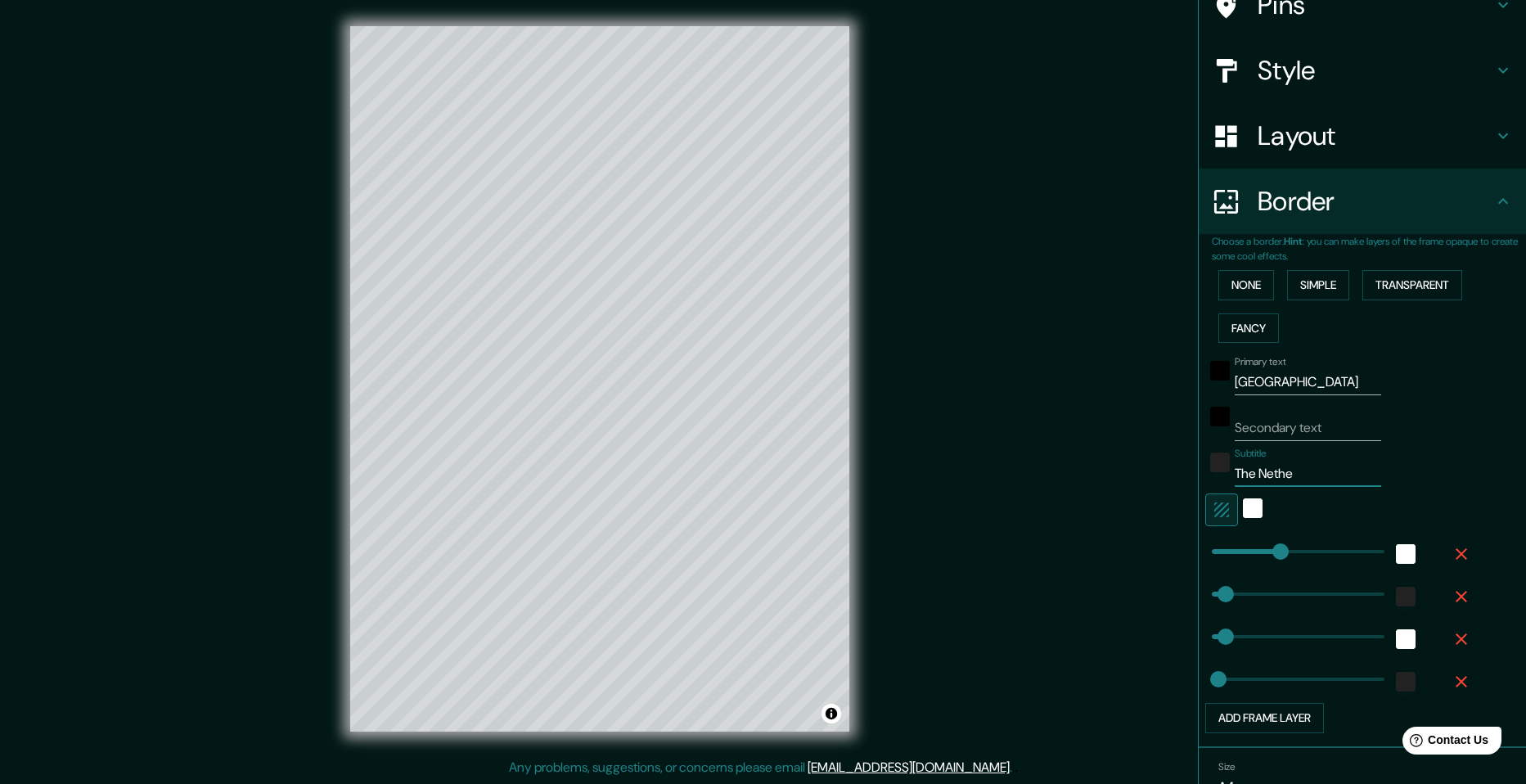
type input "The Nether"
type input "49"
type input "24"
type input "The Netherl"
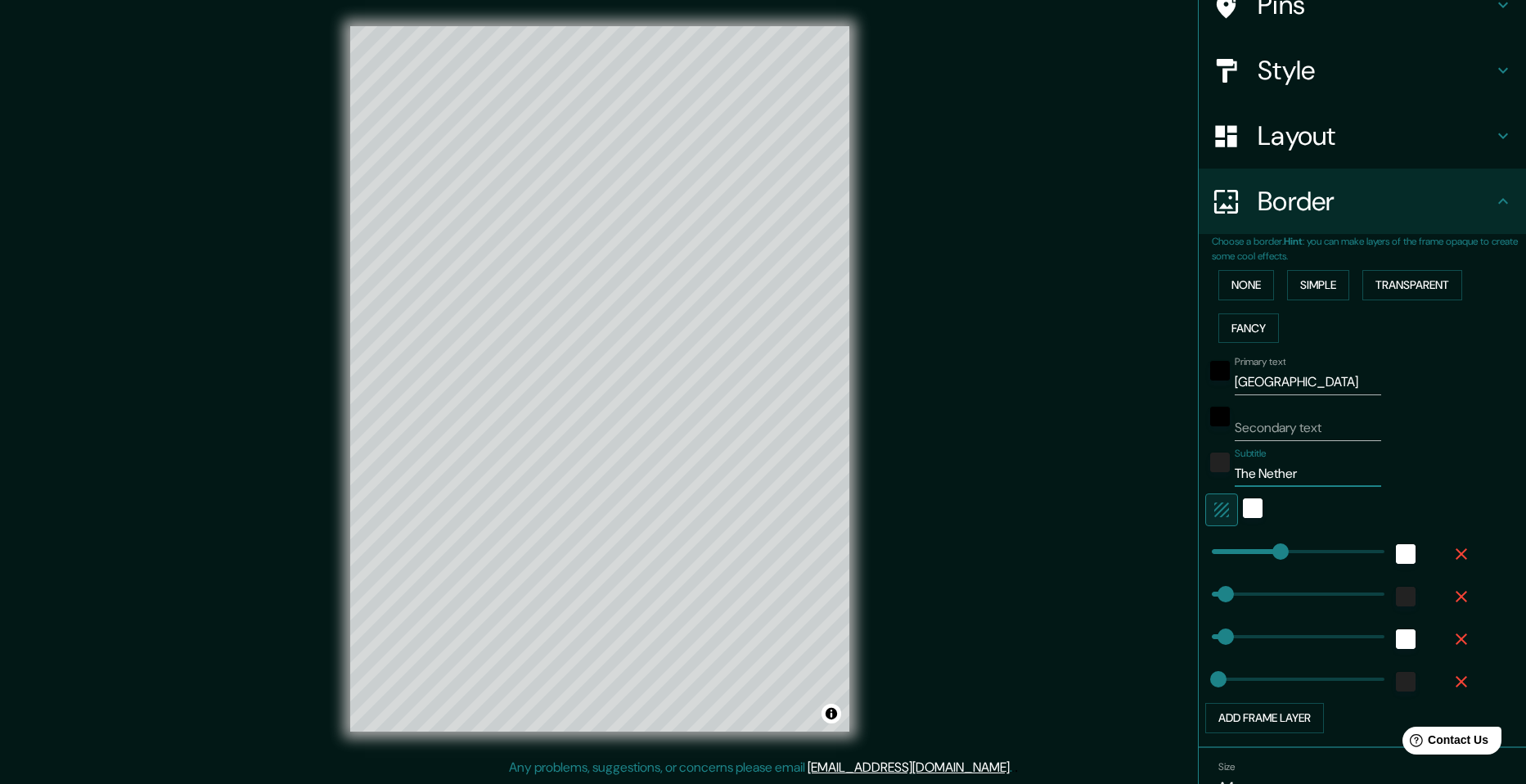
type input "49"
type input "24"
type input "The Netherla"
type input "49"
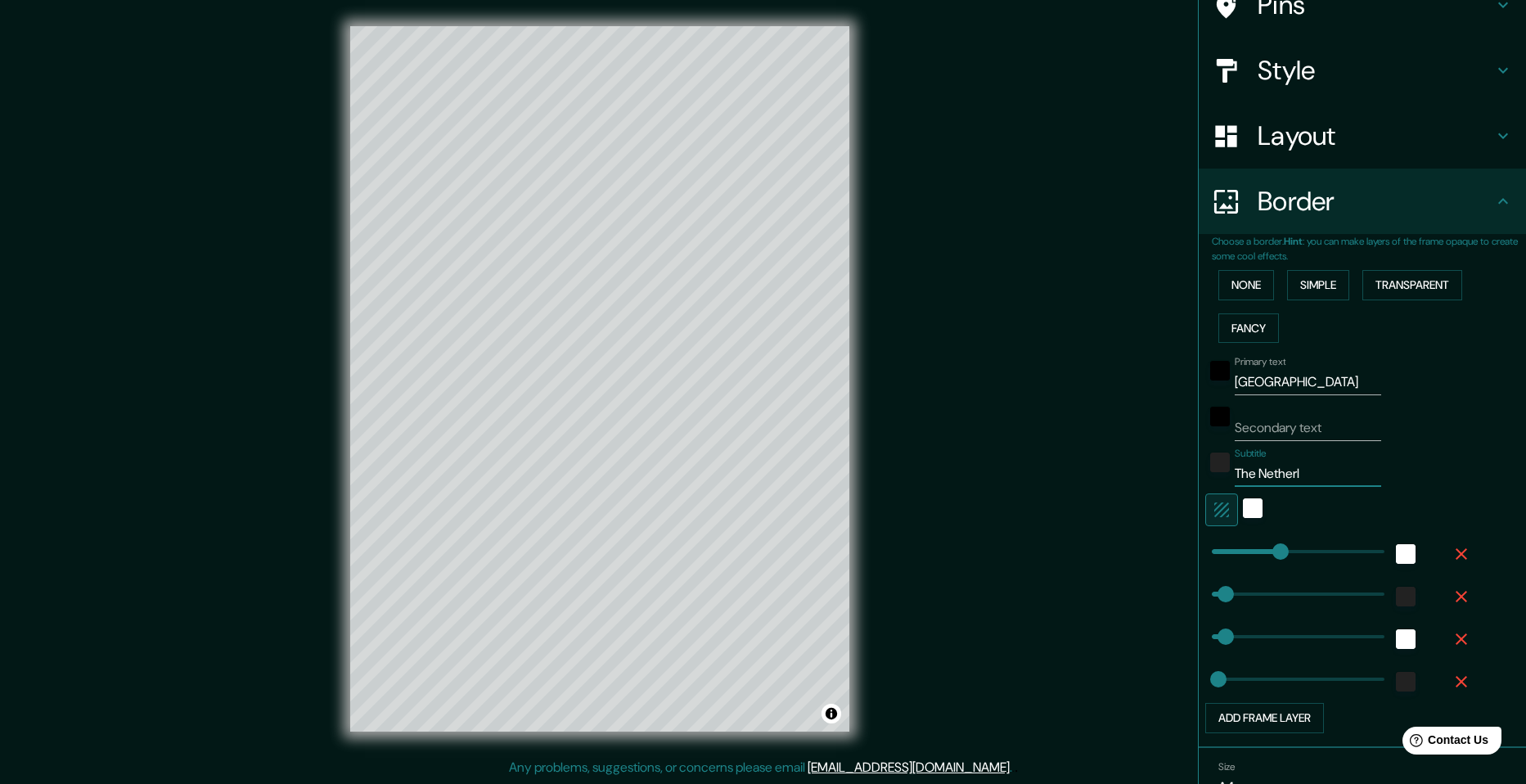
type input "49"
type input "24"
type input "The Netherlan"
type input "49"
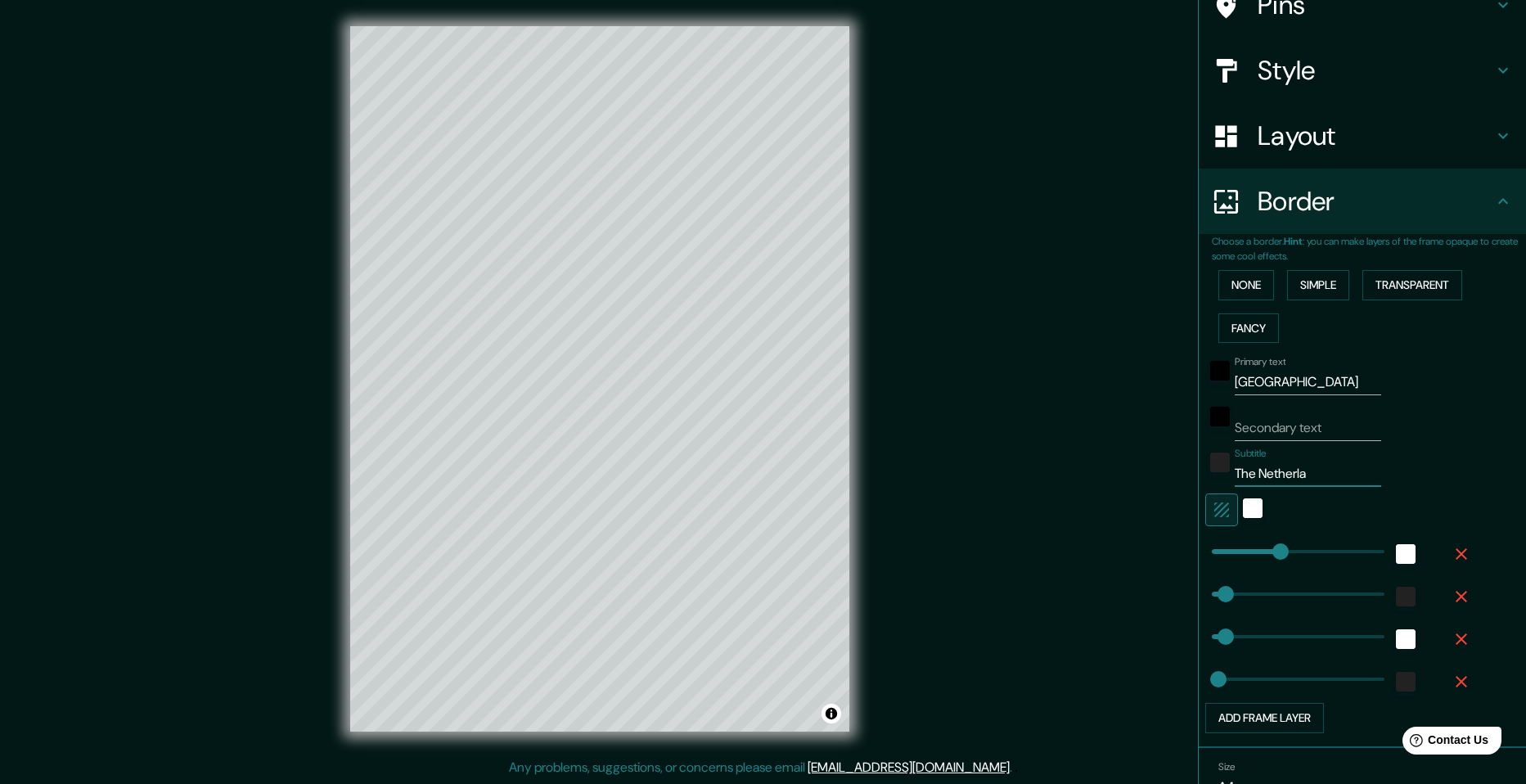
type input "24"
type input "The Netherland"
type input "49"
type input "24"
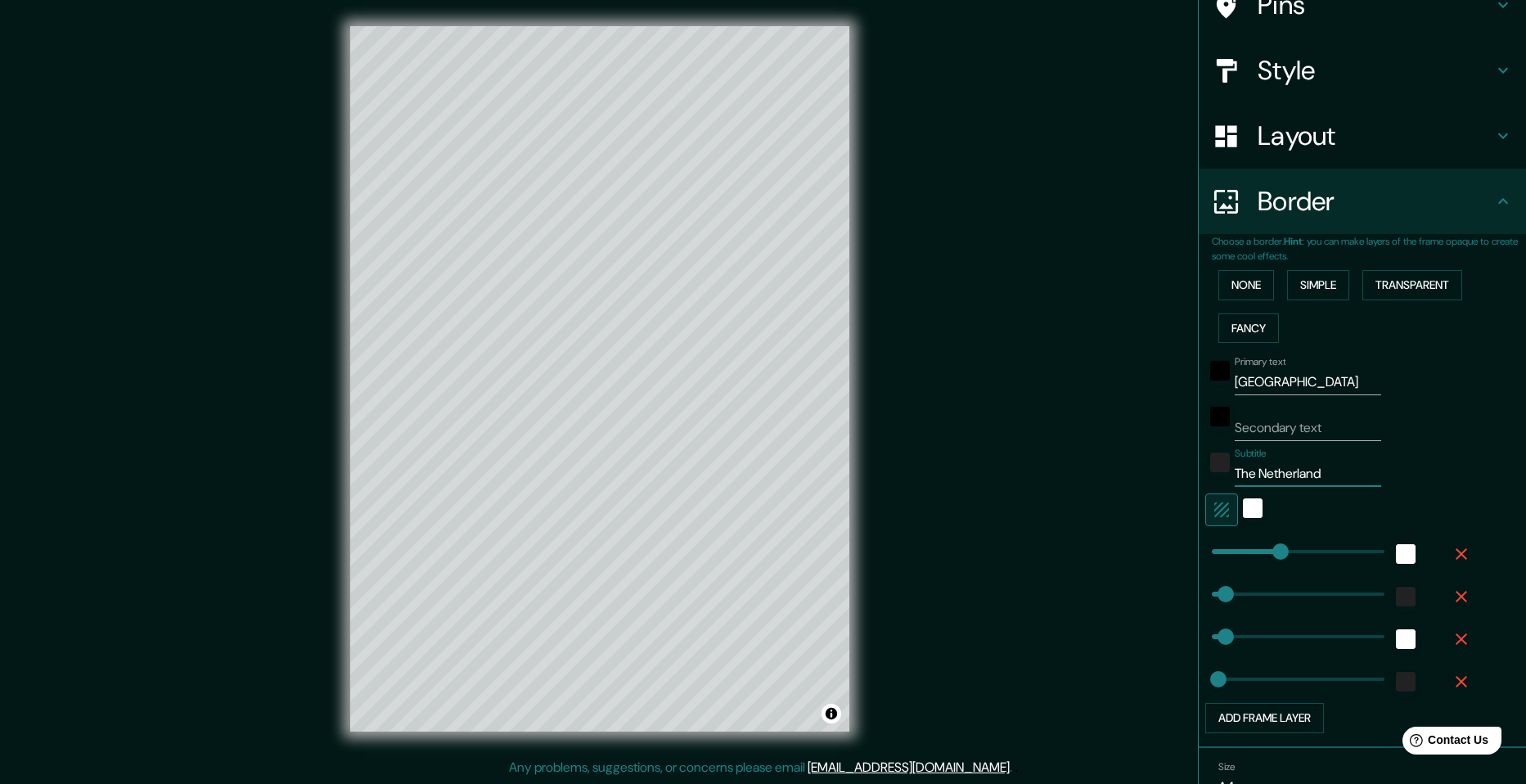
type input "[GEOGRAPHIC_DATA]"
type input "49"
type input "24"
type input "[GEOGRAPHIC_DATA]"
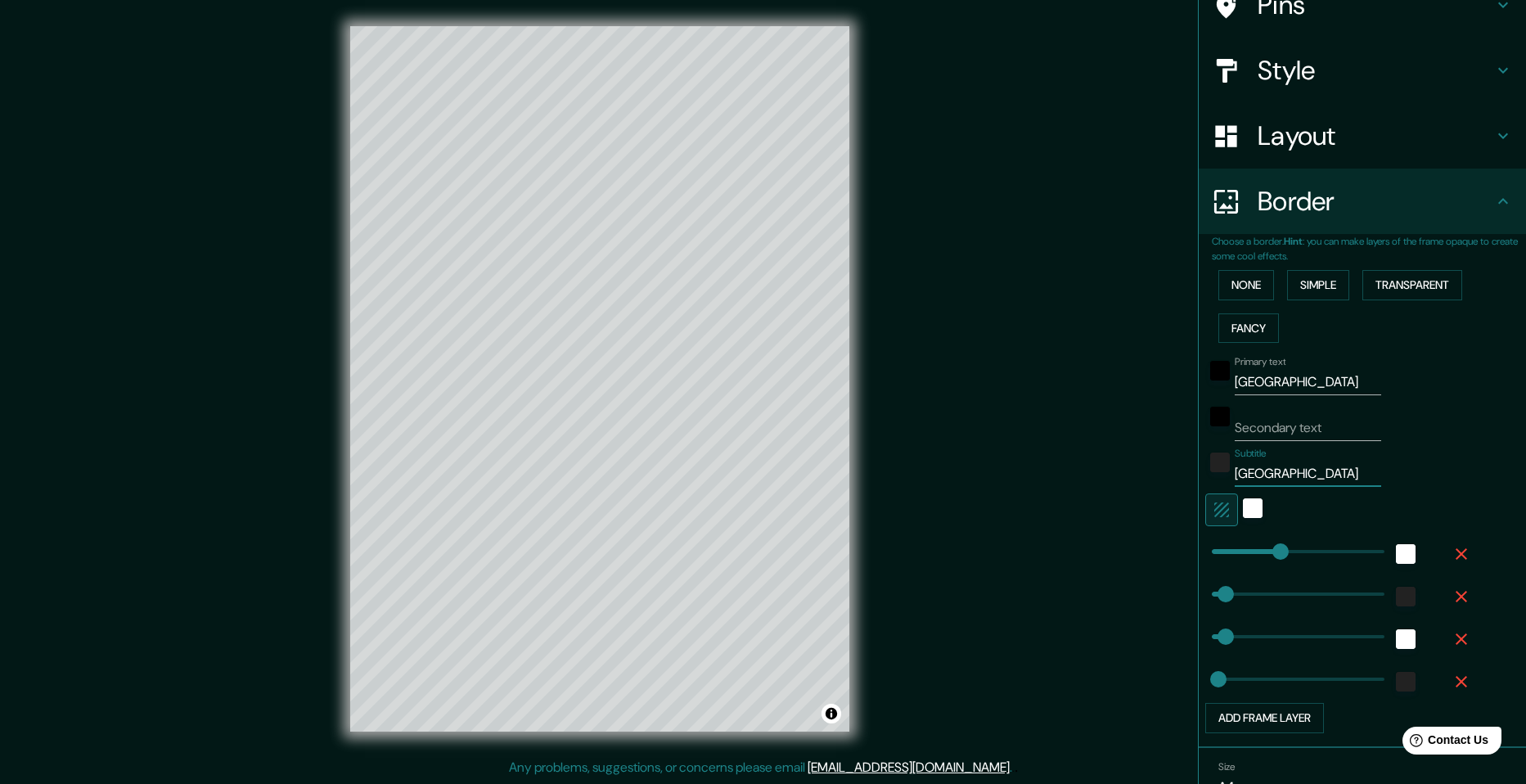
click at [1045, 562] on div "Mappin Location [GEOGRAPHIC_DATA], [GEOGRAPHIC_DATA], [GEOGRAPHIC_DATA] Pins St…" at bounding box center [763, 392] width 1526 height 784
type input "379"
drag, startPoint x: 1265, startPoint y: 546, endPoint x: 1307, endPoint y: 540, distance: 42.4
type input "49"
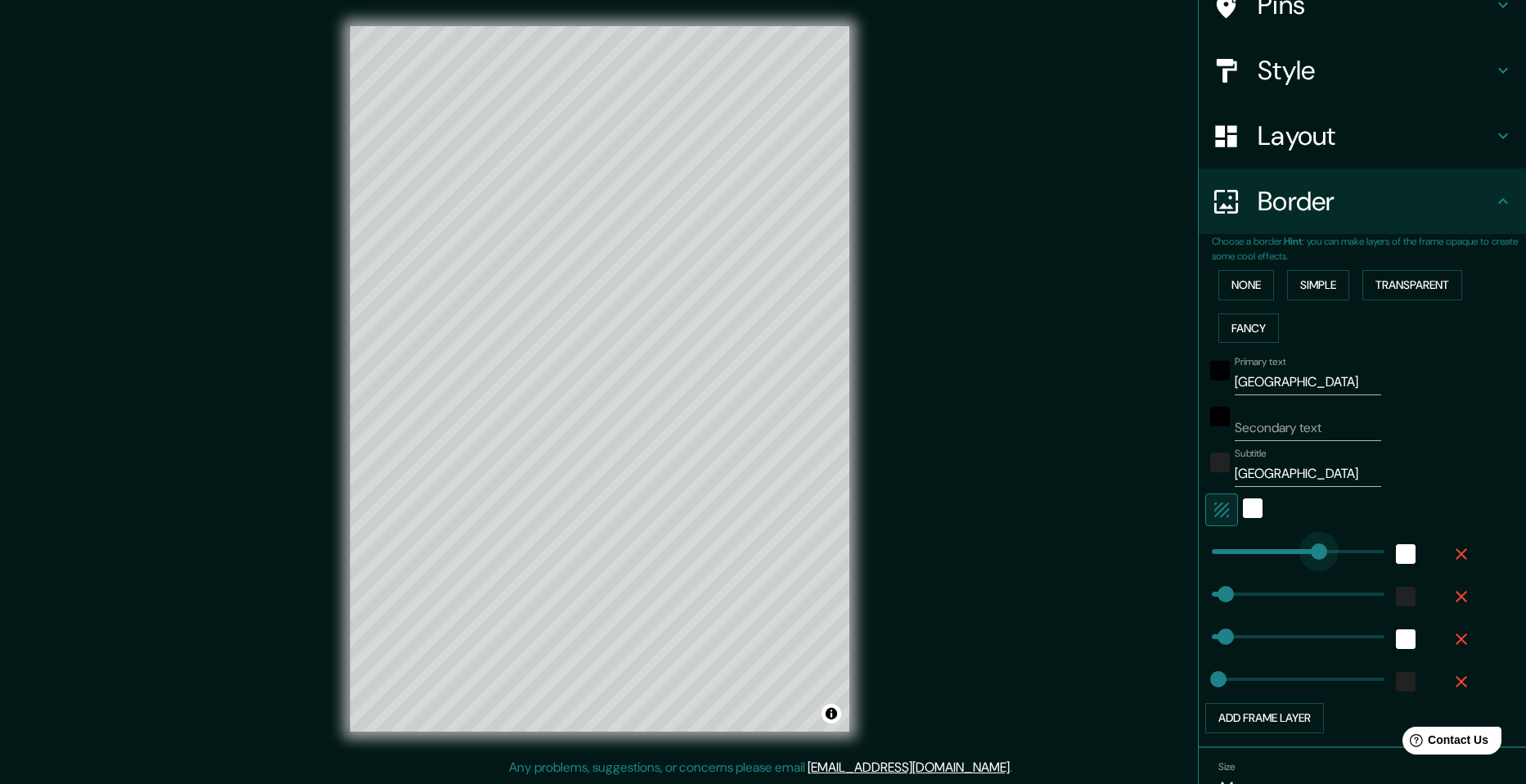
type input "24"
type input "55"
drag, startPoint x: 1303, startPoint y: 547, endPoint x: 1213, endPoint y: 566, distance: 92.0
type input "49"
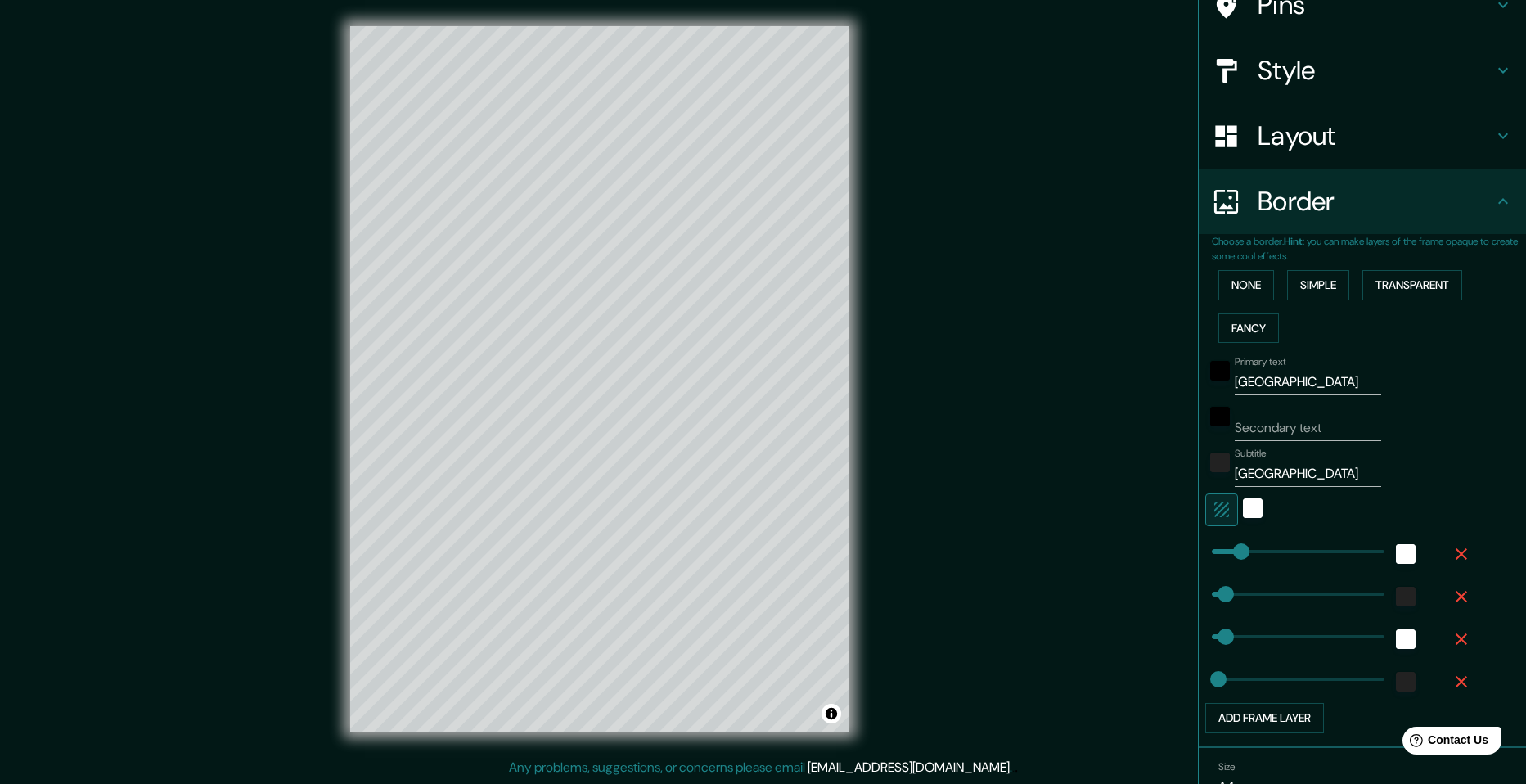
click at [1119, 551] on div "Mappin Location [GEOGRAPHIC_DATA], [GEOGRAPHIC_DATA], [GEOGRAPHIC_DATA] Pins St…" at bounding box center [763, 392] width 1526 height 784
drag, startPoint x: 1216, startPoint y: 584, endPoint x: 1239, endPoint y: 585, distance: 23.0
drag, startPoint x: 1239, startPoint y: 585, endPoint x: 1224, endPoint y: 585, distance: 15.0
drag, startPoint x: 1221, startPoint y: 635, endPoint x: 1266, endPoint y: 628, distance: 45.5
drag, startPoint x: 1267, startPoint y: 628, endPoint x: 1238, endPoint y: 634, distance: 29.6
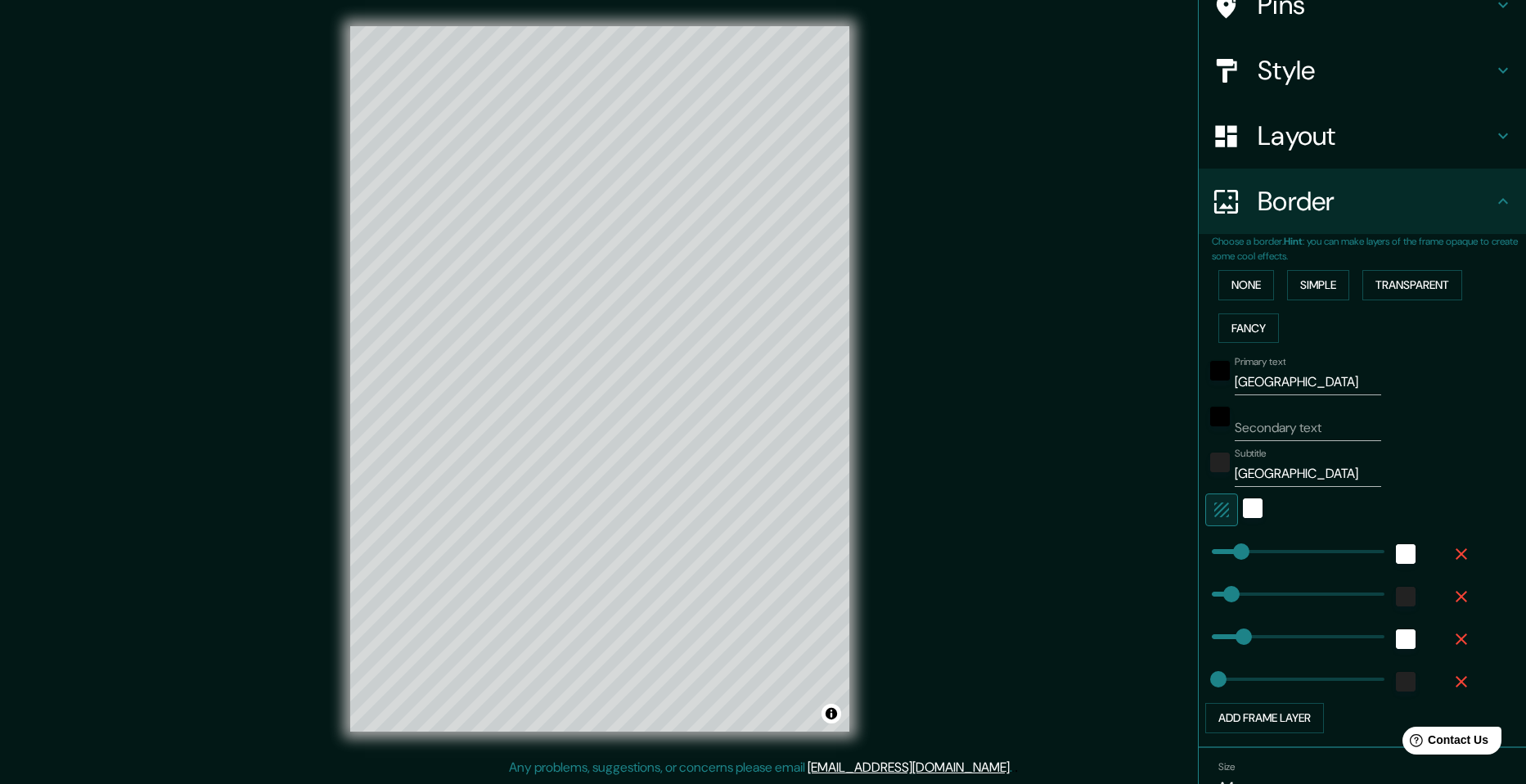
click at [1044, 626] on div "Mappin Location [GEOGRAPHIC_DATA], [GEOGRAPHIC_DATA], [GEOGRAPHIC_DATA] Pins St…" at bounding box center [763, 392] width 1526 height 784
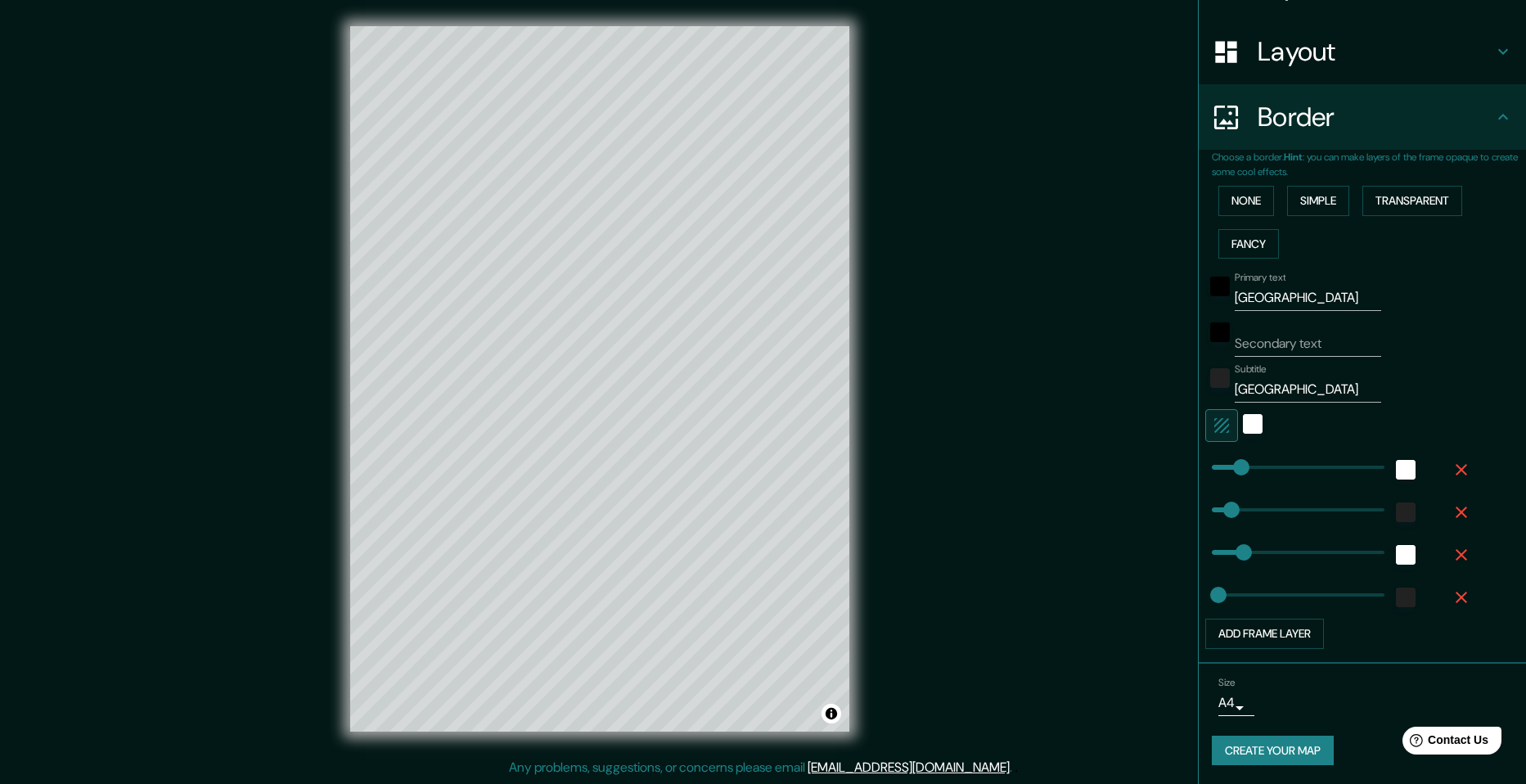
scroll to position [233, 0]
click at [1290, 641] on button "Add frame layer" at bounding box center [1265, 633] width 118 height 30
click at [1452, 637] on icon "button" at bounding box center [1461, 639] width 19 height 19
click at [1099, 639] on div "Mappin Location [GEOGRAPHIC_DATA], [GEOGRAPHIC_DATA], [GEOGRAPHIC_DATA] Pins St…" at bounding box center [763, 392] width 1526 height 784
click at [1286, 748] on button "Create your map" at bounding box center [1272, 750] width 122 height 30
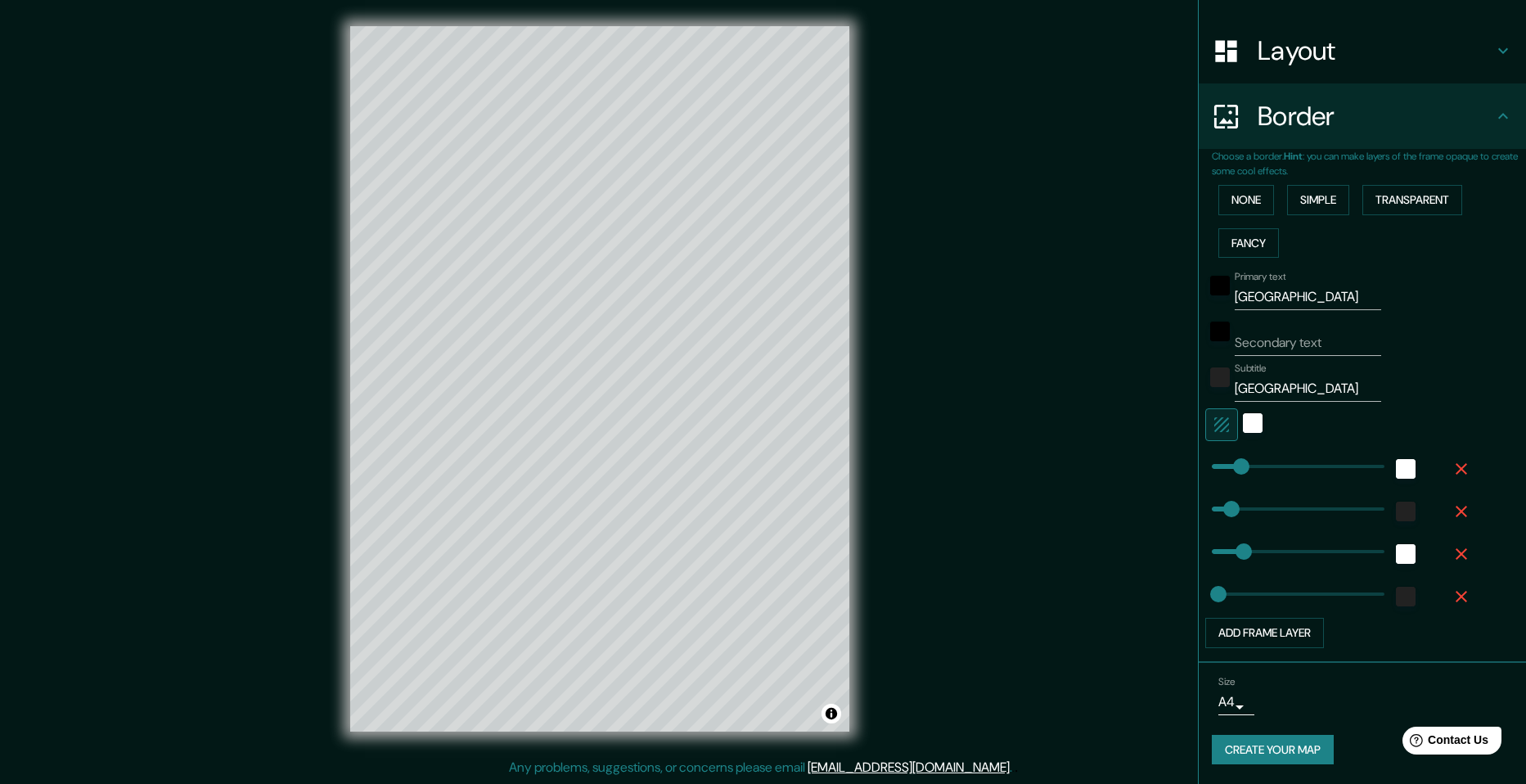
click at [1253, 746] on button "Create your map" at bounding box center [1272, 750] width 122 height 30
click at [1276, 739] on button "Create your map" at bounding box center [1272, 750] width 122 height 30
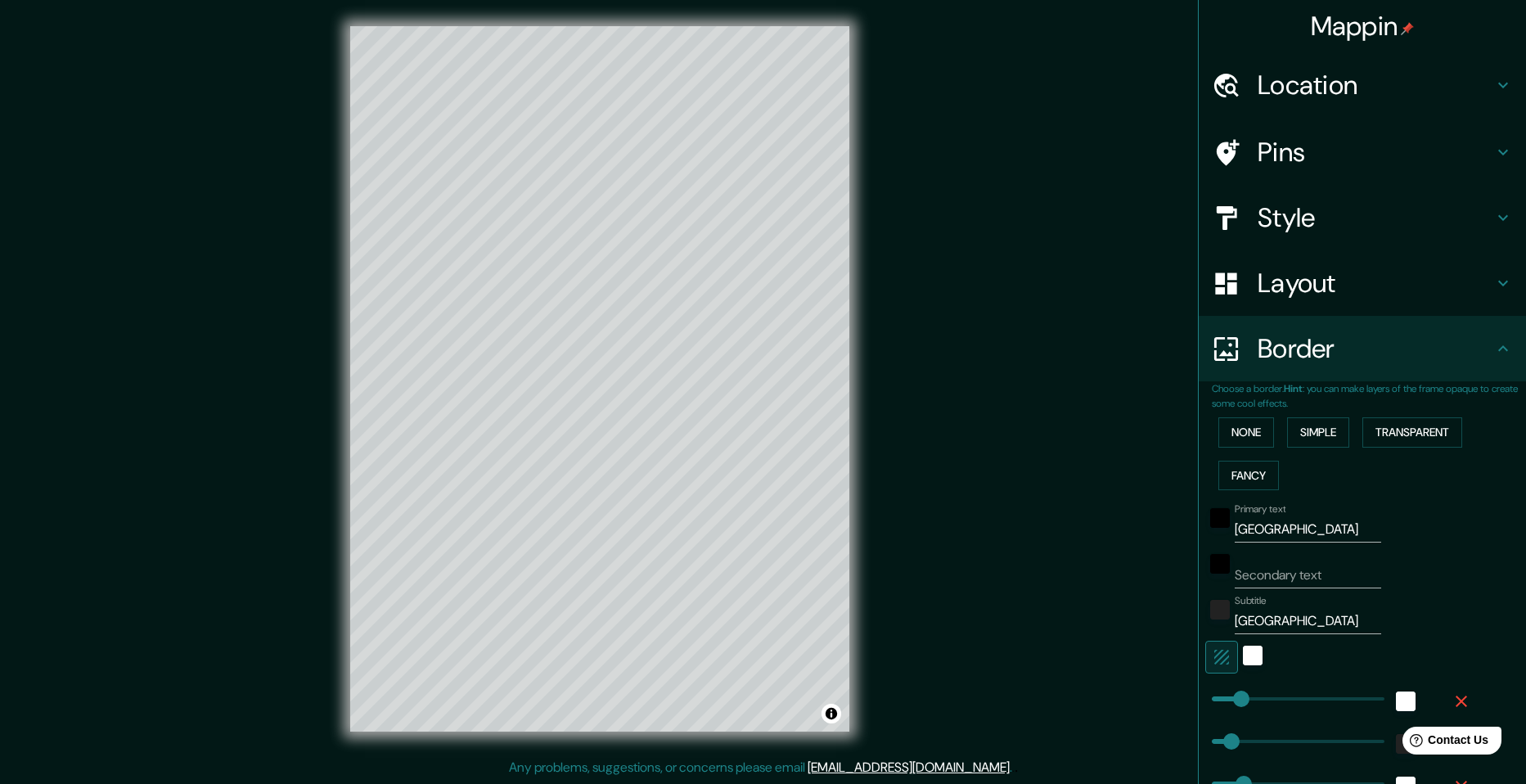
scroll to position [6, 0]
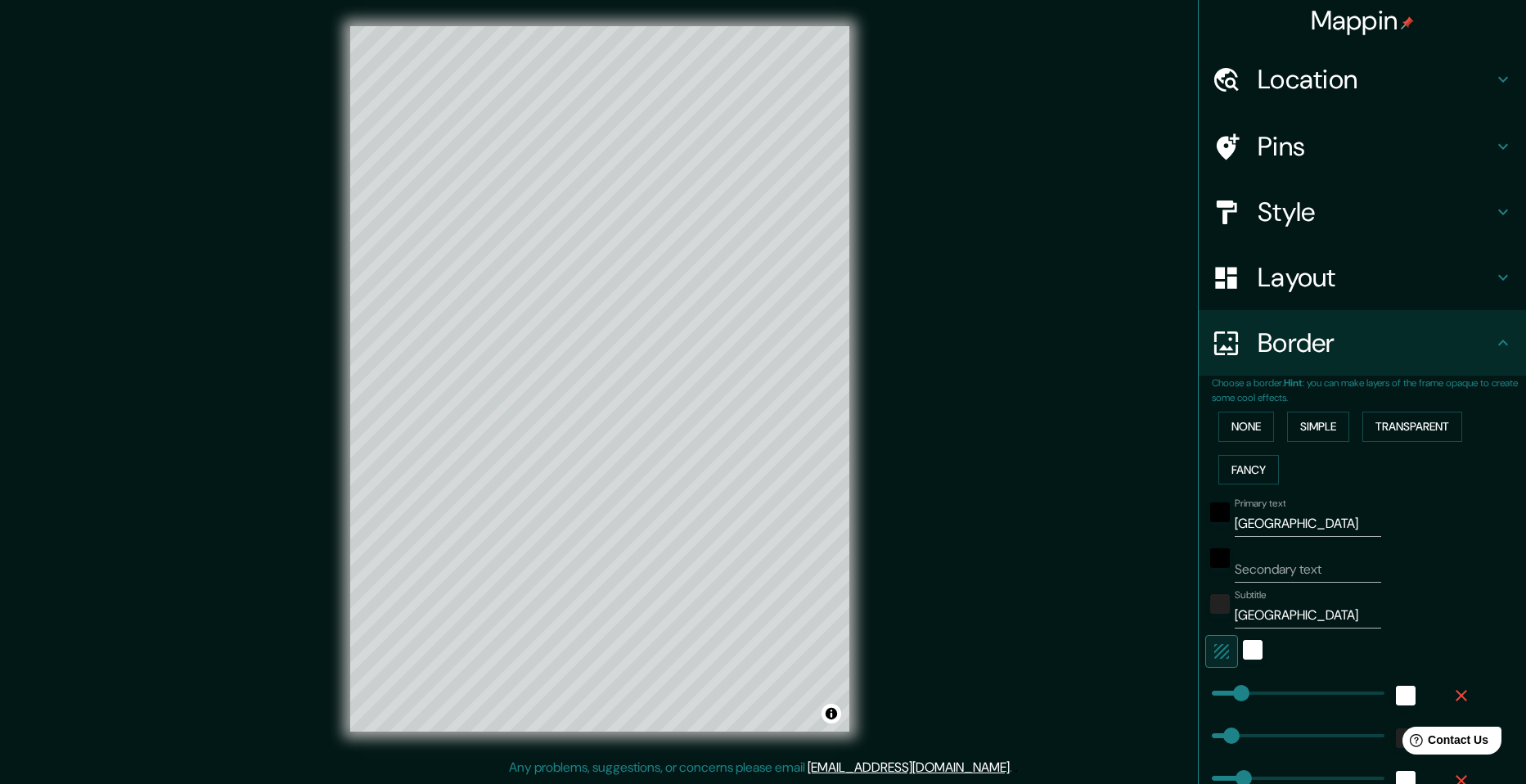
click at [1423, 333] on h4 "Border" at bounding box center [1375, 343] width 236 height 33
click at [1496, 337] on icon at bounding box center [1502, 343] width 19 height 19
click at [1493, 346] on icon at bounding box center [1502, 343] width 19 height 19
click at [1493, 352] on icon at bounding box center [1502, 343] width 19 height 19
click at [1297, 77] on h4 "Location" at bounding box center [1375, 79] width 236 height 33
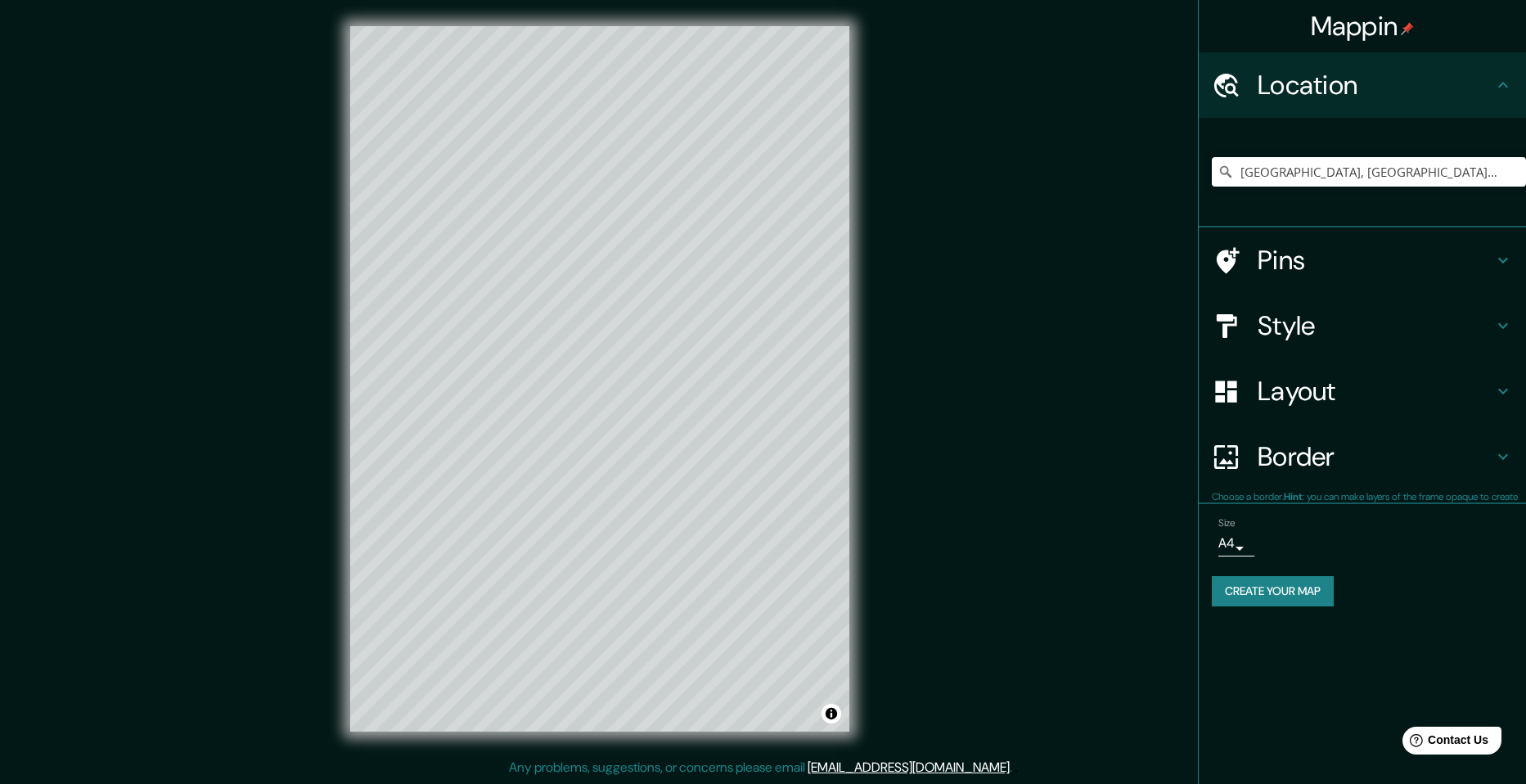
scroll to position [0, 0]
click at [1293, 171] on input "[GEOGRAPHIC_DATA], [GEOGRAPHIC_DATA], [GEOGRAPHIC_DATA]" at bounding box center [1368, 172] width 314 height 30
click at [1293, 174] on input "[GEOGRAPHIC_DATA], [GEOGRAPHIC_DATA], [GEOGRAPHIC_DATA]" at bounding box center [1368, 172] width 314 height 30
click at [1512, 173] on icon "Clear" at bounding box center [1513, 172] width 10 height 10
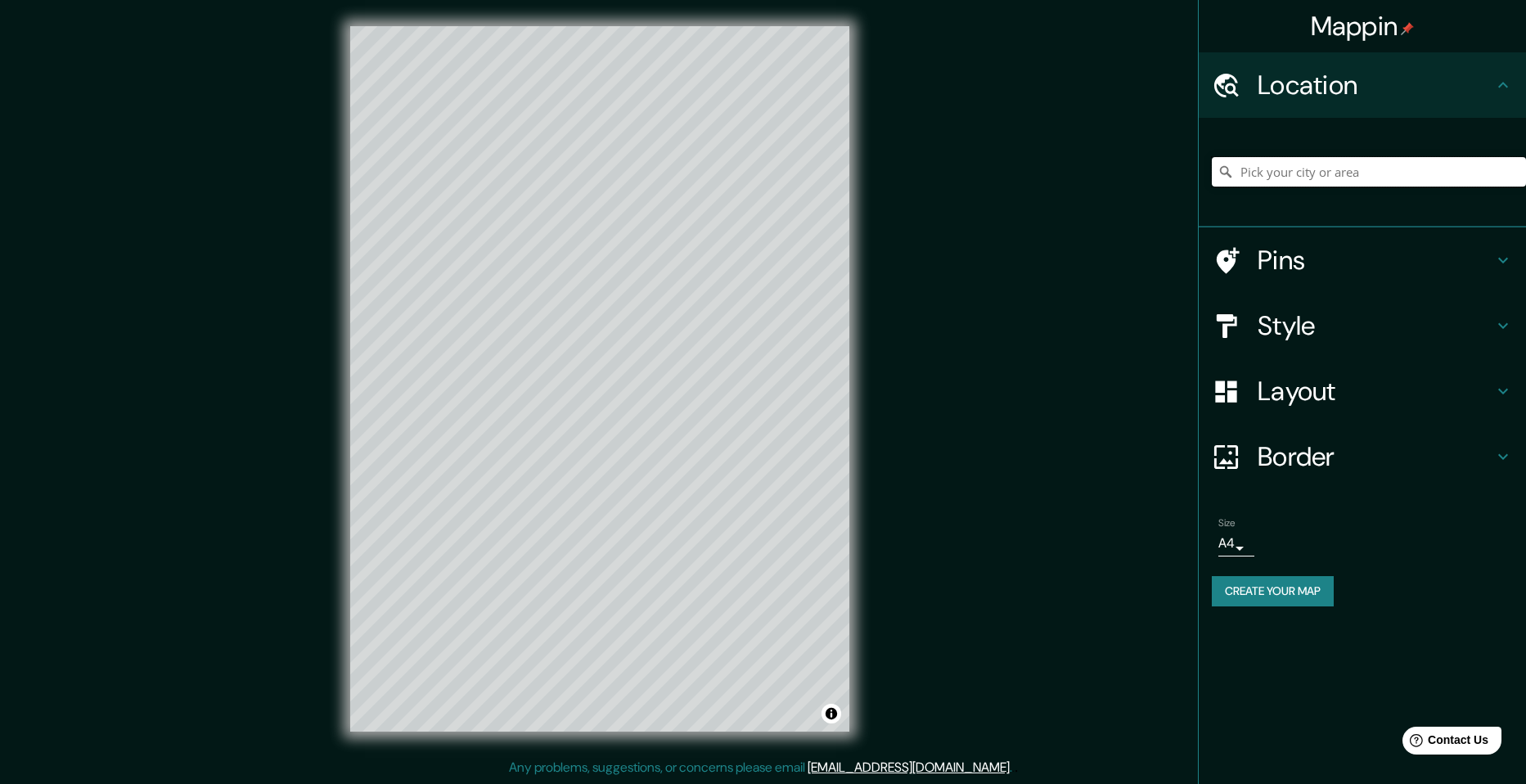
click at [1434, 167] on input "Pick your city or area" at bounding box center [1368, 172] width 314 height 30
click at [1425, 167] on input "[GEOGRAPHIC_DATA], [GEOGRAPHIC_DATA], [GEOGRAPHIC_DATA]" at bounding box center [1368, 172] width 314 height 30
click at [1328, 456] on h4 "Border" at bounding box center [1375, 456] width 236 height 33
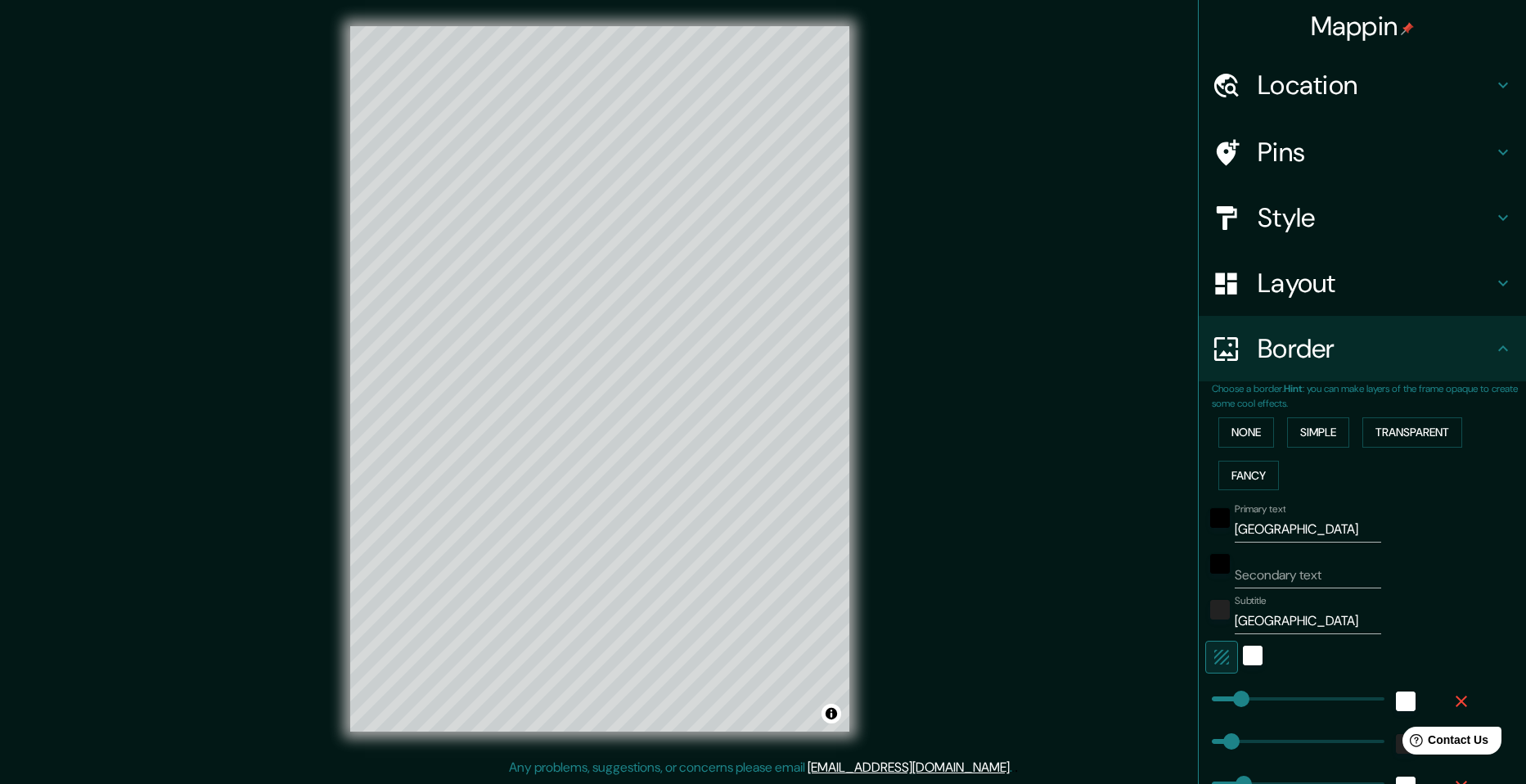
click at [1288, 528] on input "[GEOGRAPHIC_DATA]" at bounding box center [1308, 529] width 146 height 26
click at [1139, 558] on div "Mappin Location [GEOGRAPHIC_DATA], [GEOGRAPHIC_DATA], [GEOGRAPHIC_DATA] [GEOGRA…" at bounding box center [763, 392] width 1526 height 784
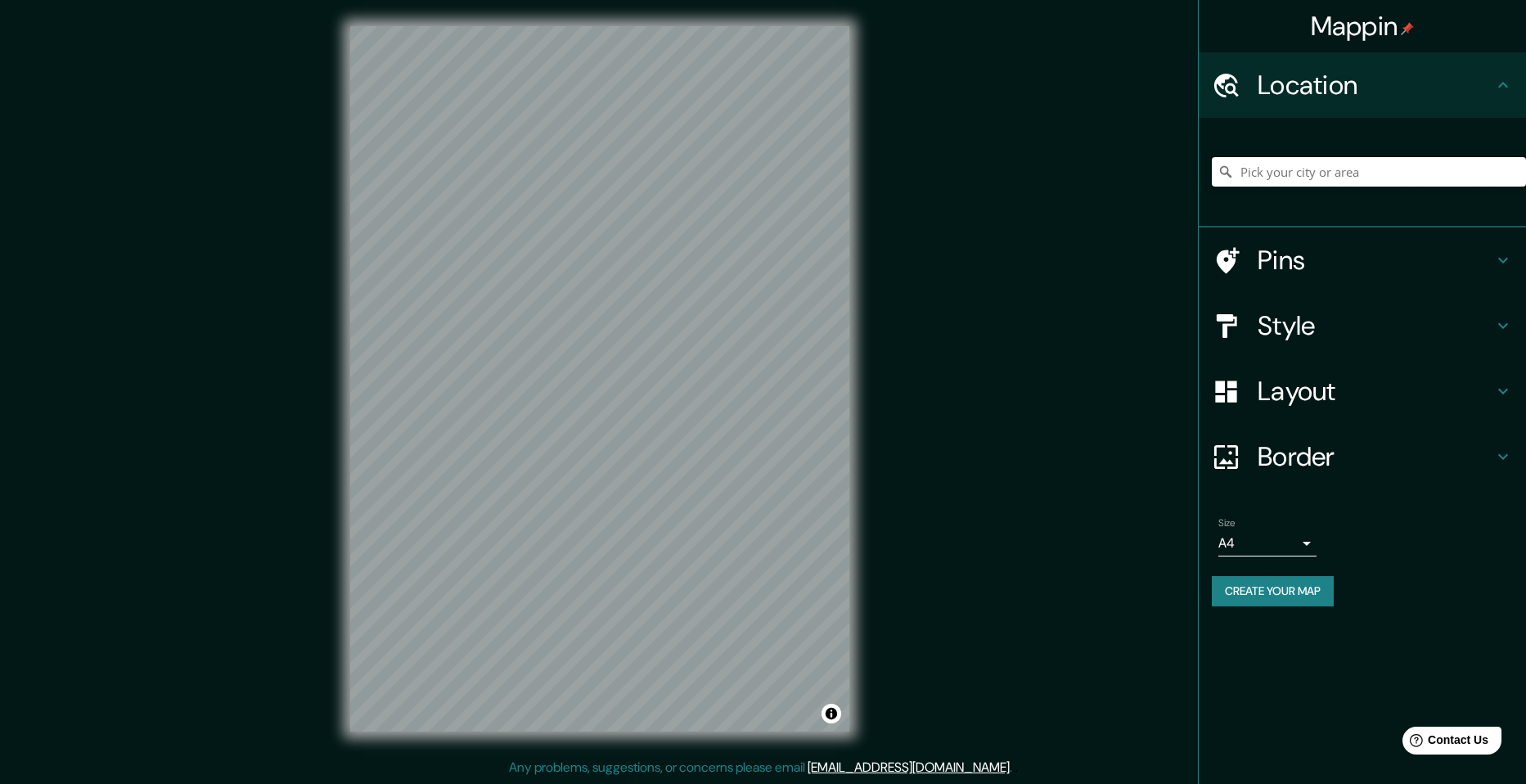
click at [1364, 178] on input "Pick your city or area" at bounding box center [1368, 172] width 314 height 30
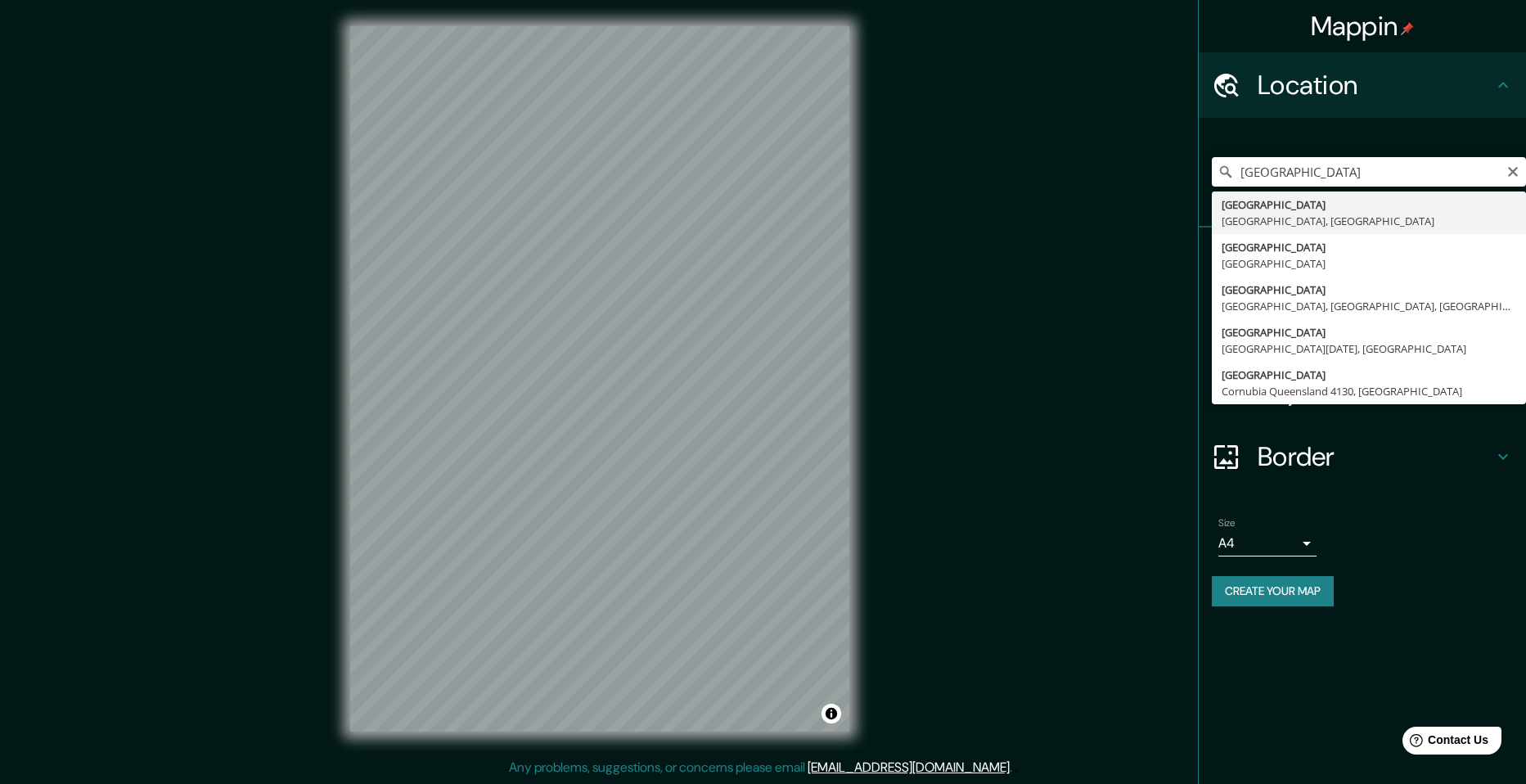
type input "[GEOGRAPHIC_DATA], [GEOGRAPHIC_DATA], [GEOGRAPHIC_DATA]"
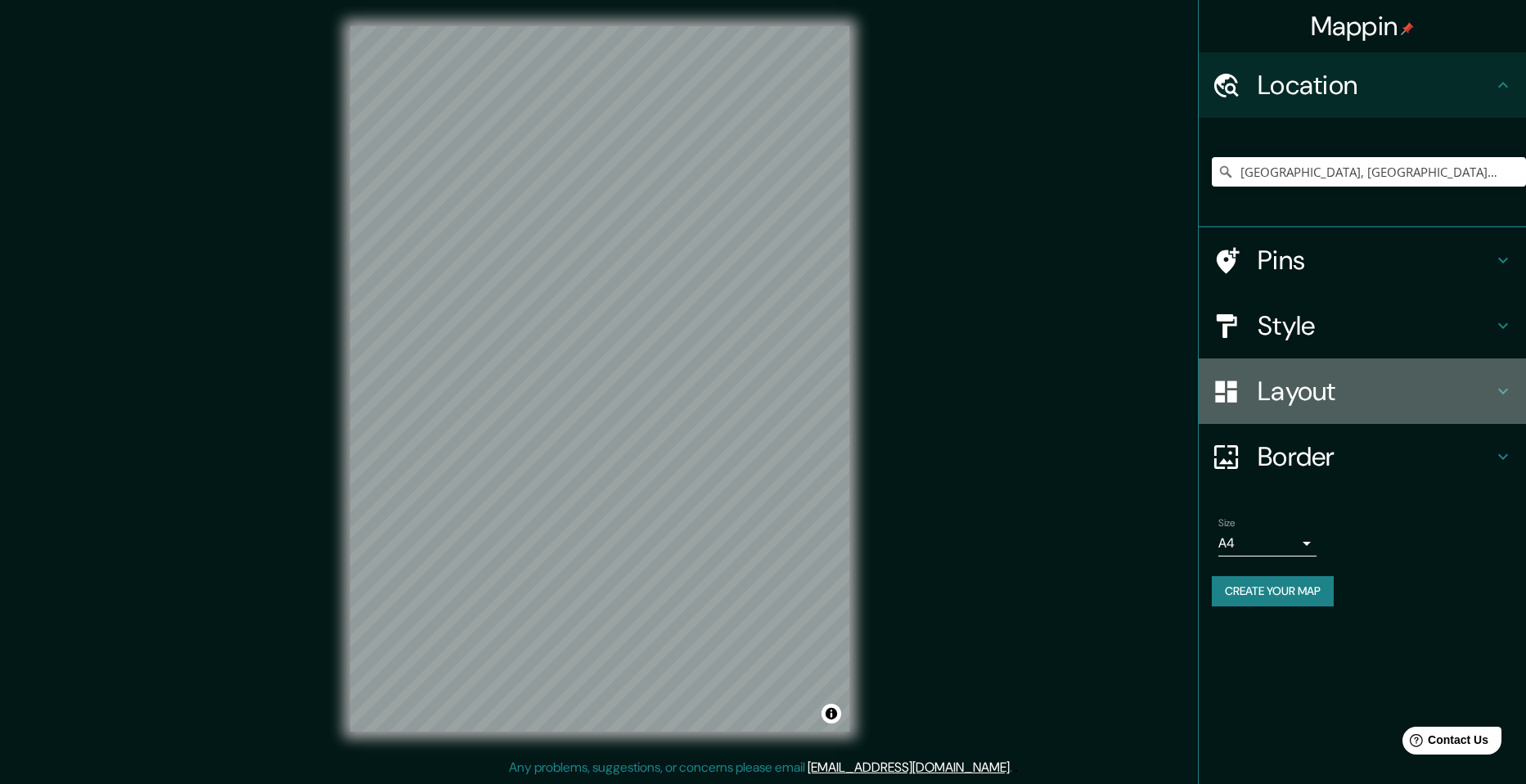
click at [1308, 388] on h4 "Layout" at bounding box center [1375, 391] width 236 height 33
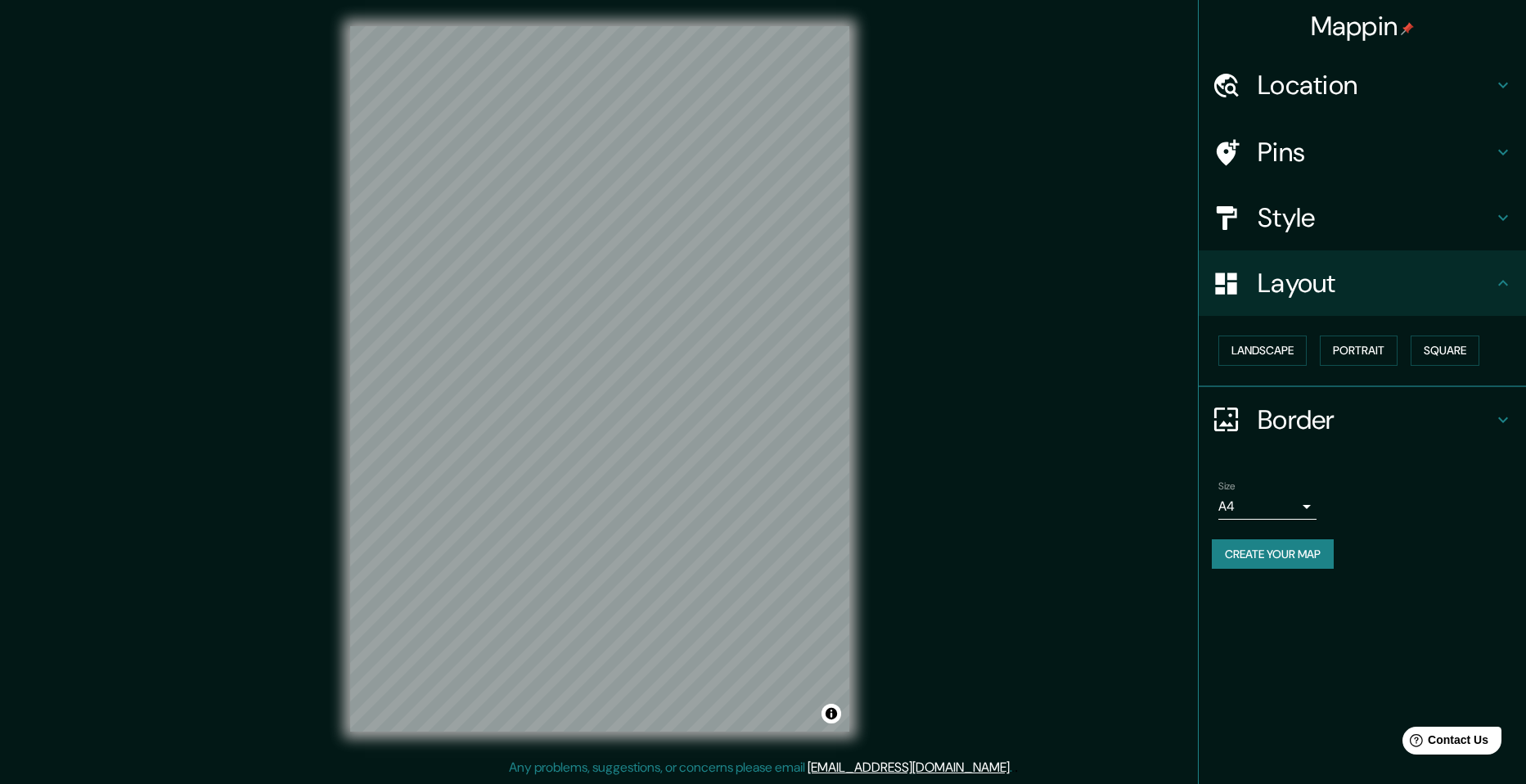
click at [1319, 216] on h4 "Style" at bounding box center [1375, 217] width 236 height 33
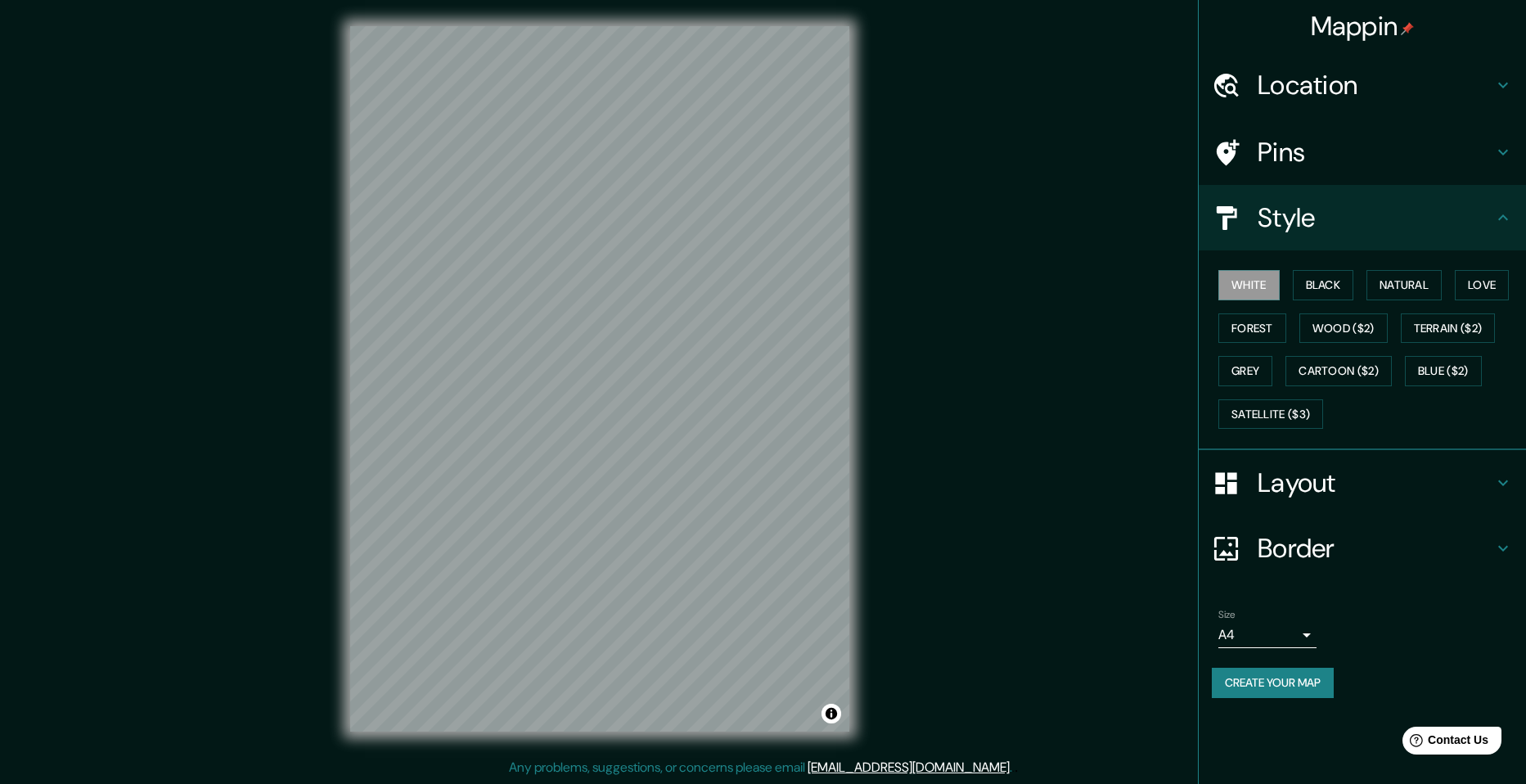
click at [1271, 464] on div "Layout" at bounding box center [1362, 482] width 327 height 65
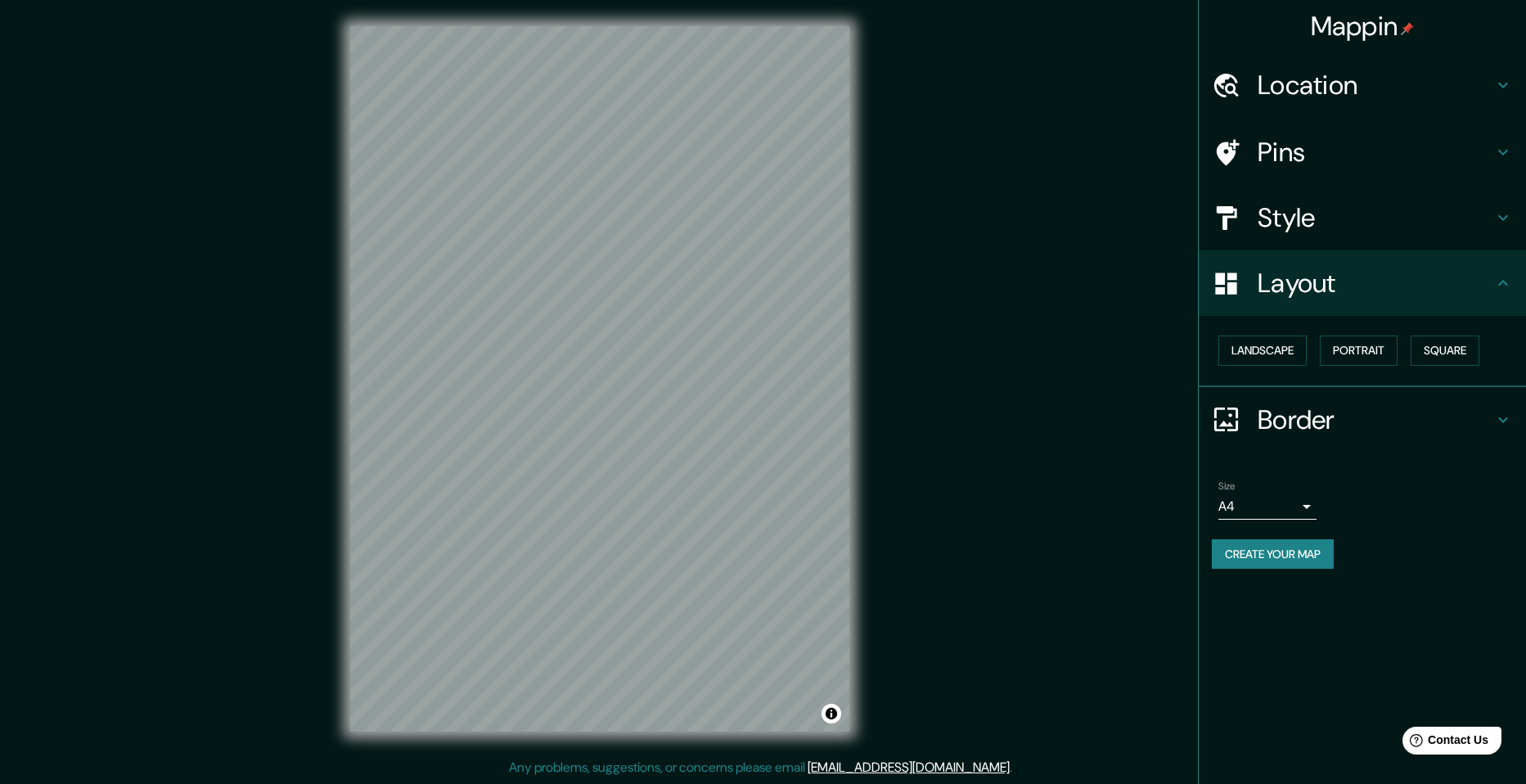
click at [1301, 431] on h4 "Border" at bounding box center [1375, 419] width 236 height 33
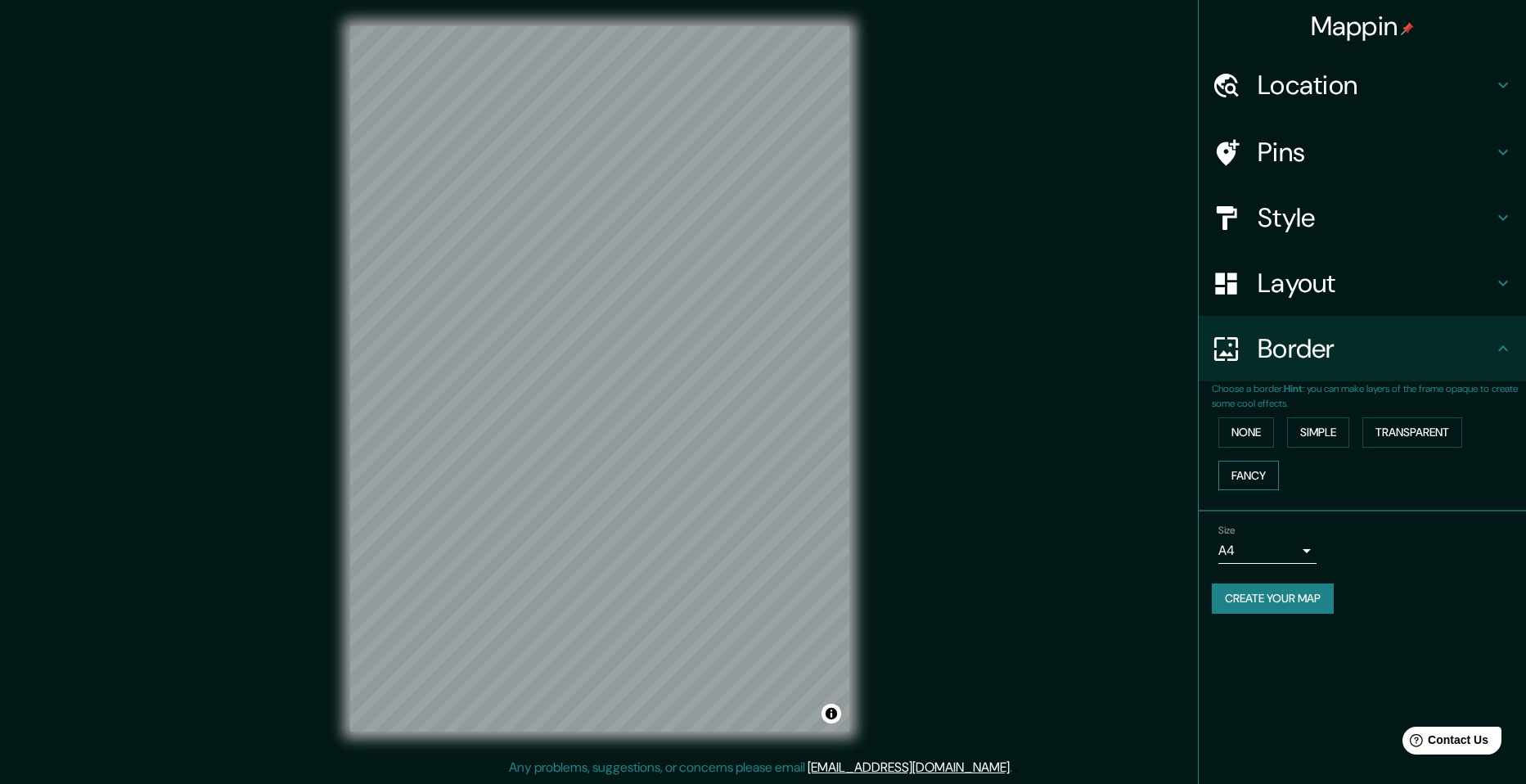
click at [1262, 467] on button "Fancy" at bounding box center [1249, 476] width 61 height 30
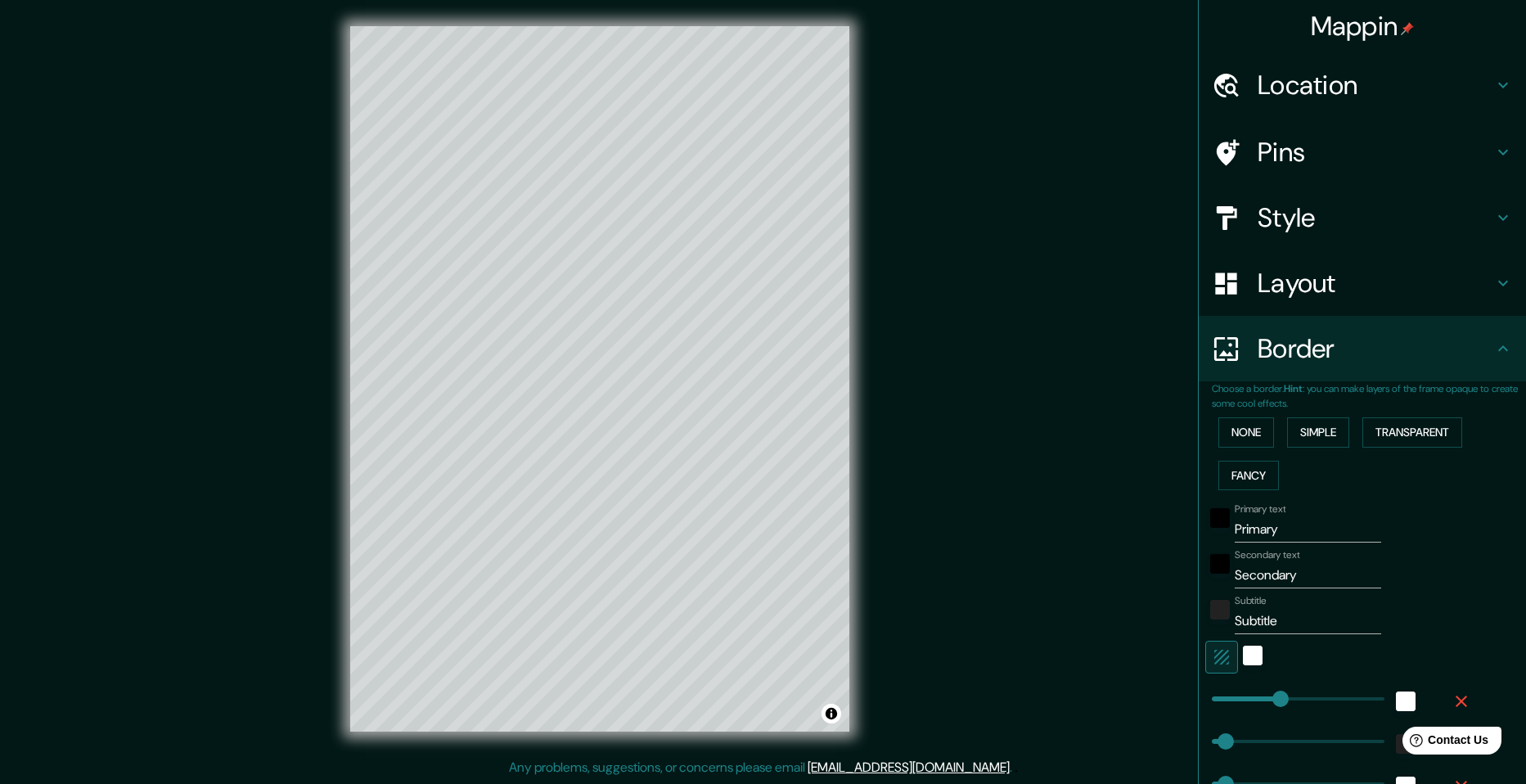
click at [1282, 508] on div "Primary text Primary" at bounding box center [1308, 523] width 146 height 39
click at [1272, 529] on input "Primary" at bounding box center [1308, 529] width 146 height 26
type input "U"
type input "49"
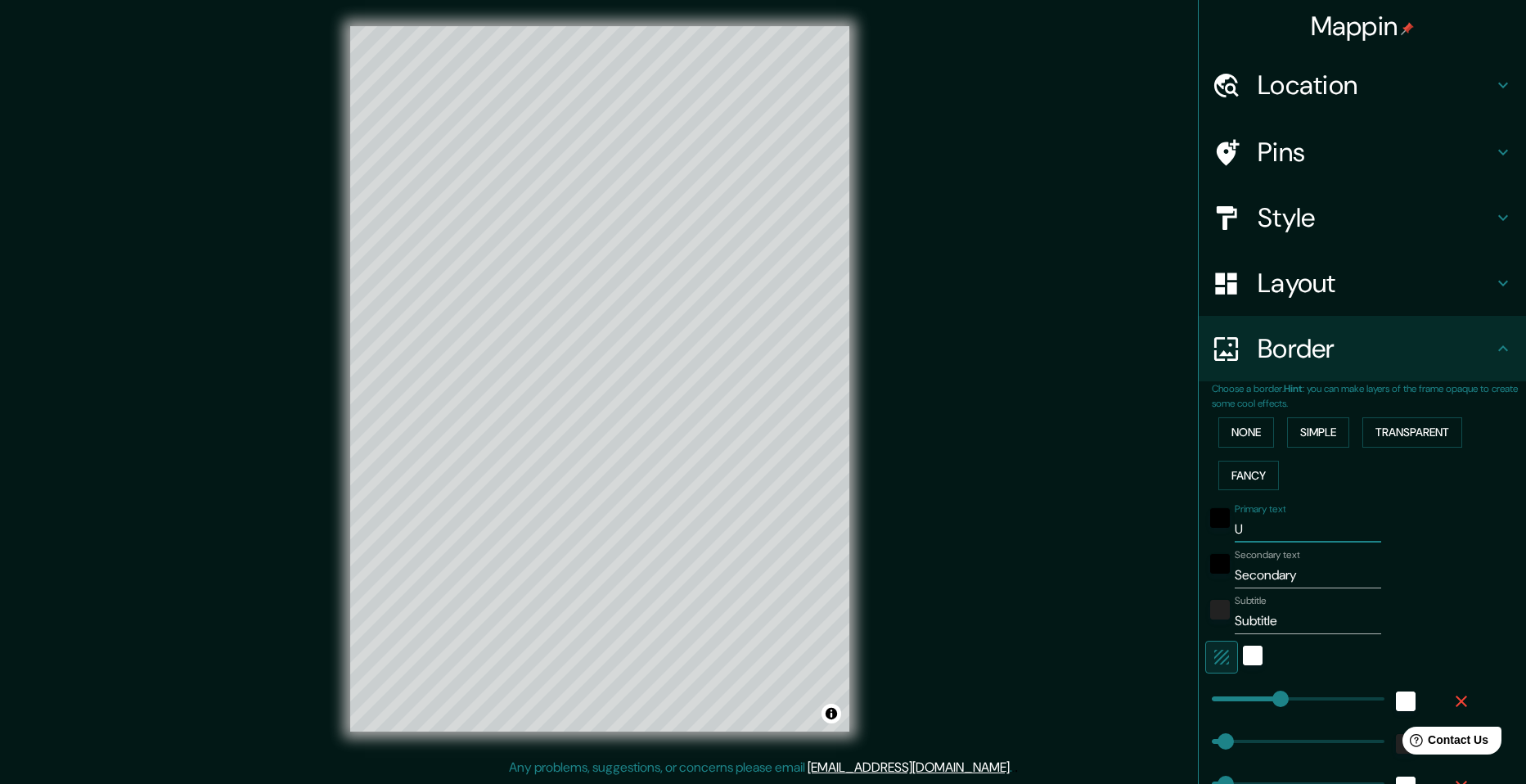
type input "49"
type input "24"
type input "Ut"
type input "49"
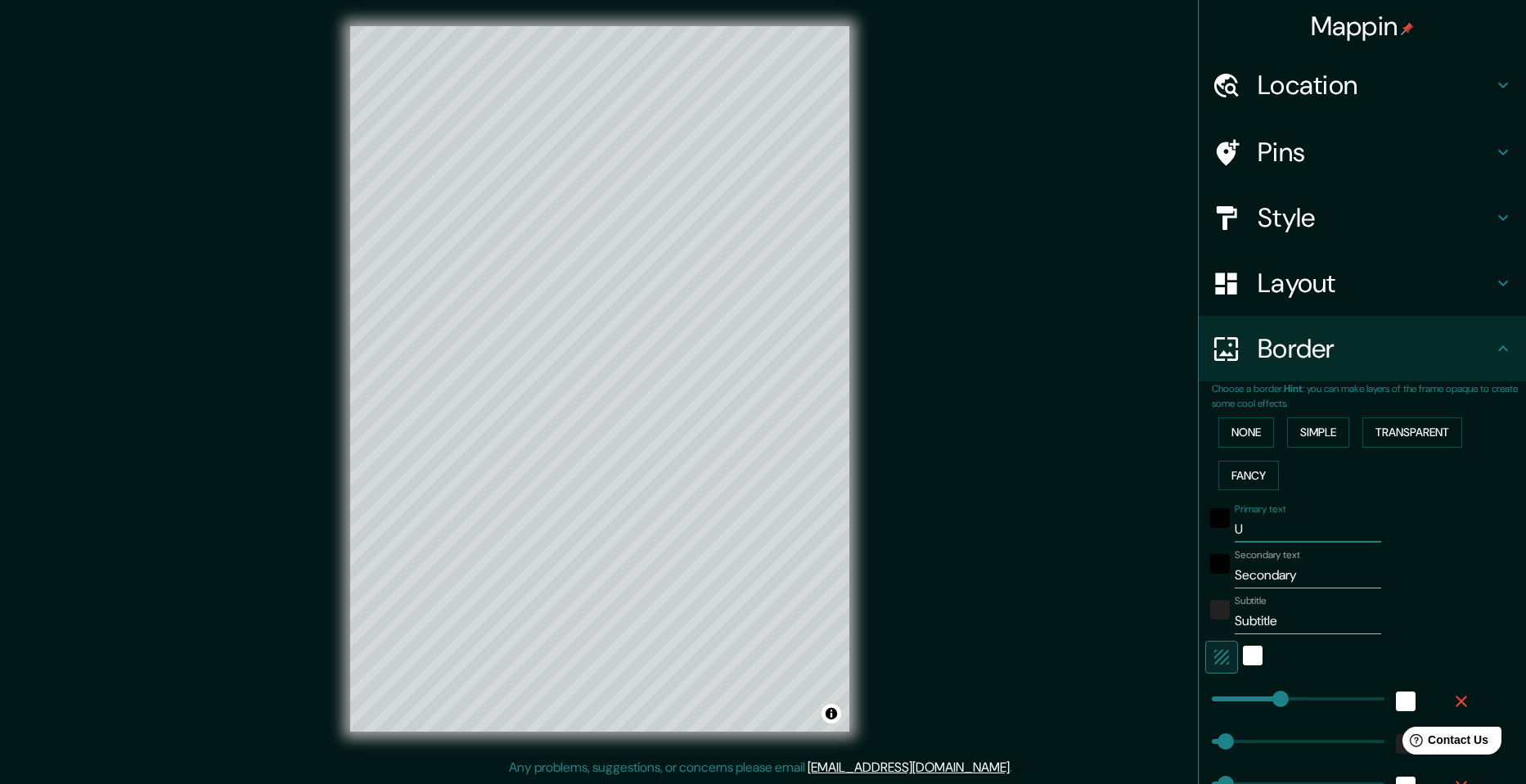
type input "24"
type input "Utre"
type input "49"
type input "24"
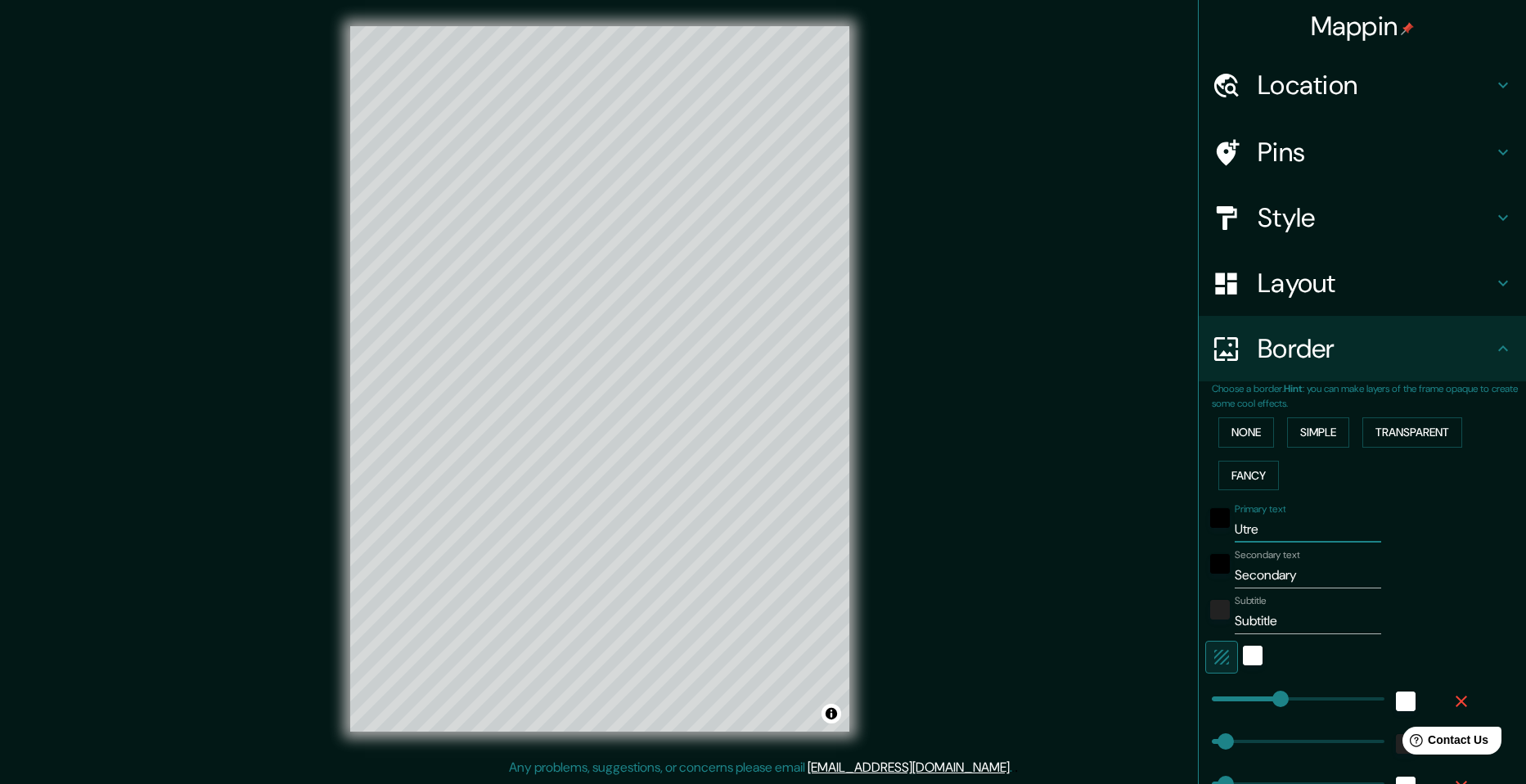
type input "Utrec"
type input "49"
type input "24"
type input "Utrech"
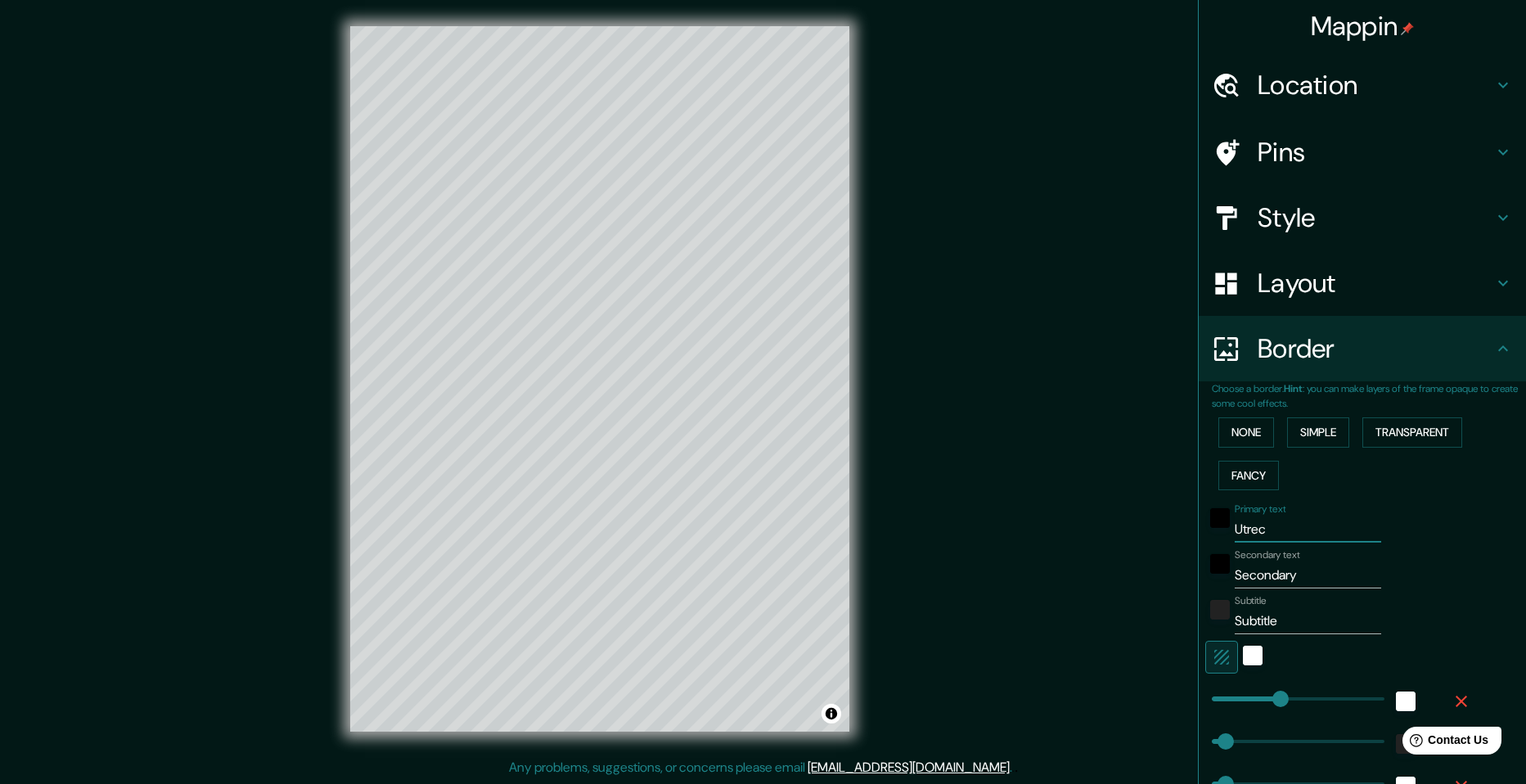
type input "49"
type input "24"
type input "[GEOGRAPHIC_DATA]"
type input "49"
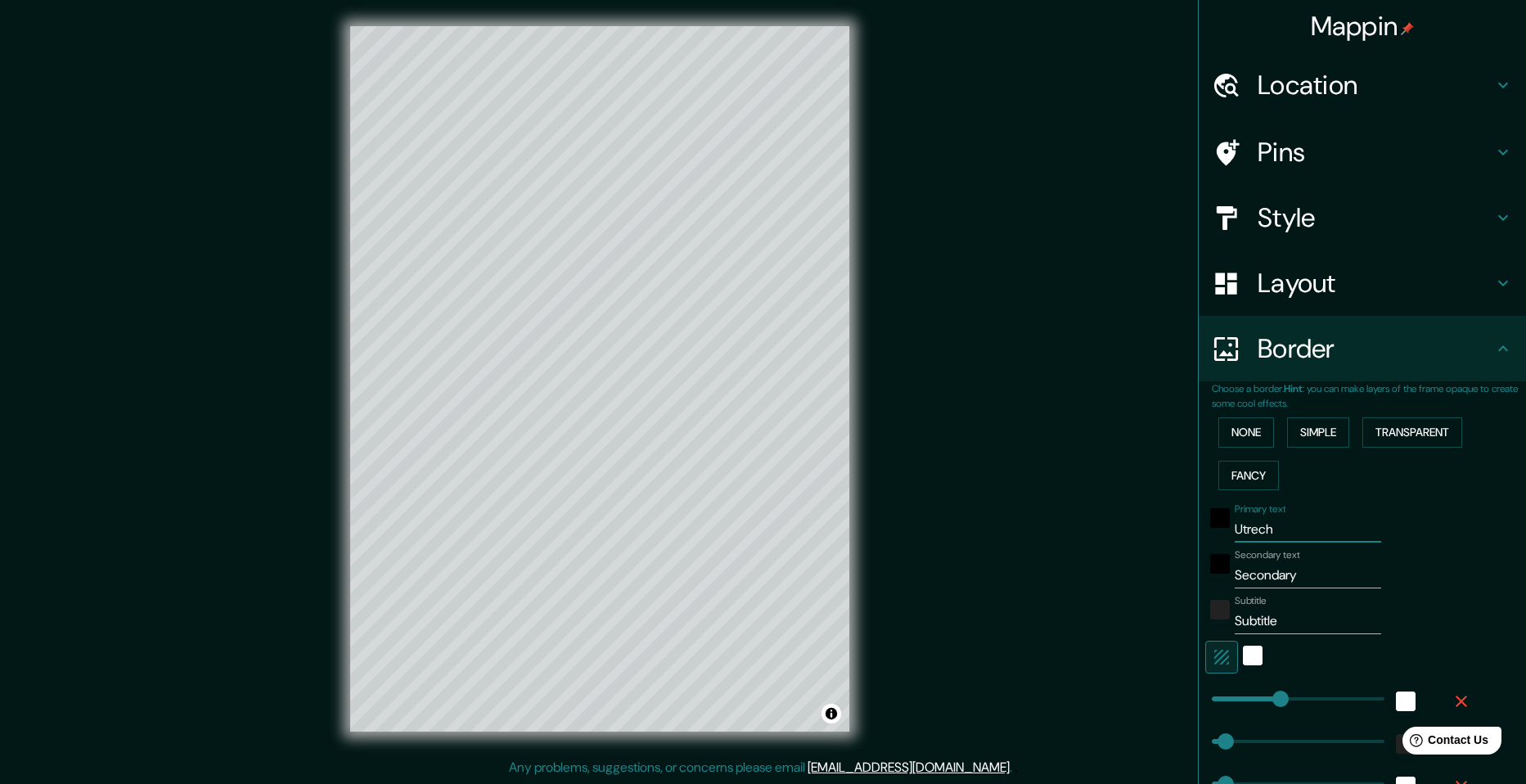
type input "49"
type input "24"
type input "[GEOGRAPHIC_DATA]"
click at [1281, 563] on input "Secondary" at bounding box center [1308, 574] width 146 height 26
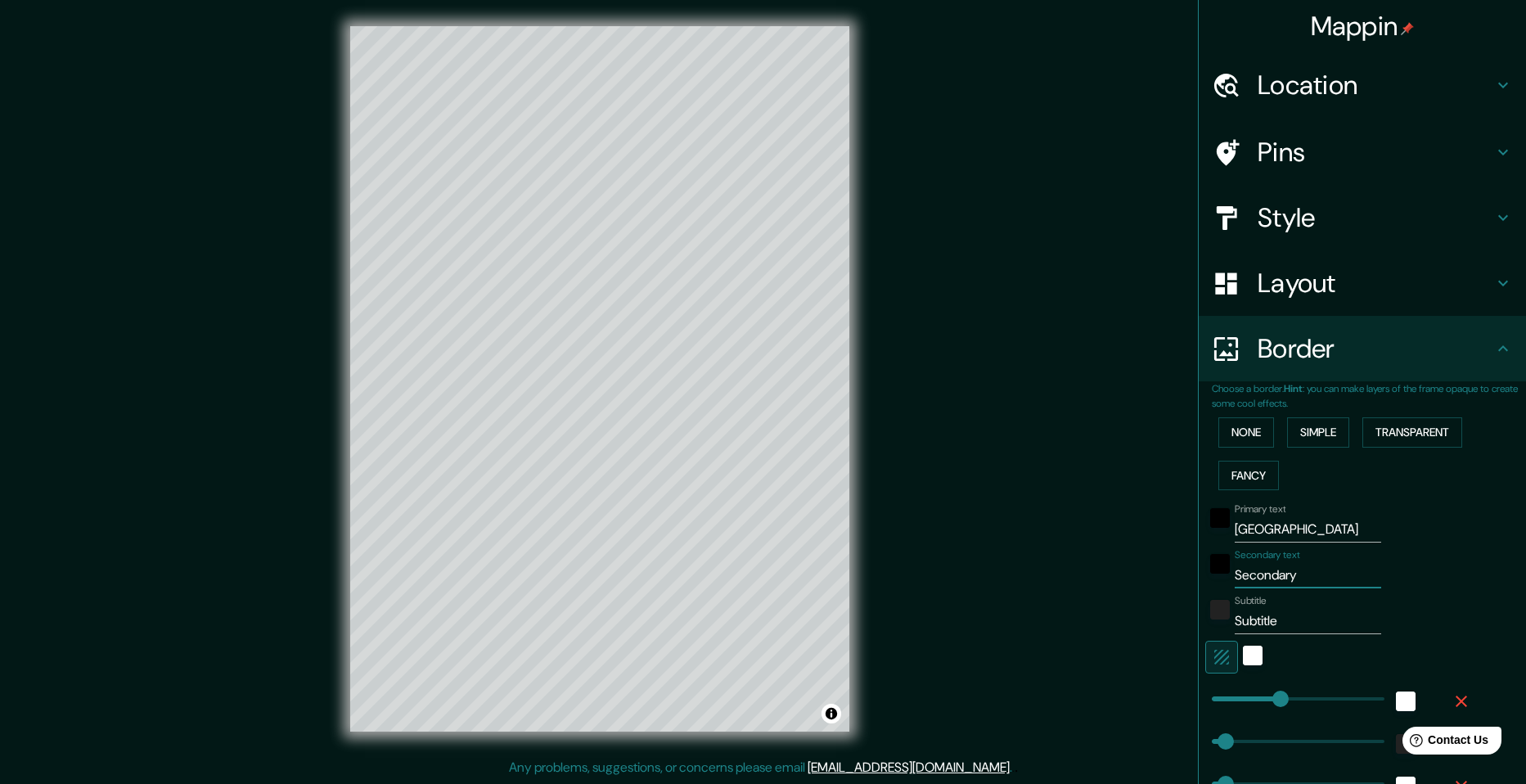
type input "49"
type input "24"
click at [1285, 619] on input "Subtitle" at bounding box center [1308, 621] width 146 height 26
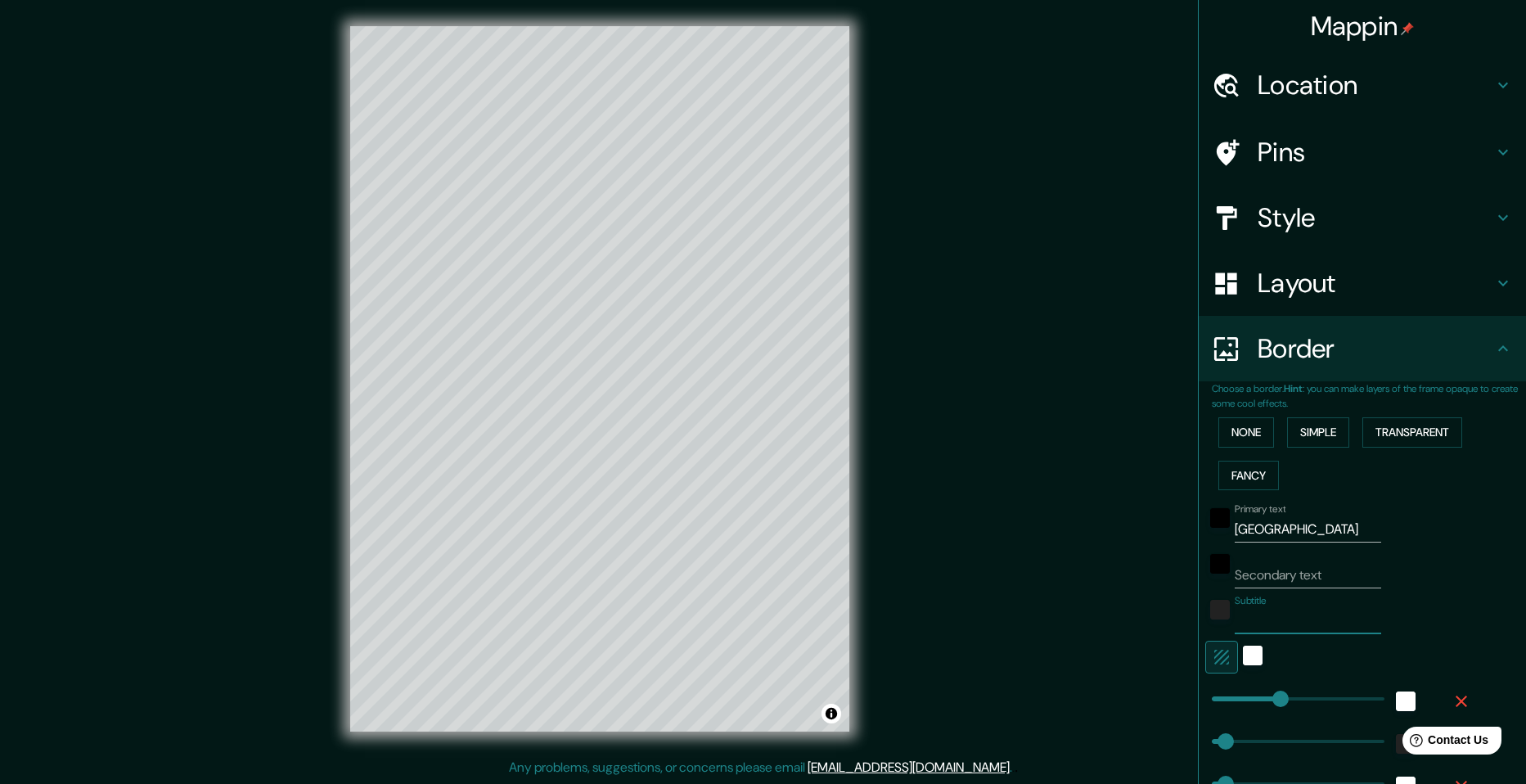
type input "49"
type input "24"
type input "T"
type input "49"
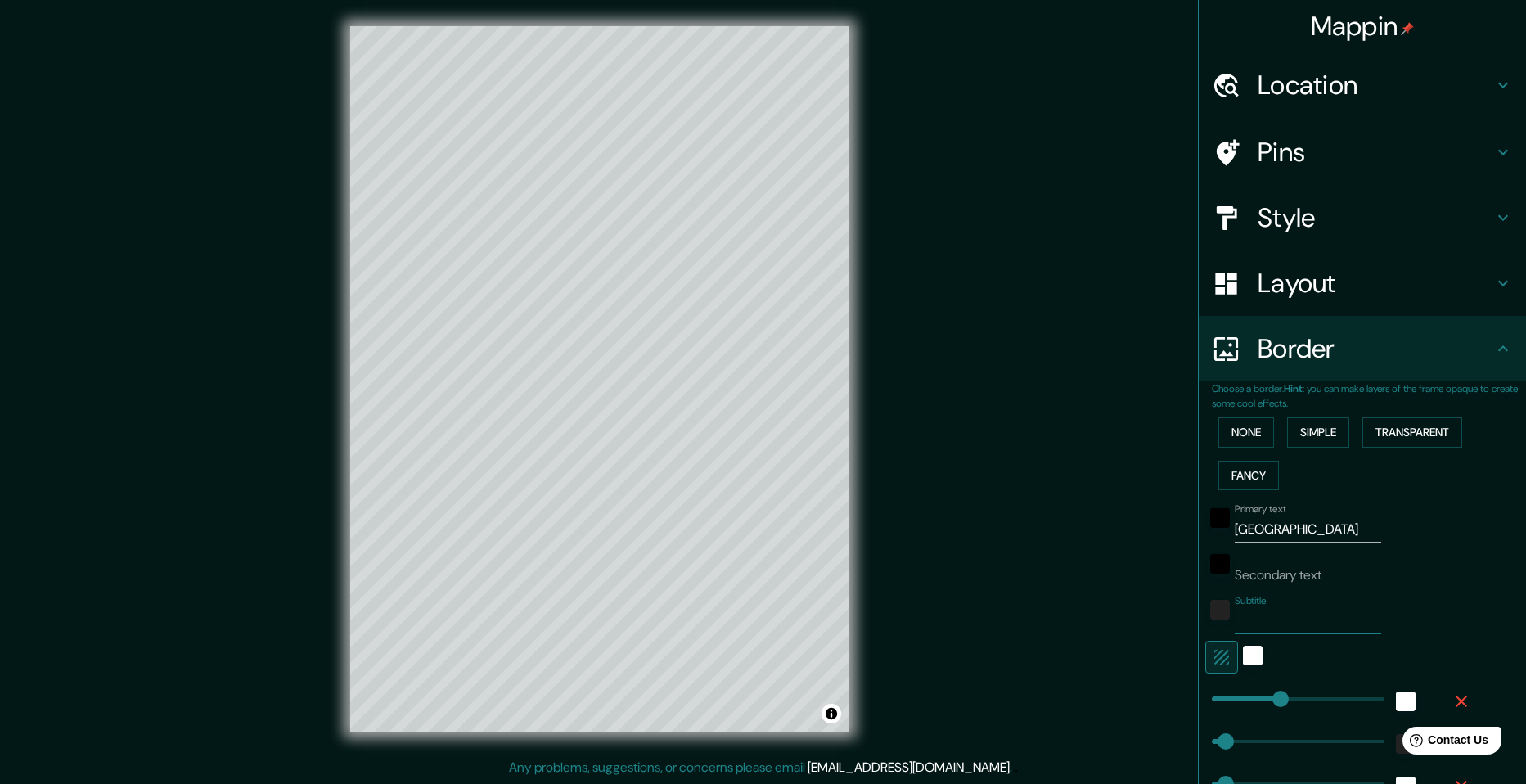
type input "49"
type input "24"
type input "Th"
type input "49"
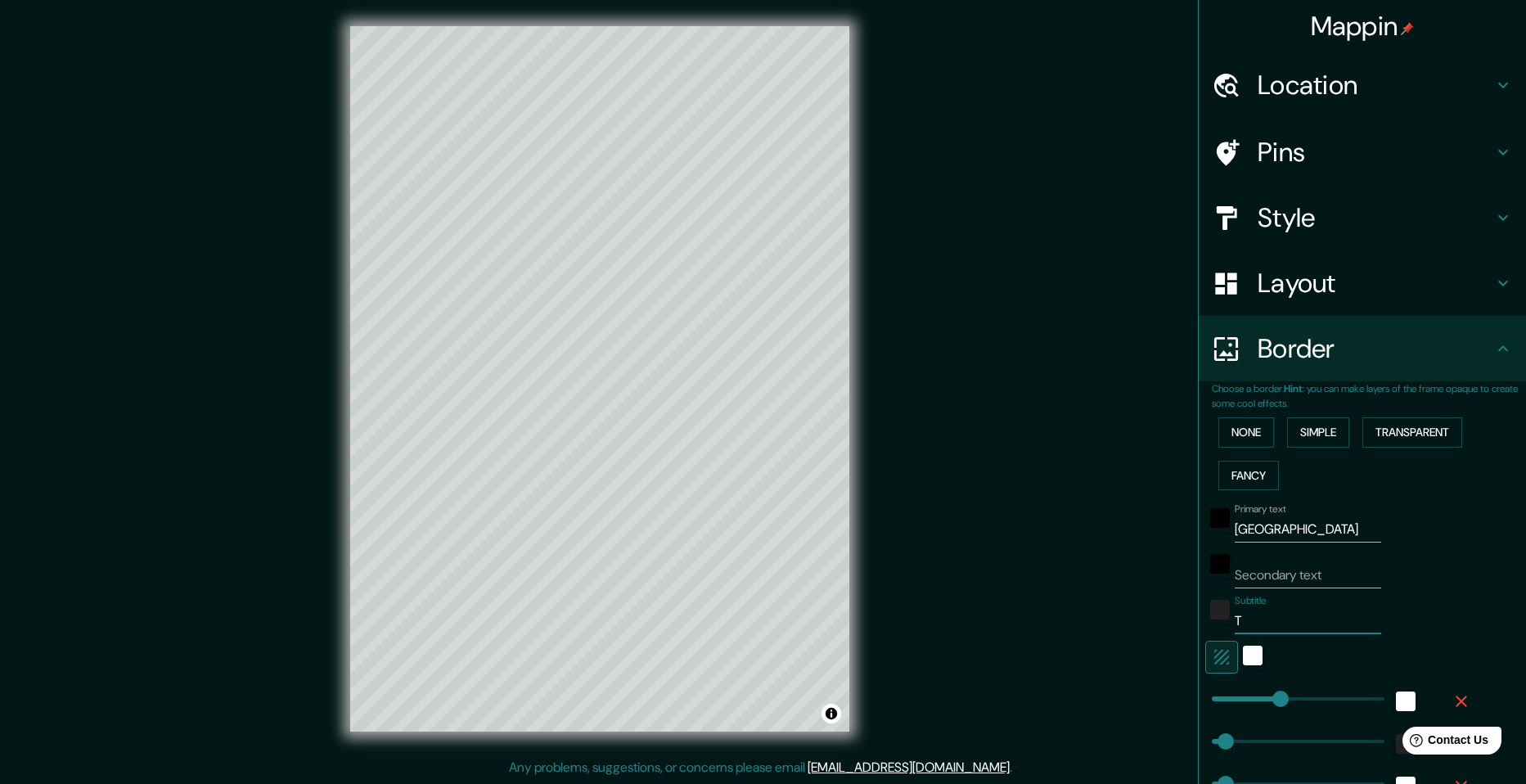
type input "24"
type input "The"
type input "49"
type input "24"
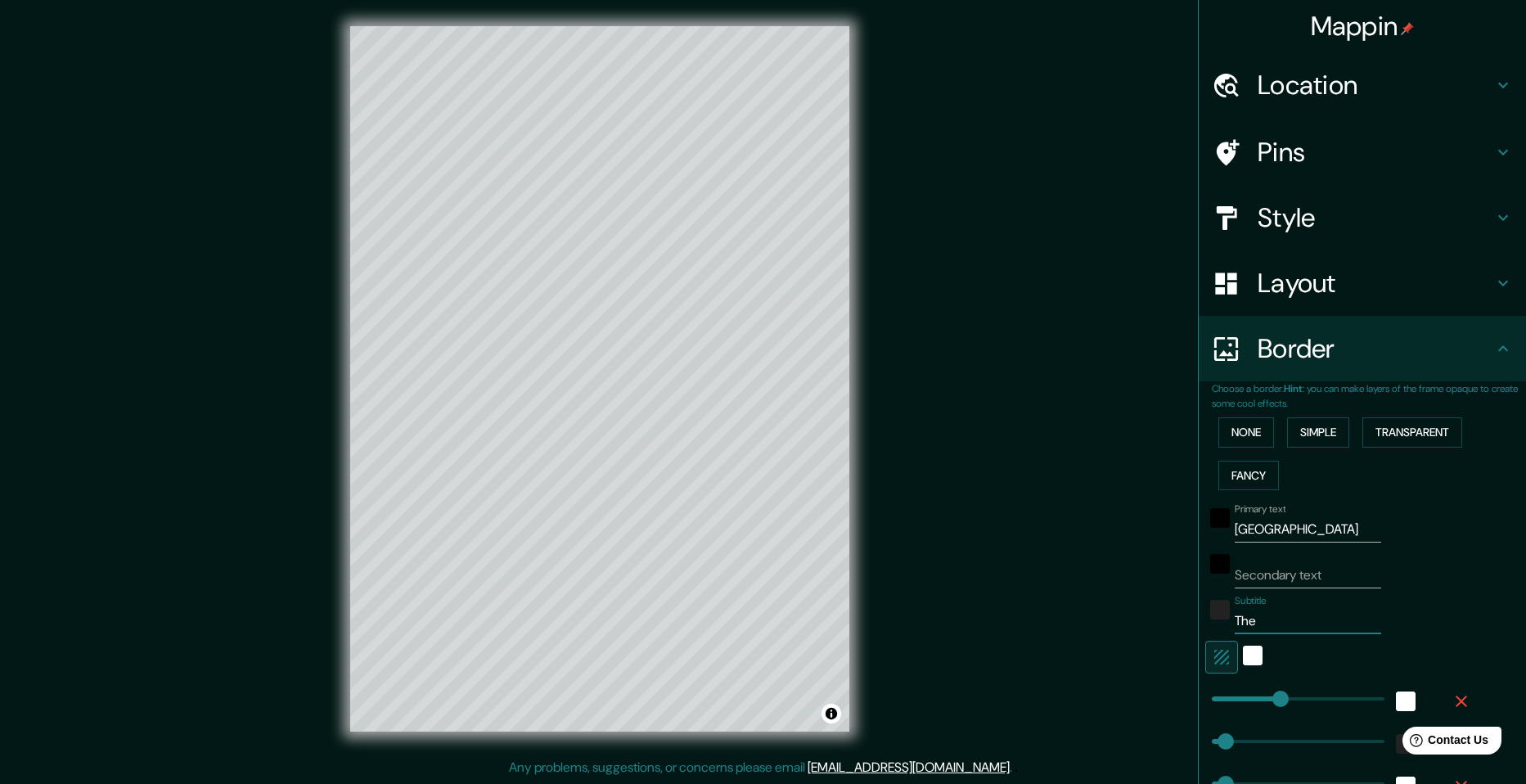
type input "The"
type input "49"
type input "24"
type input "The N"
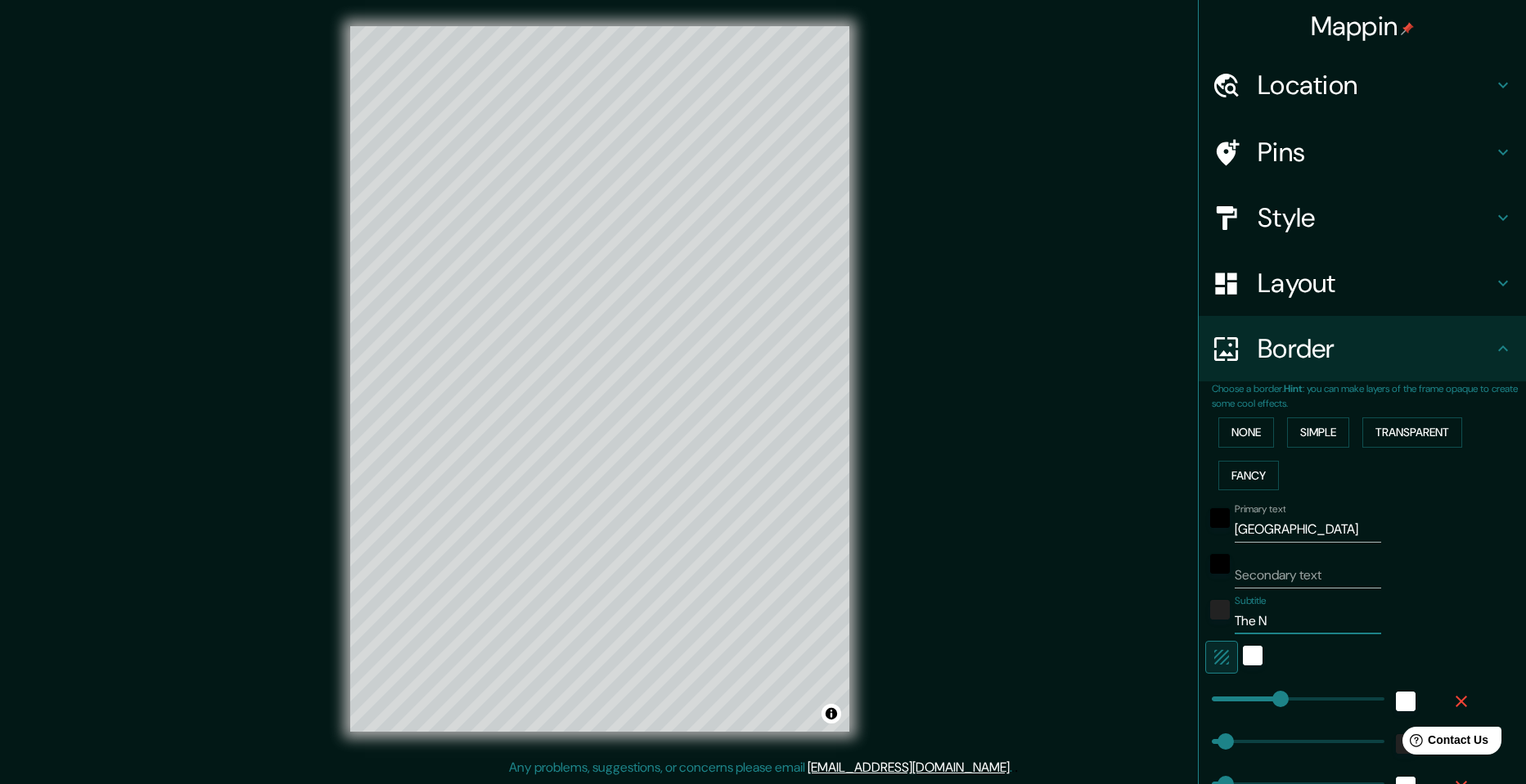
type input "49"
type input "24"
type input "The Ne"
type input "49"
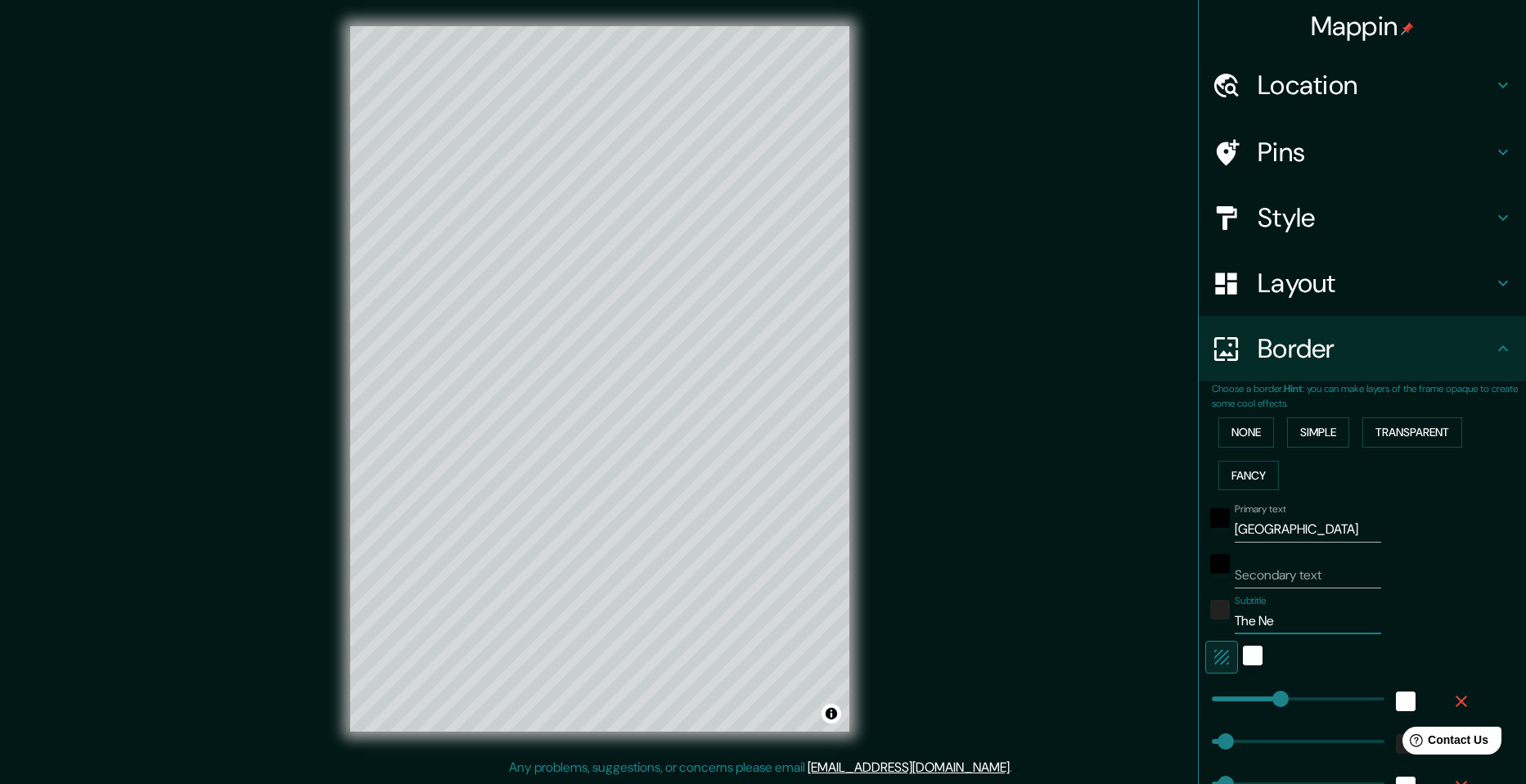
type input "49"
type input "24"
type input "The Net"
type input "49"
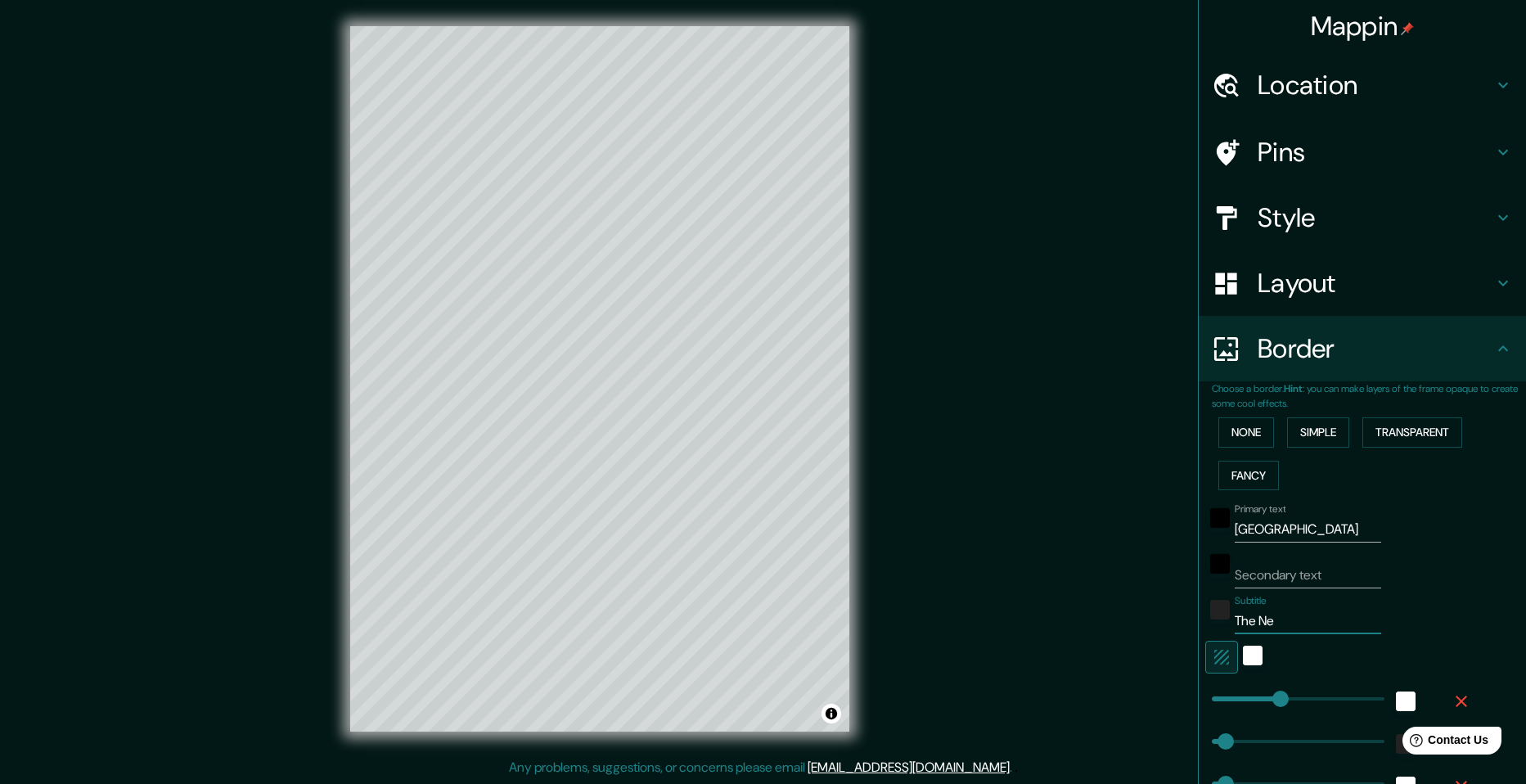
type input "24"
type input "The Neth"
type input "49"
type input "24"
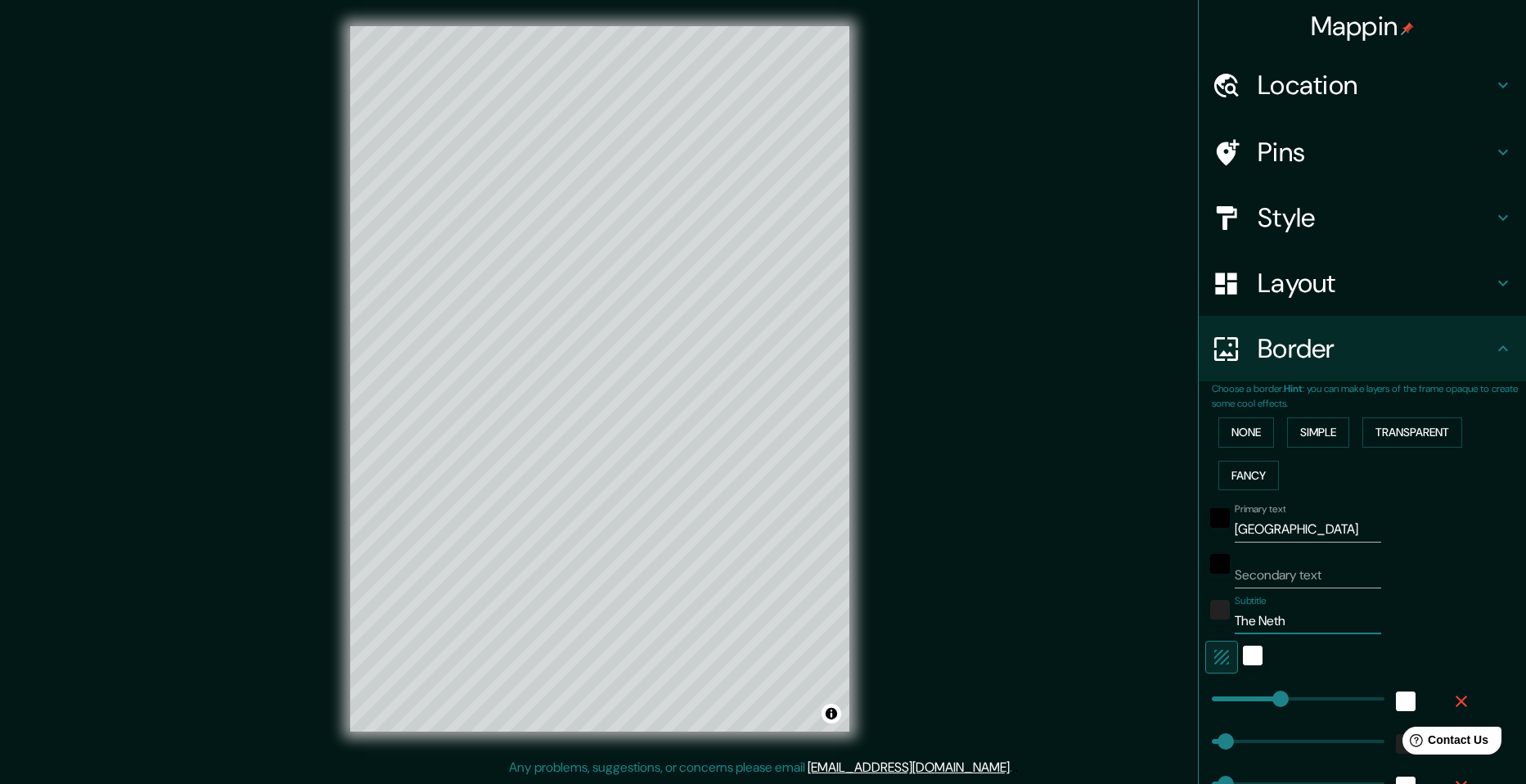
type input "The Nethe"
type input "49"
type input "24"
type input "The Nether"
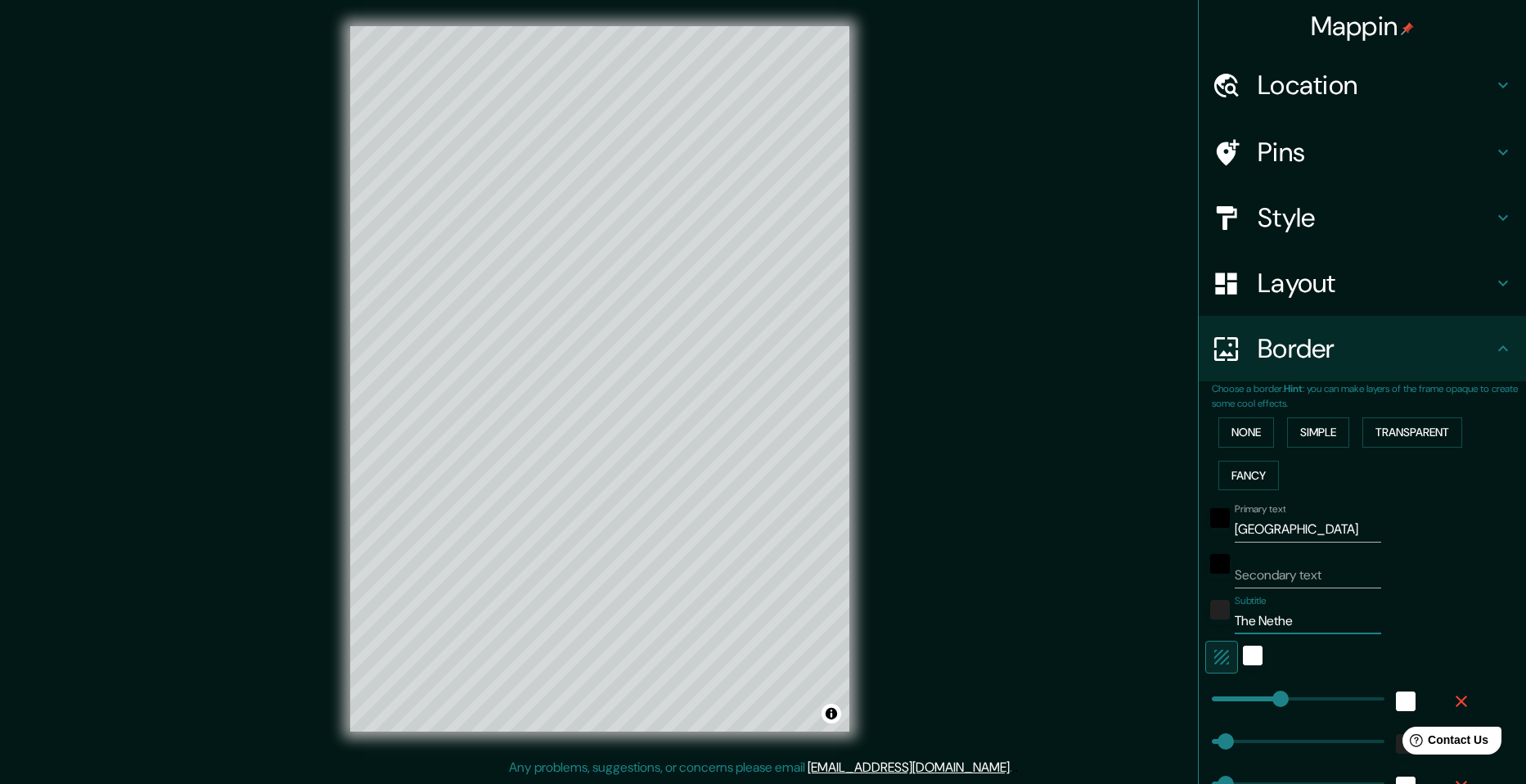
type input "49"
type input "24"
type input "The Netherl"
type input "49"
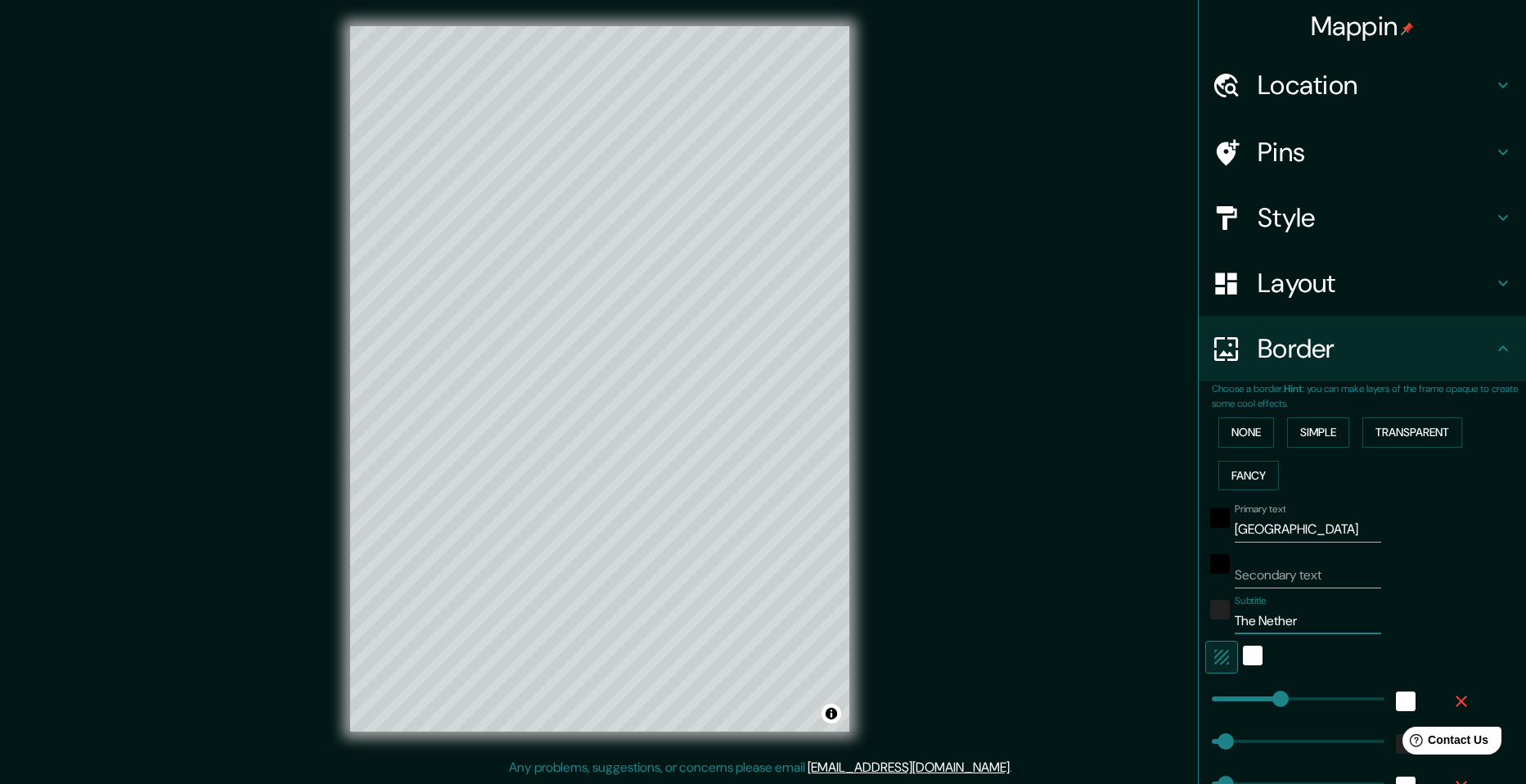
type input "49"
type input "24"
type input "The Netherla"
type input "49"
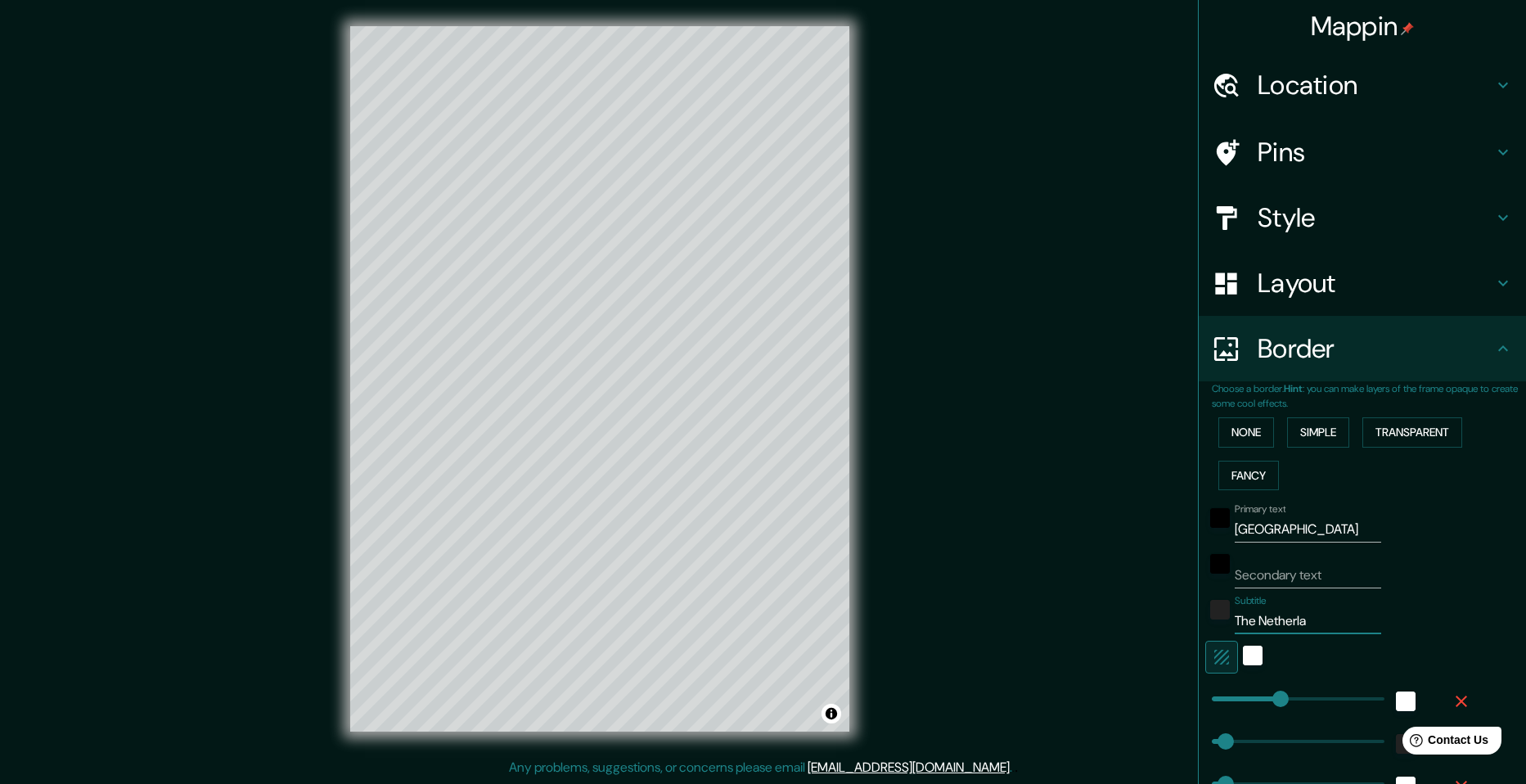
type input "24"
type input "The Netherlan"
type input "49"
type input "24"
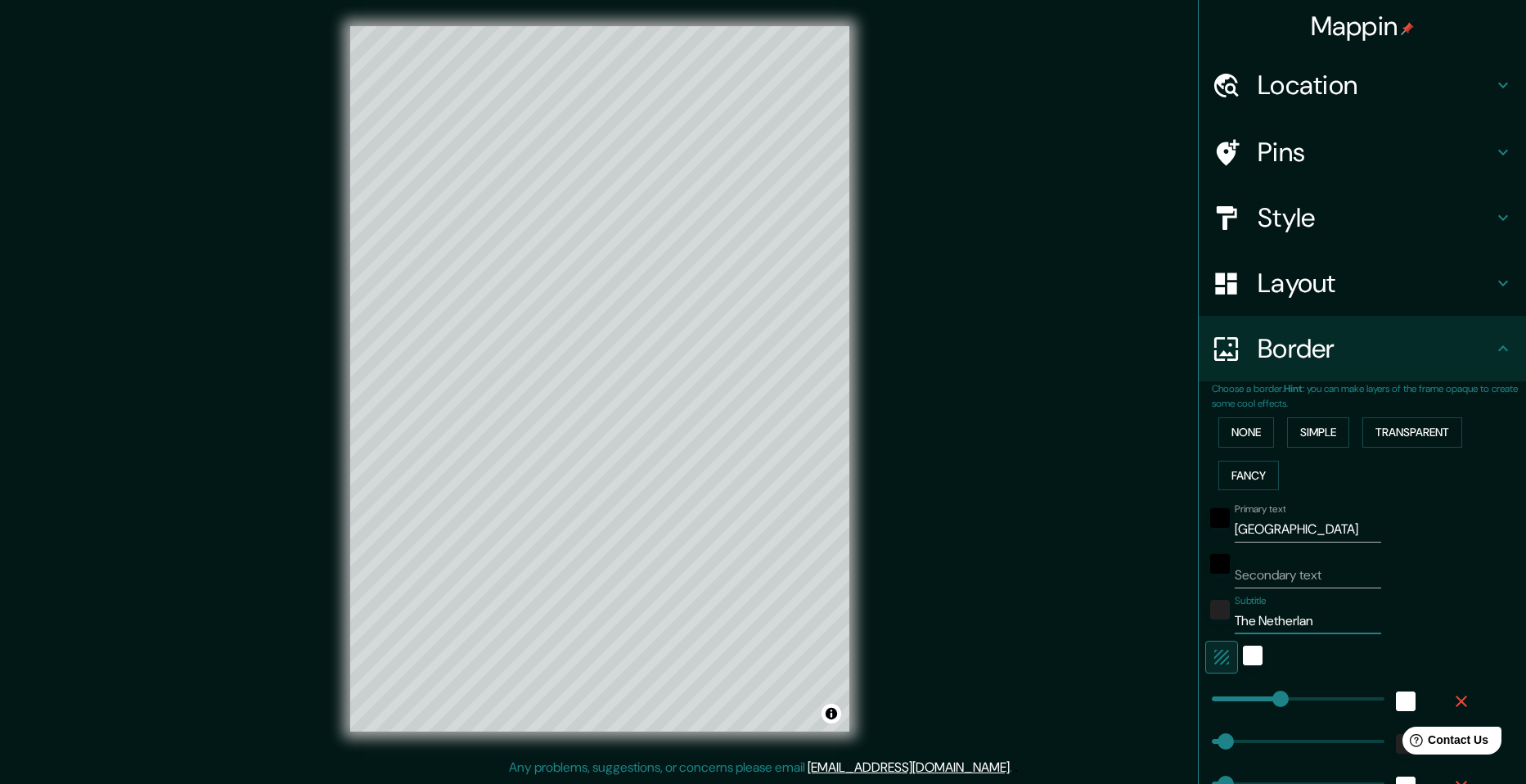
type input "The Netherland"
type input "49"
type input "24"
type input "[GEOGRAPHIC_DATA]"
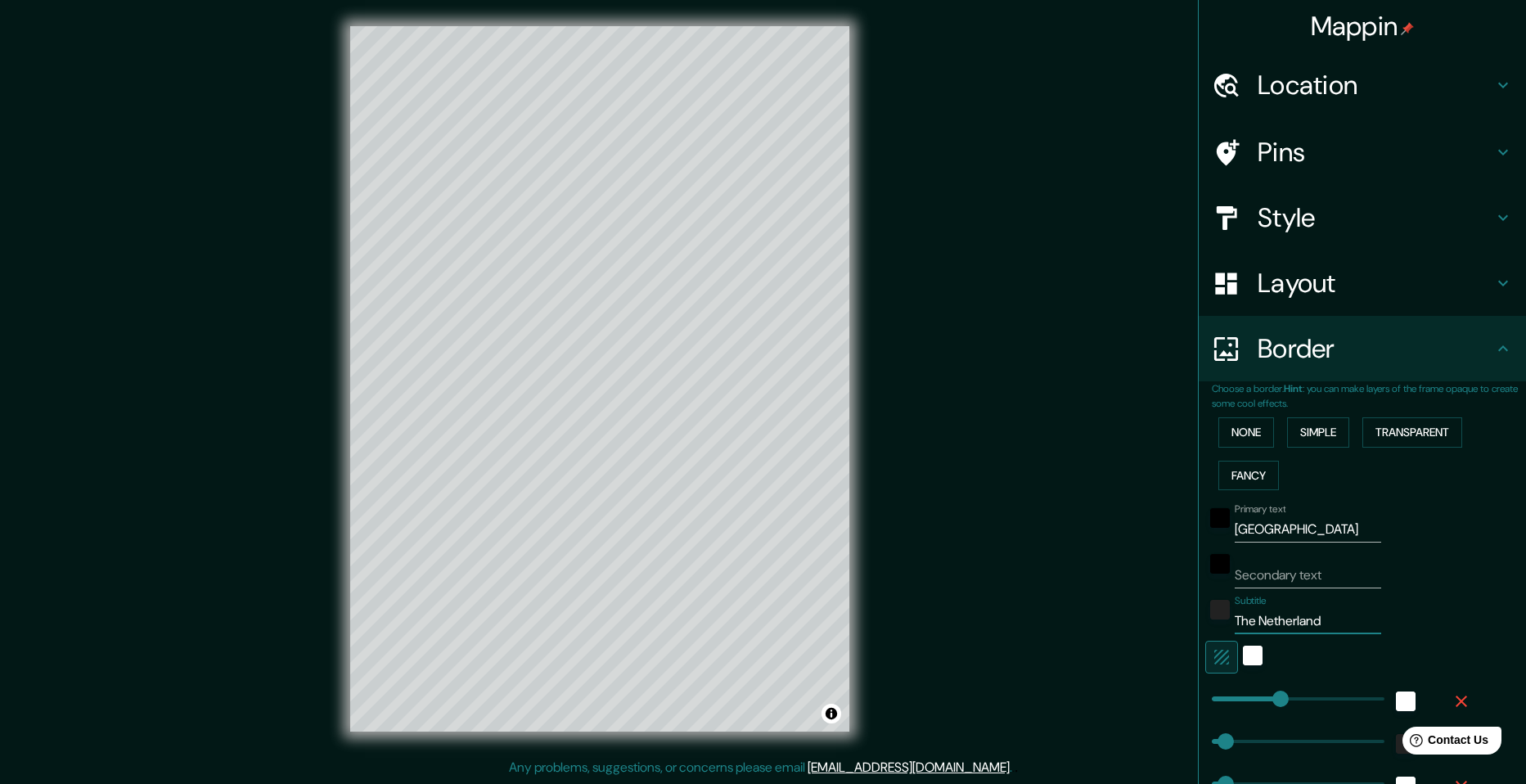
type input "49"
type input "24"
type input "[GEOGRAPHIC_DATA]"
click at [1427, 572] on div "Secondary text" at bounding box center [1339, 568] width 268 height 39
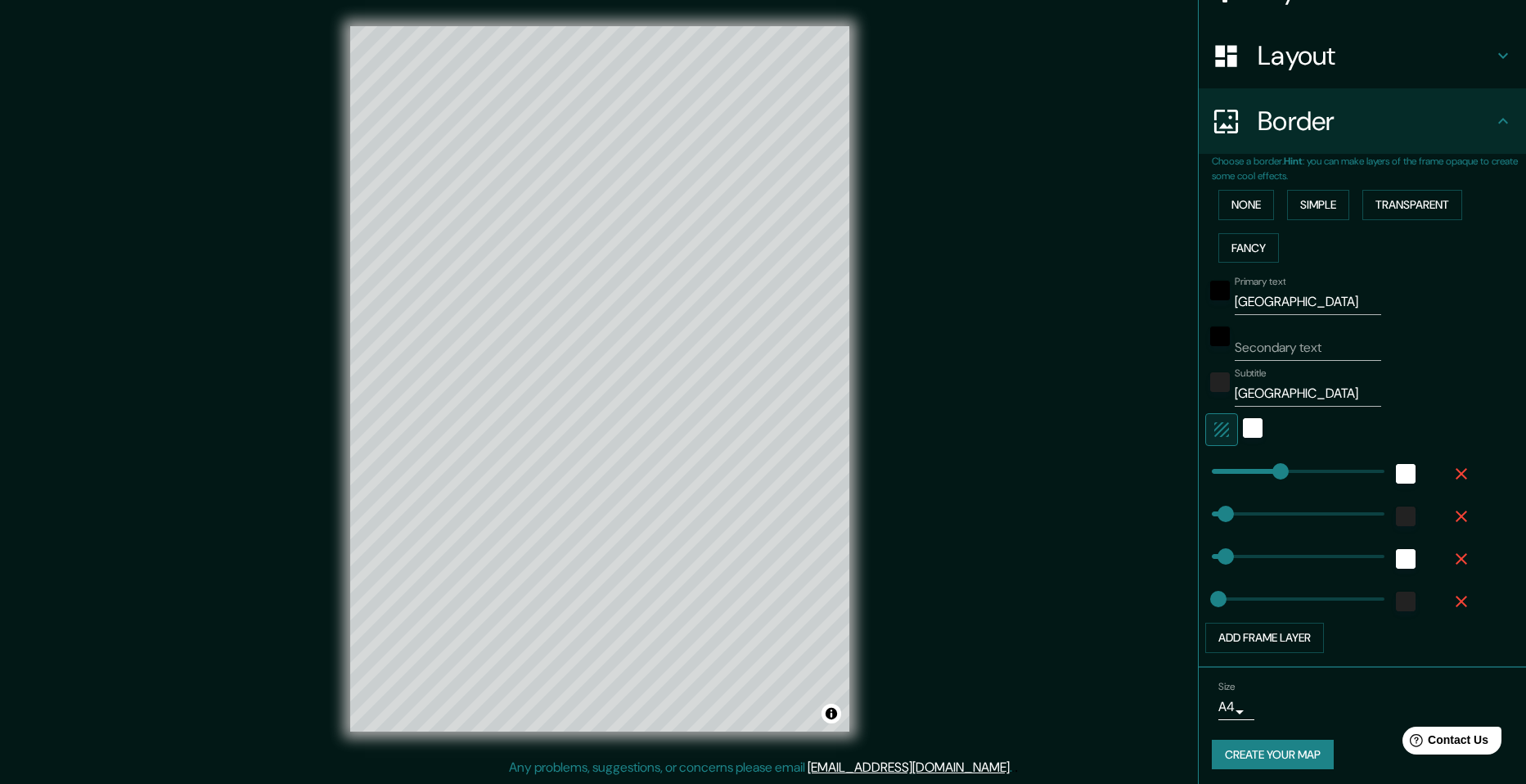
scroll to position [233, 0]
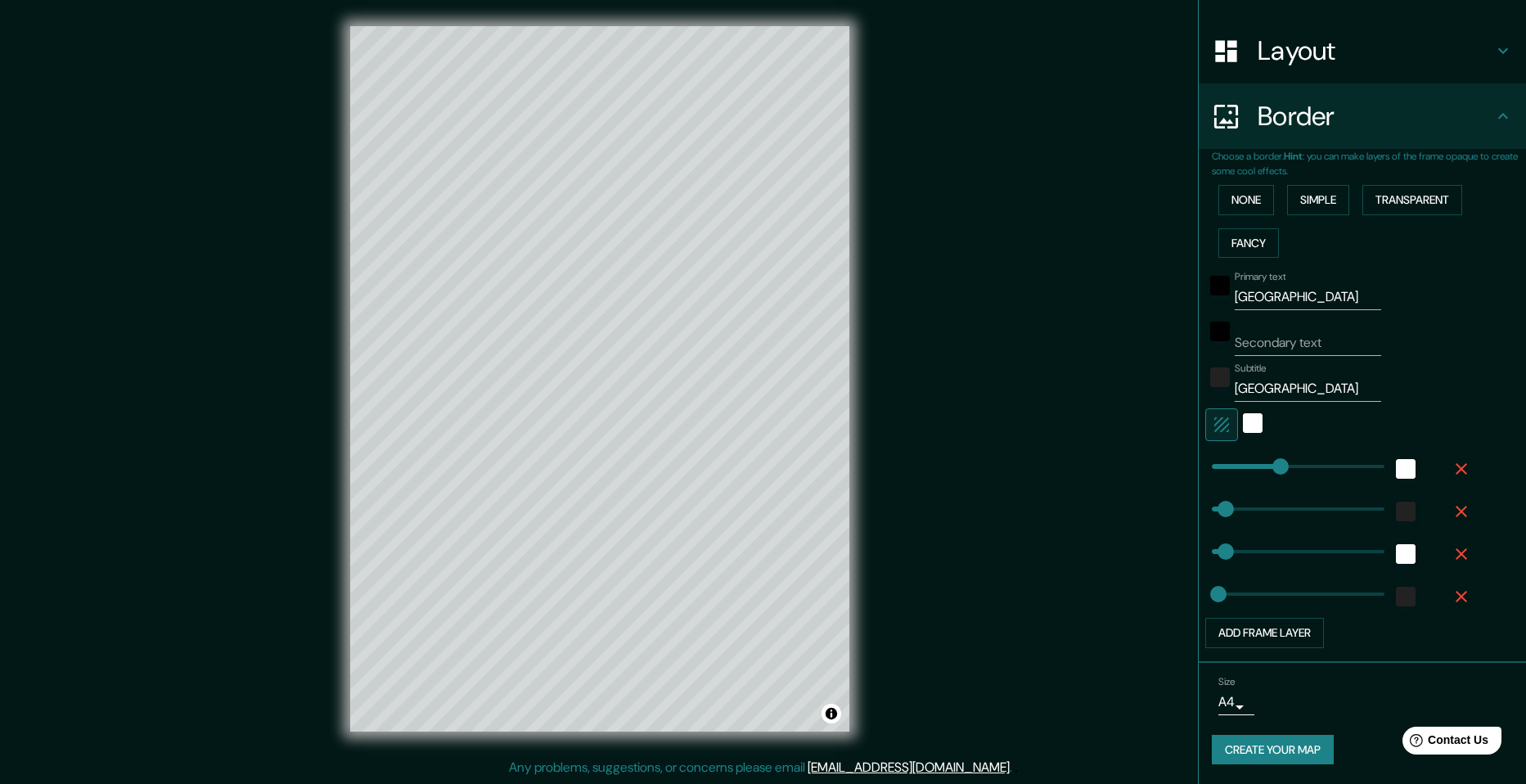
type input "49"
type input "203"
drag, startPoint x: 1269, startPoint y: 467, endPoint x: 1257, endPoint y: 465, distance: 12.2
type input "49"
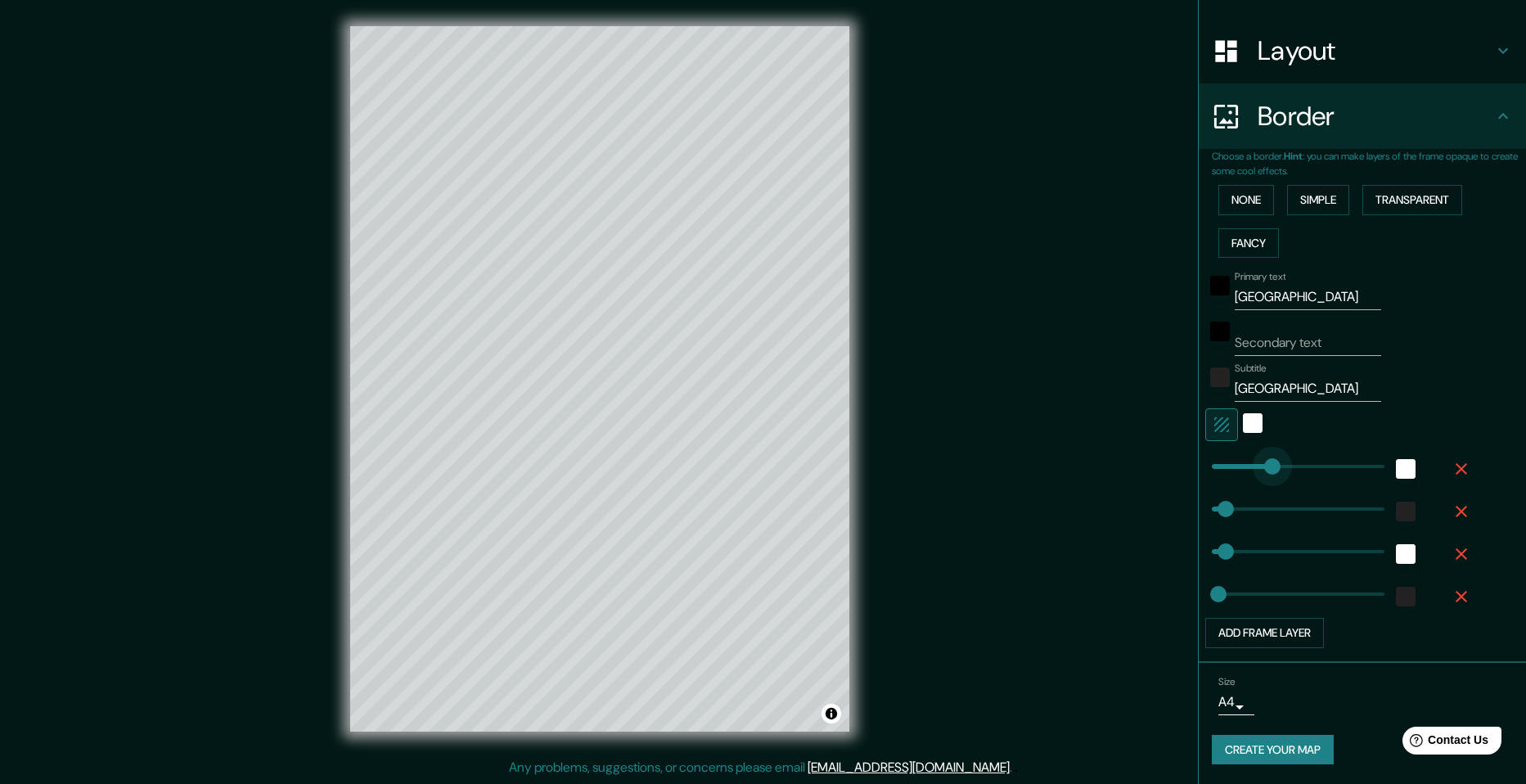
type input "24"
type input "165"
drag, startPoint x: 1257, startPoint y: 463, endPoint x: 1246, endPoint y: 462, distance: 11.0
type input "49"
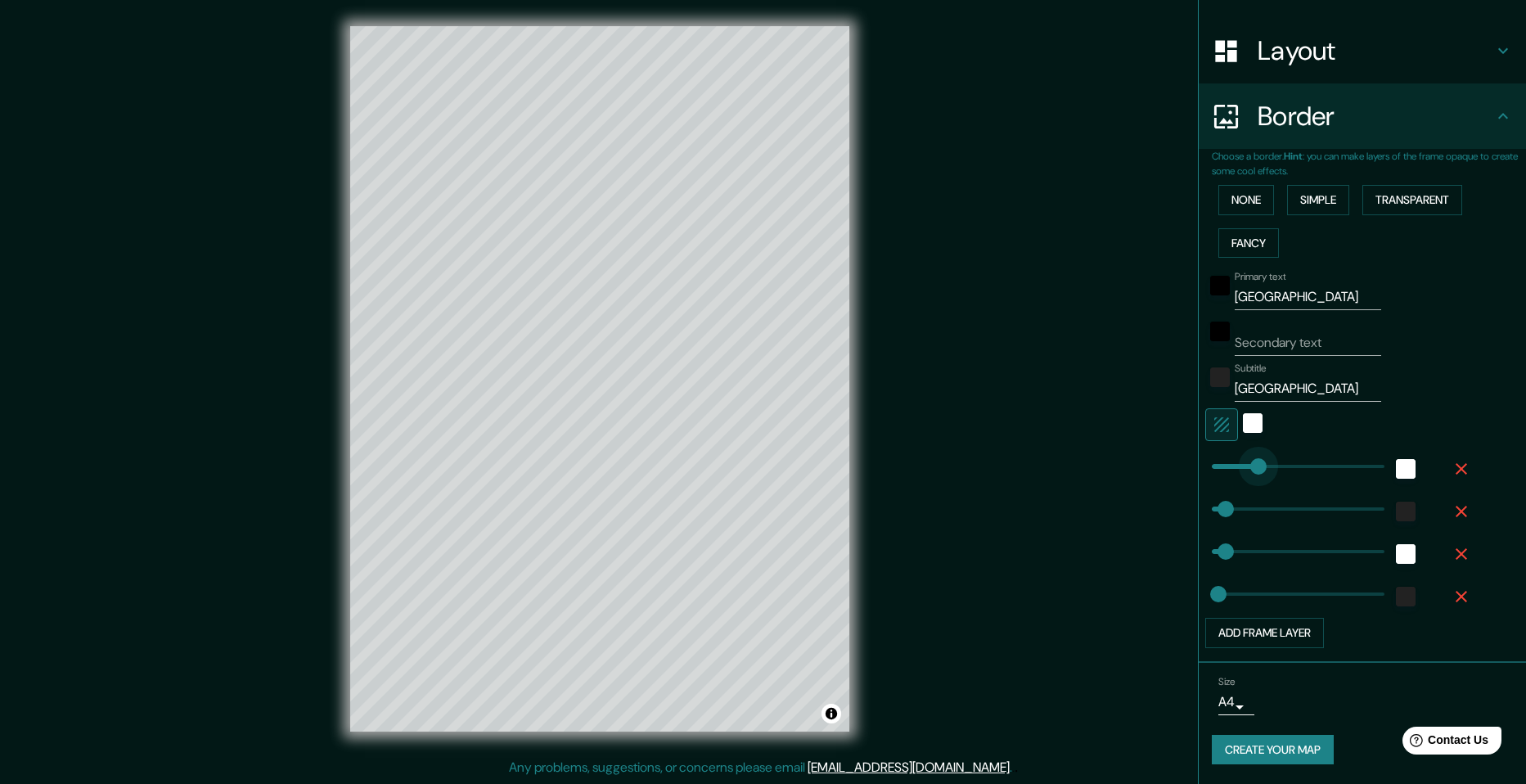
type input "24"
type input "145"
type input "49"
type input "24"
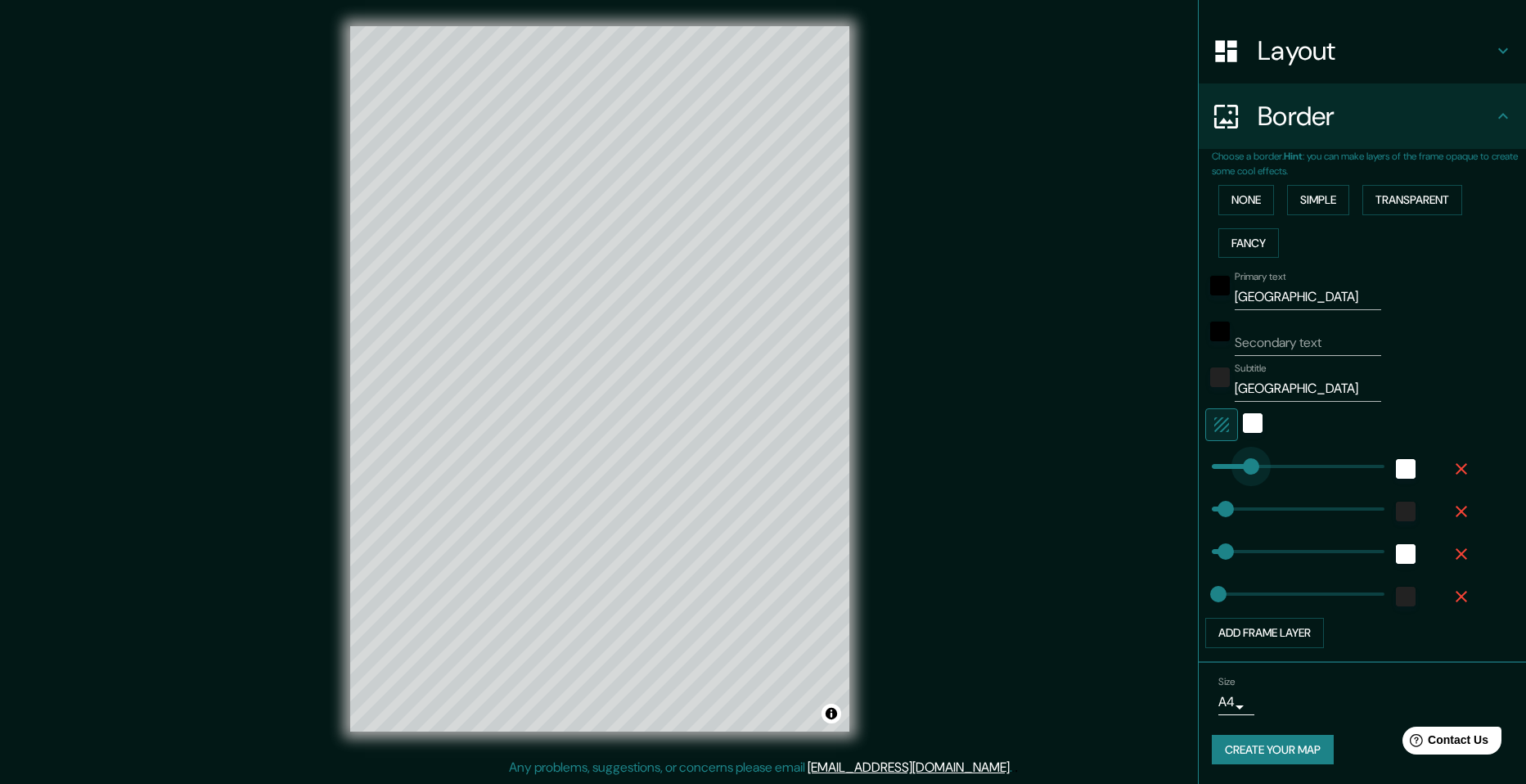
type input "139"
type input "49"
type input "24"
type input "49"
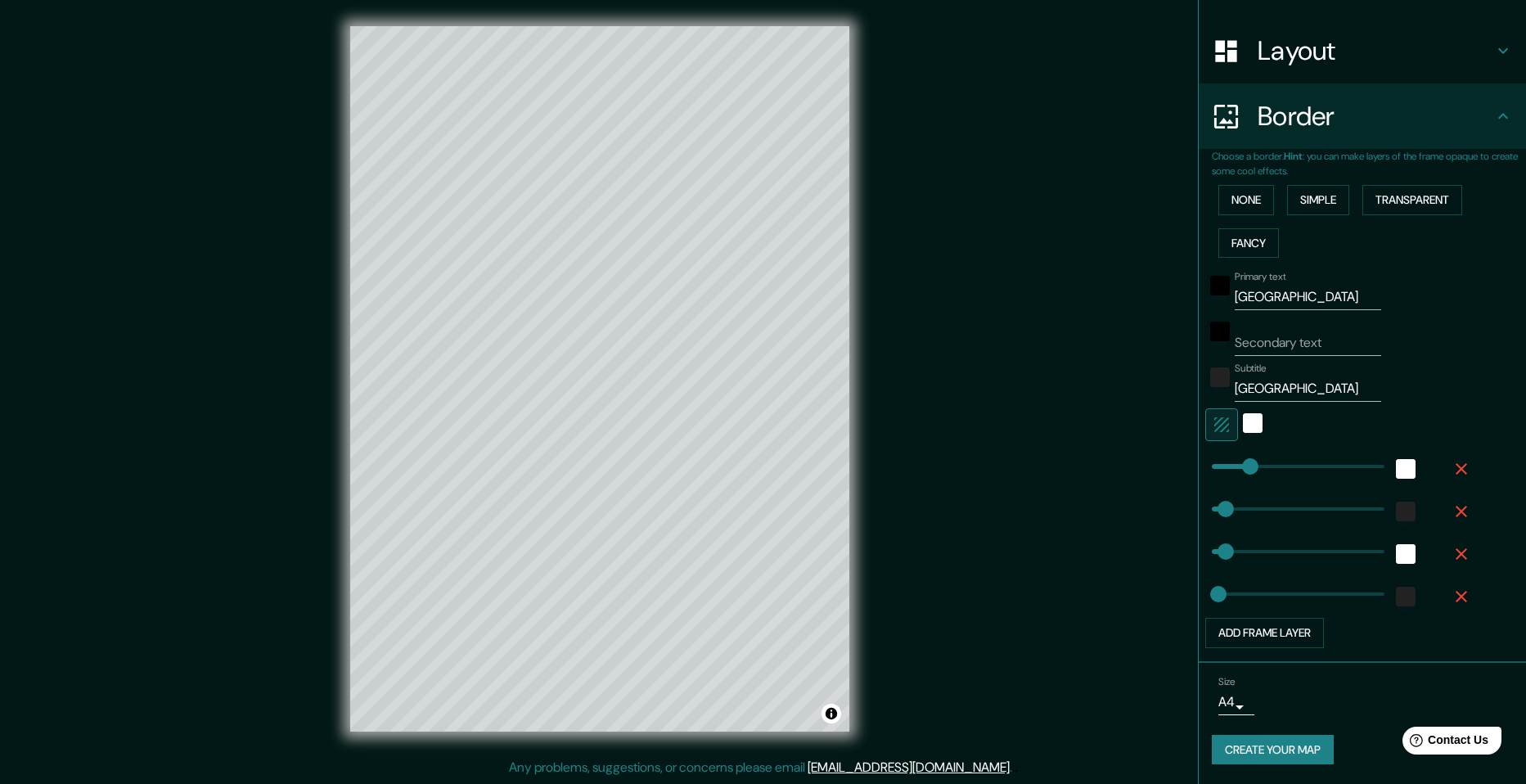
type input "49"
type input "24"
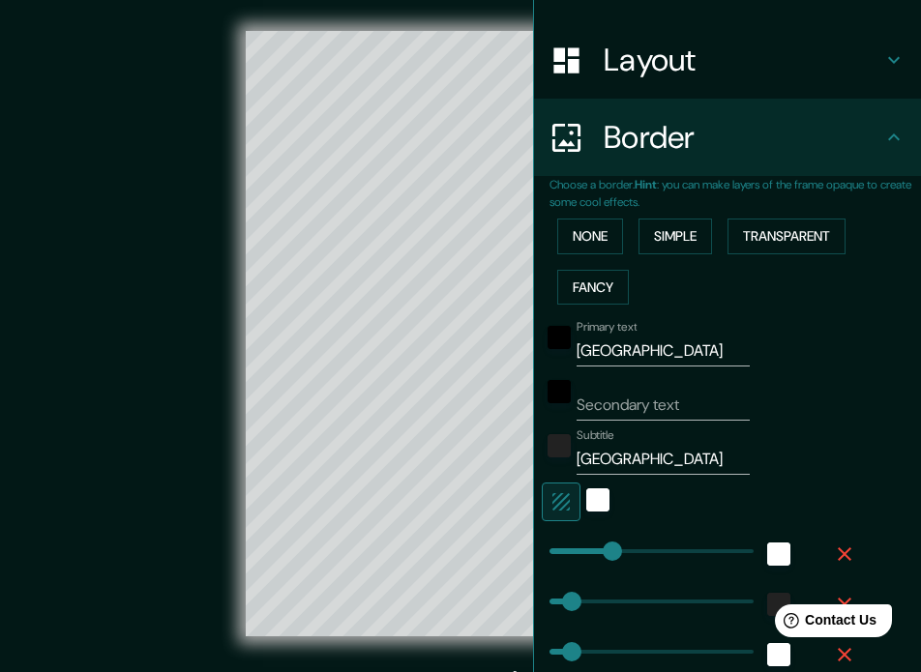
type input "49"
type input "24"
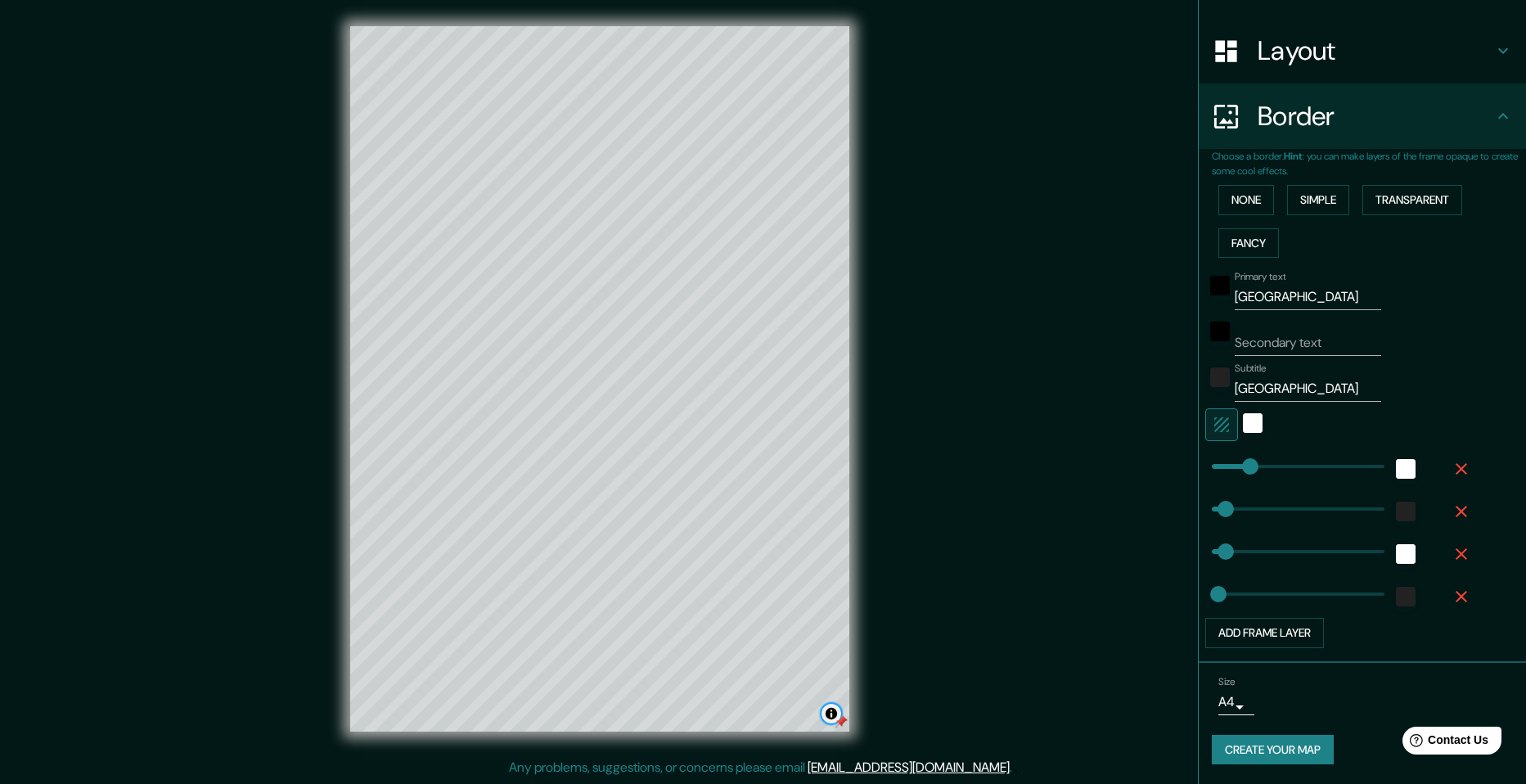
click at [829, 717] on button "Toggle attribution" at bounding box center [831, 713] width 19 height 19
click at [841, 723] on div at bounding box center [841, 721] width 13 height 13
drag, startPoint x: 843, startPoint y: 722, endPoint x: 833, endPoint y: 708, distance: 17.2
click at [833, 708] on div at bounding box center [837, 710] width 13 height 13
click at [832, 708] on div at bounding box center [836, 710] width 13 height 13
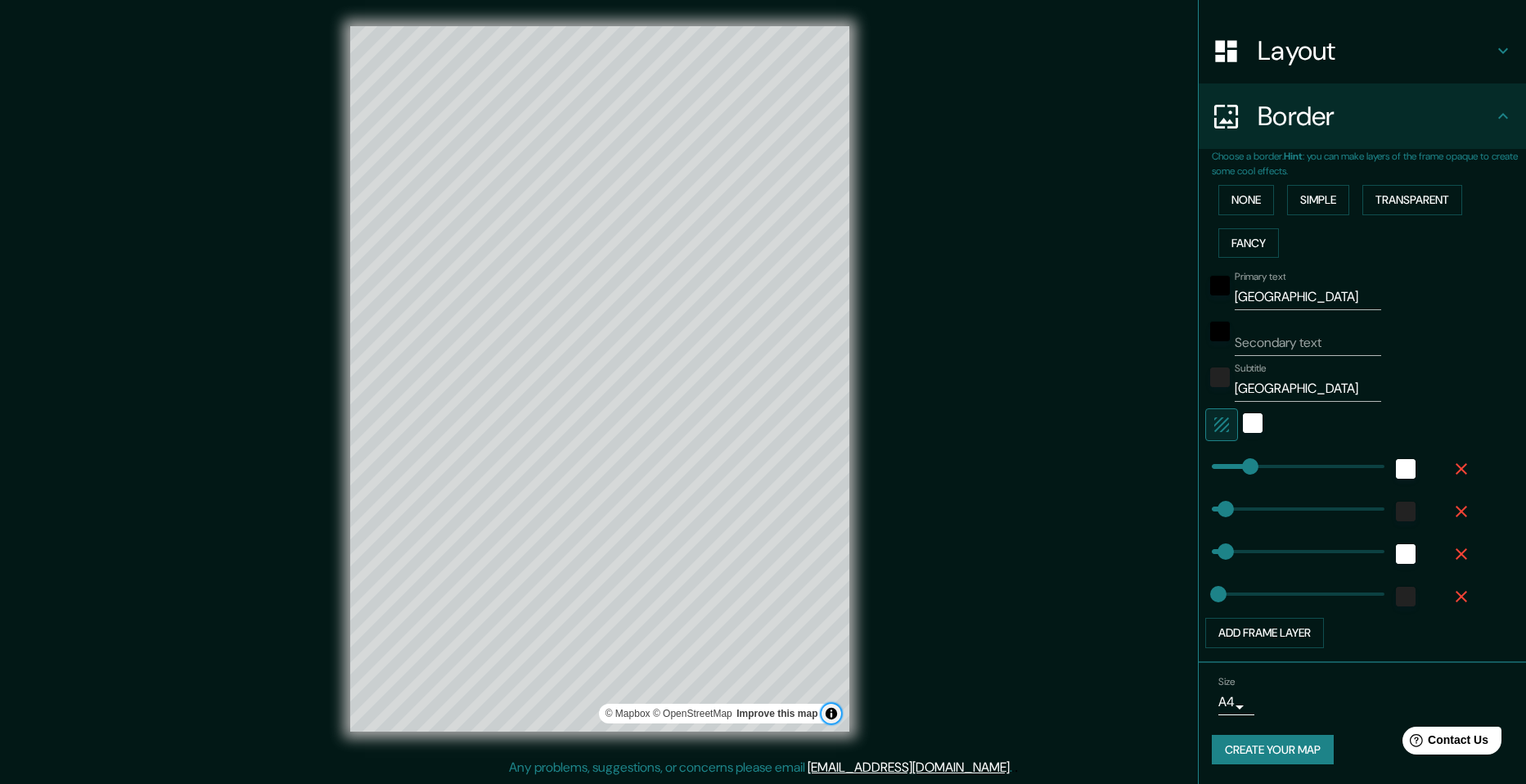
click at [833, 716] on button "Toggle attribution" at bounding box center [831, 713] width 19 height 19
click at [1267, 747] on button "Create your map" at bounding box center [1272, 750] width 122 height 30
